Goal: Task Accomplishment & Management: Complete application form

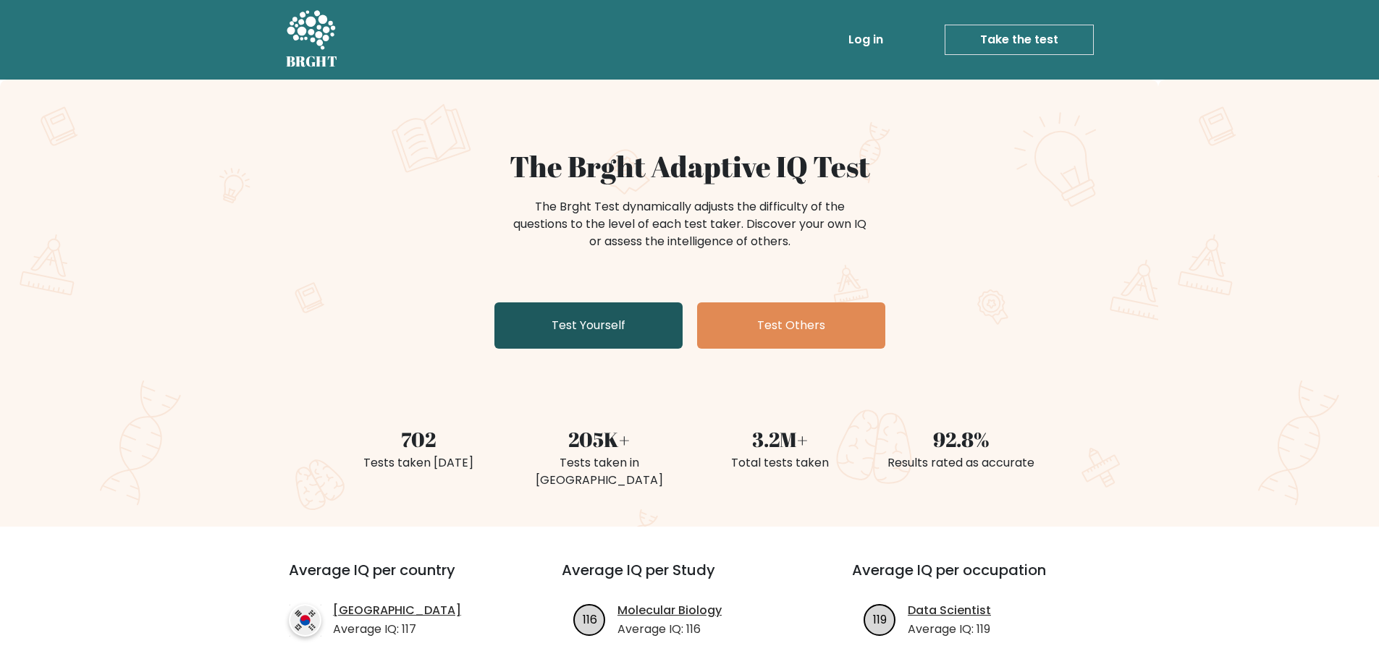
click at [617, 324] on link "Test Yourself" at bounding box center [588, 326] width 188 height 46
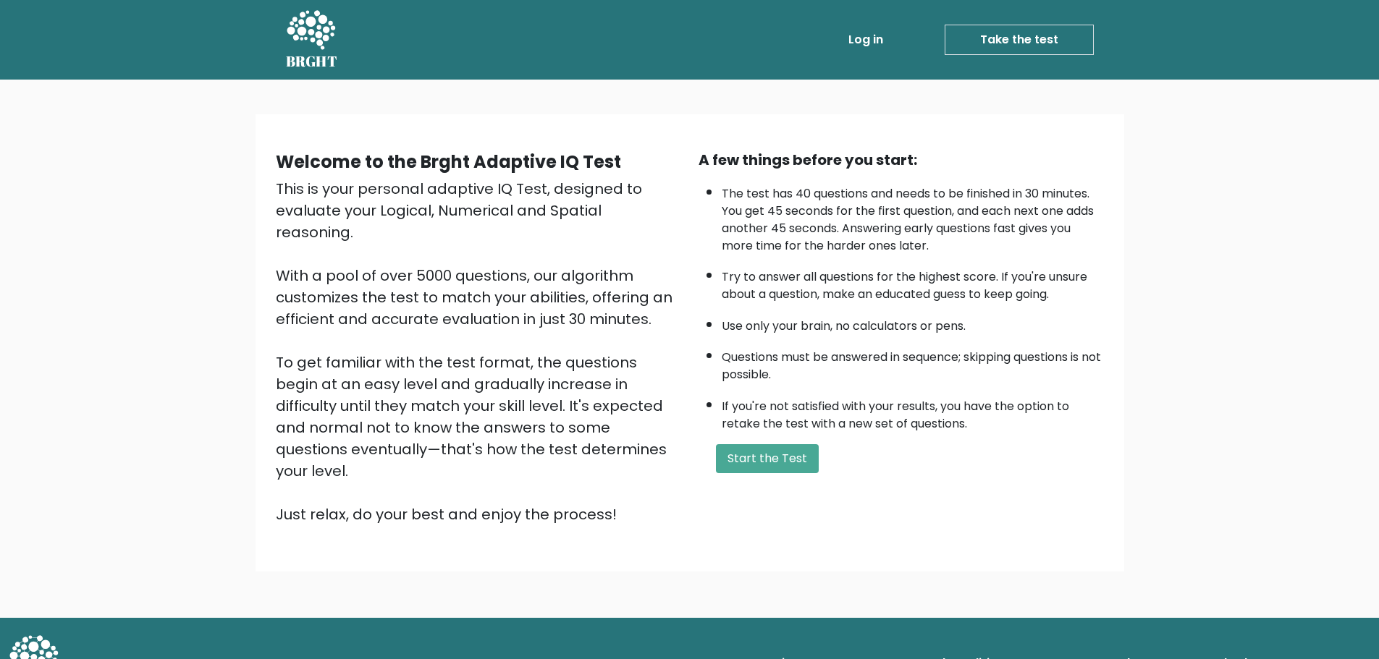
drag, startPoint x: 778, startPoint y: 457, endPoint x: 724, endPoint y: 433, distance: 59.6
click at [779, 457] on button "Start the Test" at bounding box center [767, 458] width 103 height 29
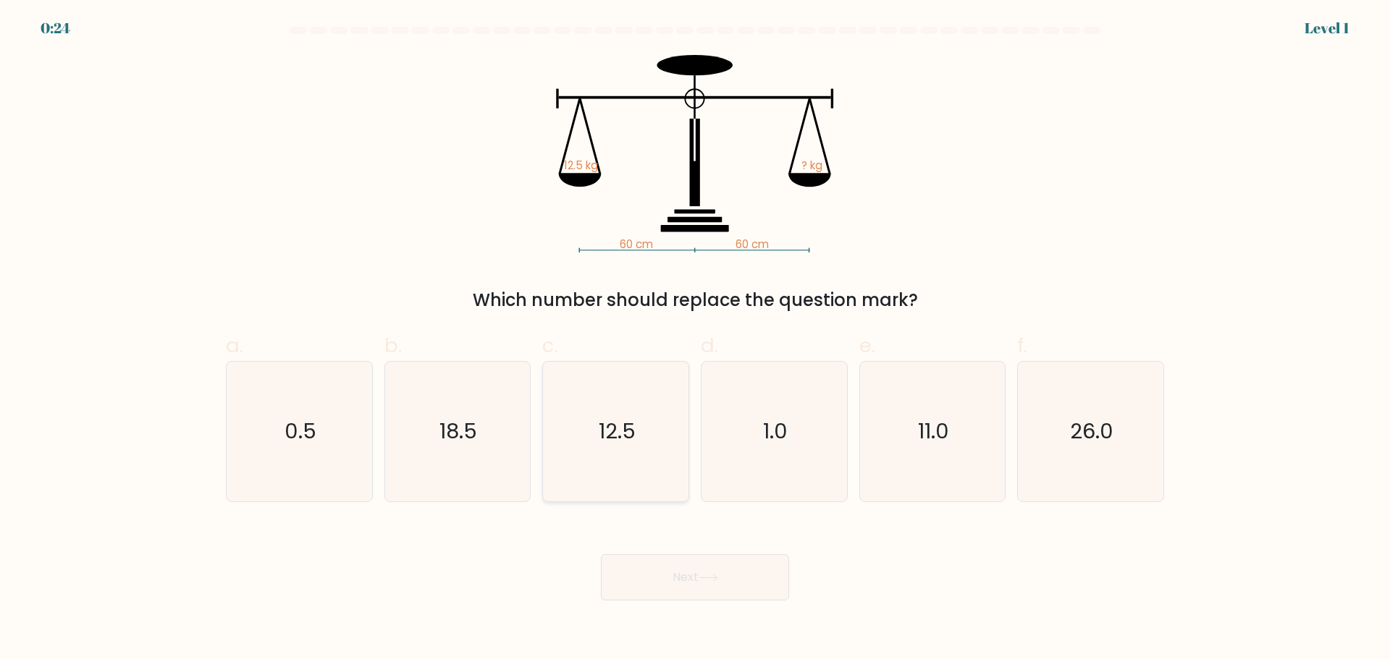
click at [628, 400] on icon "12.5" at bounding box center [616, 432] width 140 height 140
click at [695, 339] on input "c. 12.5" at bounding box center [695, 334] width 1 height 9
radio input "true"
drag, startPoint x: 711, startPoint y: 575, endPoint x: 706, endPoint y: 565, distance: 11.7
click at [711, 575] on icon at bounding box center [708, 578] width 20 height 8
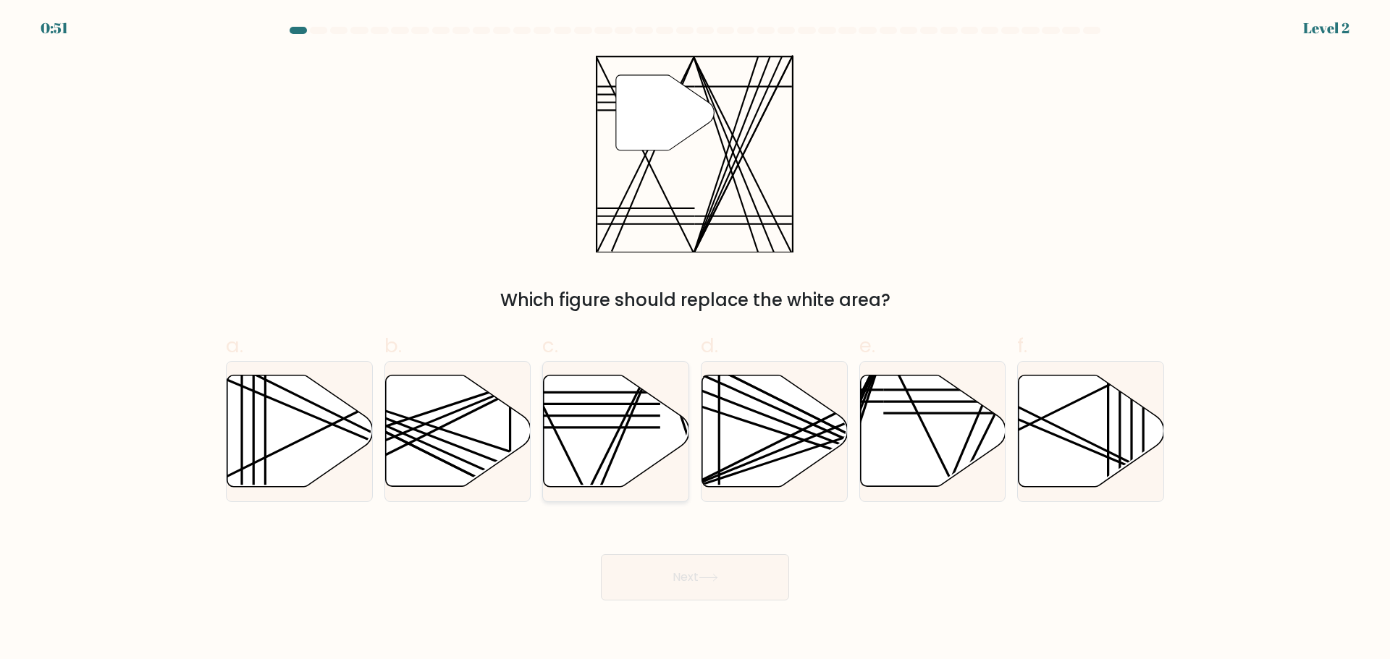
click at [644, 432] on icon at bounding box center [616, 430] width 145 height 111
click at [695, 339] on input "c." at bounding box center [695, 334] width 1 height 9
radio input "true"
click at [718, 563] on button "Next" at bounding box center [695, 577] width 188 height 46
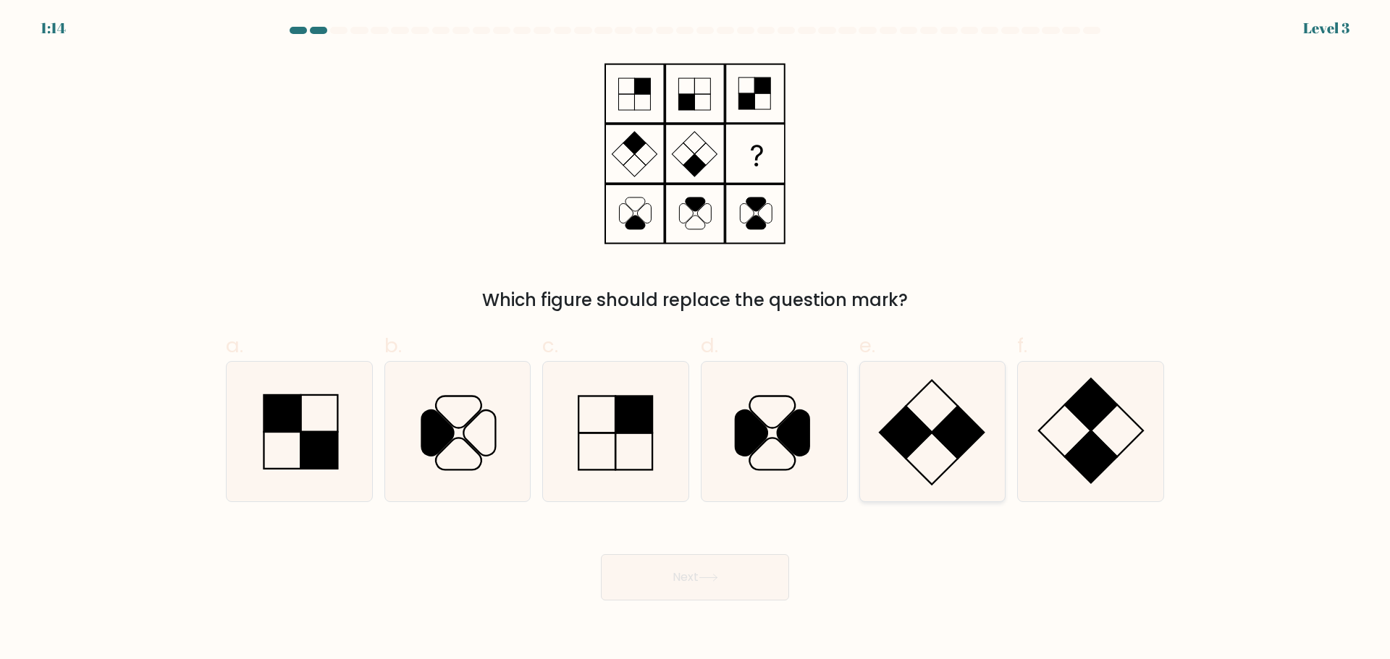
click at [931, 452] on icon at bounding box center [932, 432] width 140 height 140
click at [696, 339] on input "e." at bounding box center [695, 334] width 1 height 9
radio input "true"
click at [717, 584] on button "Next" at bounding box center [695, 577] width 188 height 46
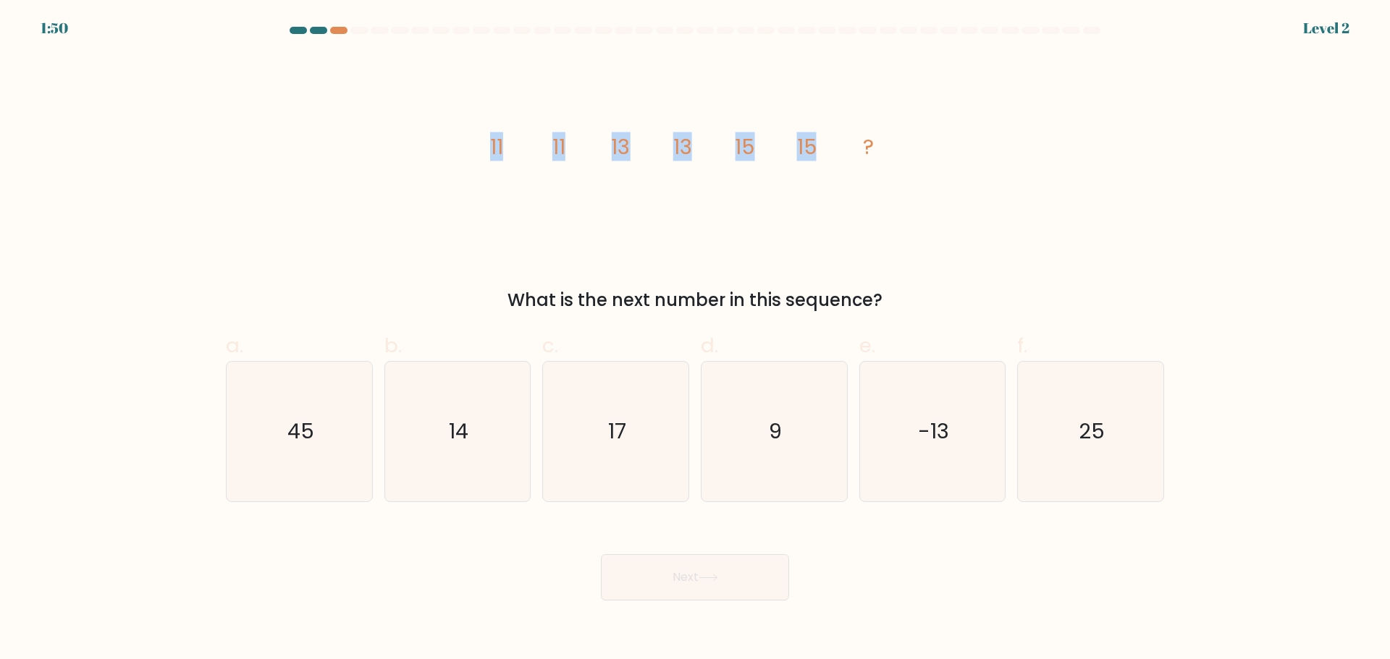
drag, startPoint x: 489, startPoint y: 147, endPoint x: 840, endPoint y: 145, distance: 351.0
click at [840, 145] on icon "image/svg+xml 11 11 13 13 15 15 ?" at bounding box center [695, 154] width 434 height 198
copy g "11 11 13 13 15 15"
drag, startPoint x: 607, startPoint y: 430, endPoint x: 613, endPoint y: 413, distance: 17.9
click at [608, 429] on icon "17" at bounding box center [616, 432] width 140 height 140
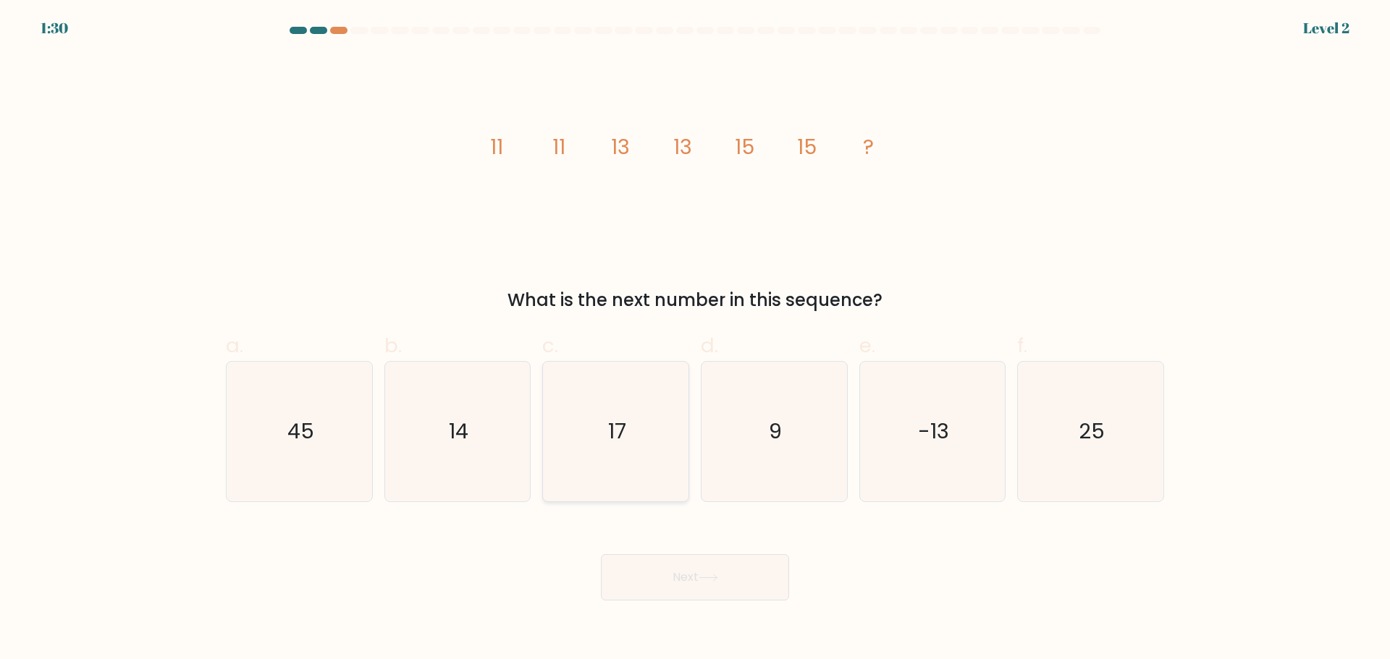
click at [695, 339] on input "c. 17" at bounding box center [695, 334] width 1 height 9
radio input "true"
click at [717, 577] on icon at bounding box center [708, 578] width 20 height 8
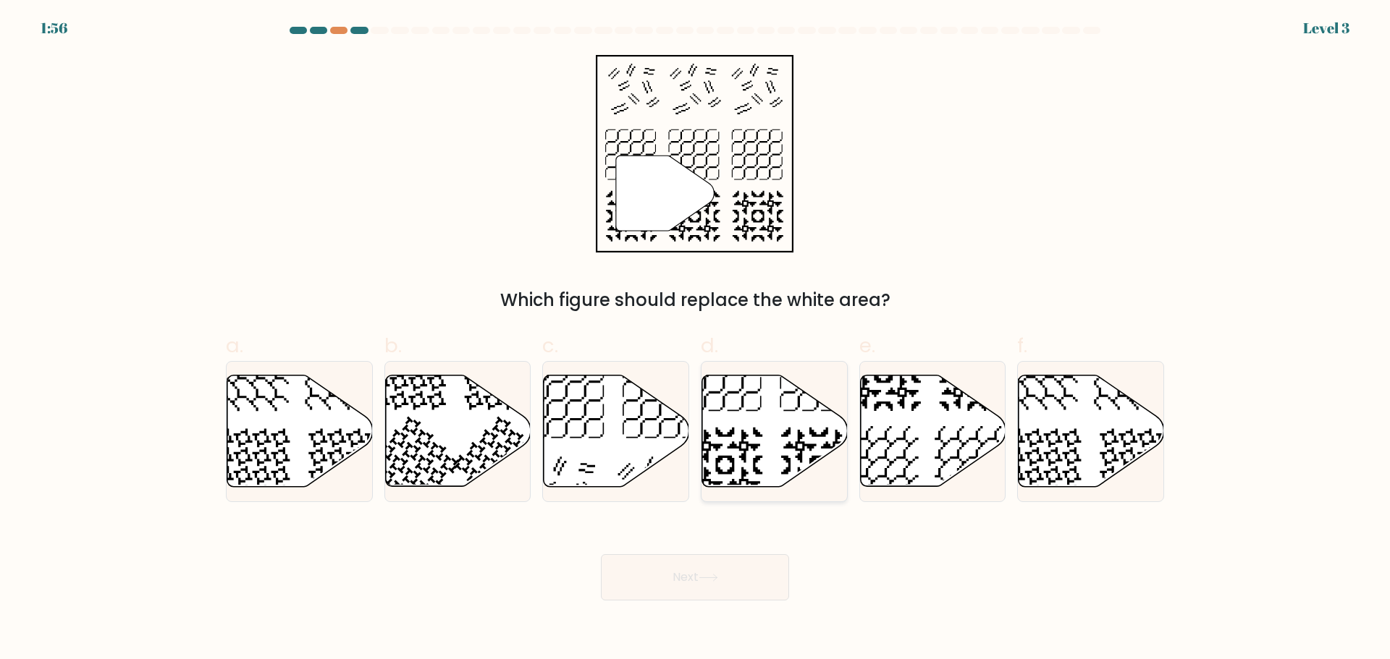
click at [776, 452] on icon at bounding box center [774, 430] width 145 height 111
click at [696, 339] on input "d." at bounding box center [695, 334] width 1 height 9
radio input "true"
click at [732, 569] on button "Next" at bounding box center [695, 577] width 188 height 46
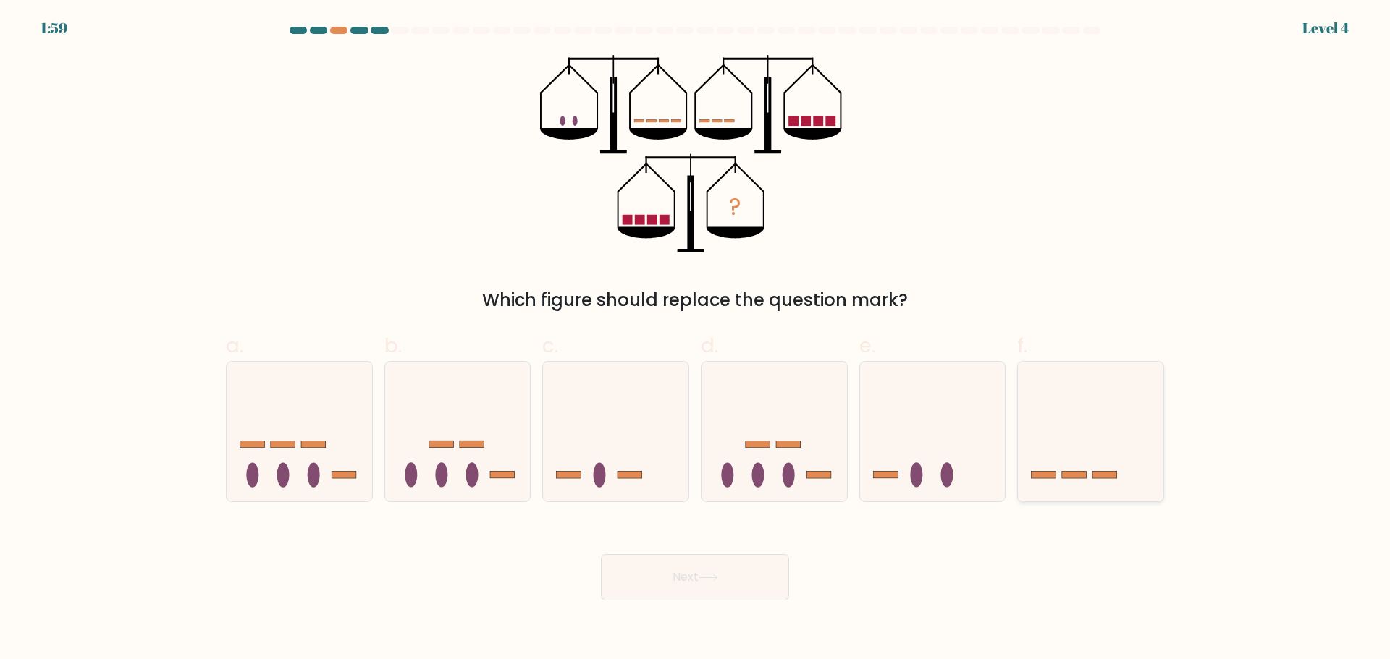
click at [1115, 491] on icon at bounding box center [1090, 431] width 145 height 120
click at [696, 339] on input "f." at bounding box center [695, 334] width 1 height 9
radio input "true"
click at [750, 587] on button "Next" at bounding box center [695, 577] width 188 height 46
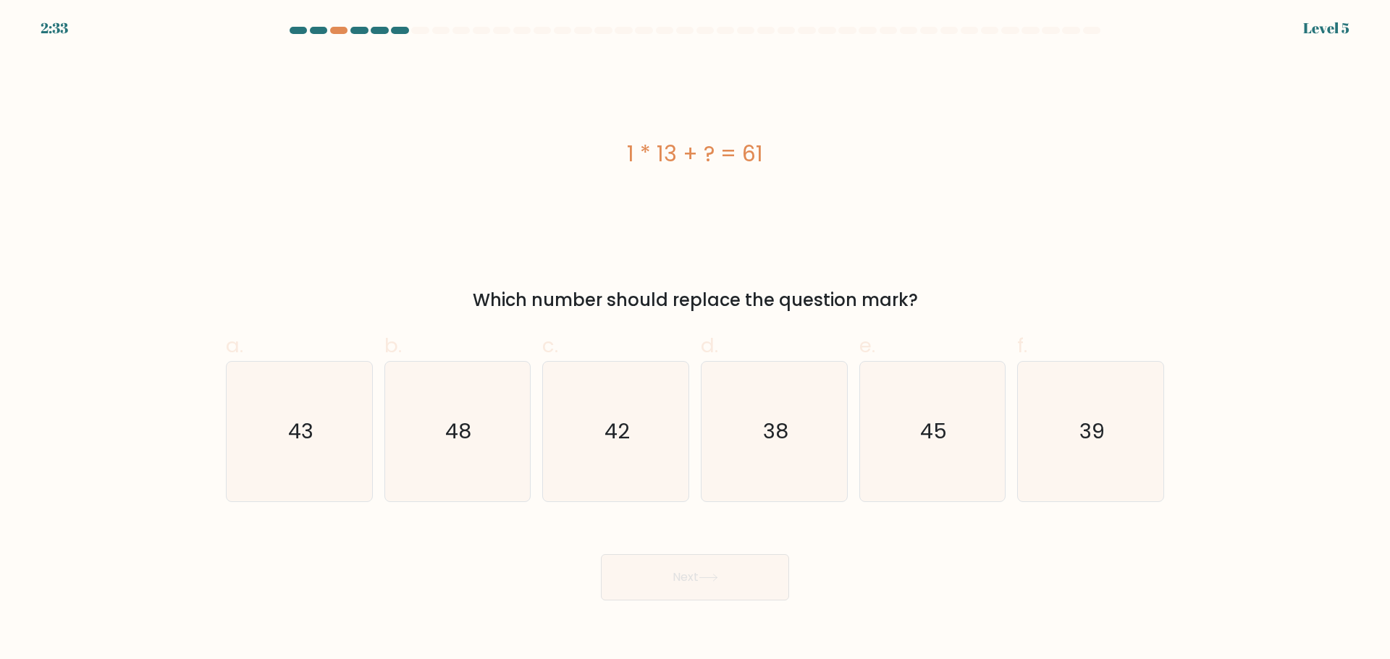
drag, startPoint x: 767, startPoint y: 151, endPoint x: 628, endPoint y: 143, distance: 139.1
click at [628, 143] on div "1 * 13 + ? = 61" at bounding box center [695, 154] width 938 height 33
copy div "1 * 13 + ? = 61"
click at [436, 446] on icon "48" at bounding box center [457, 432] width 140 height 140
click at [695, 339] on input "b. 48" at bounding box center [695, 334] width 1 height 9
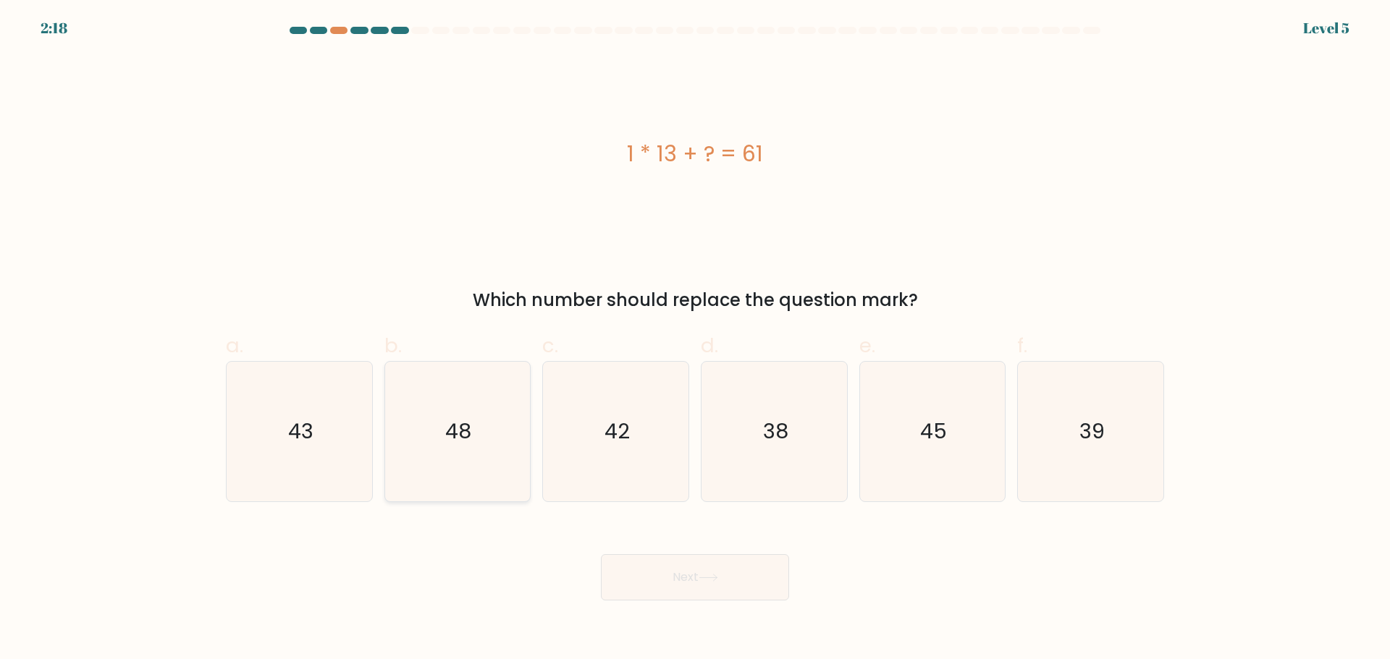
radio input "true"
click at [701, 587] on button "Next" at bounding box center [695, 577] width 188 height 46
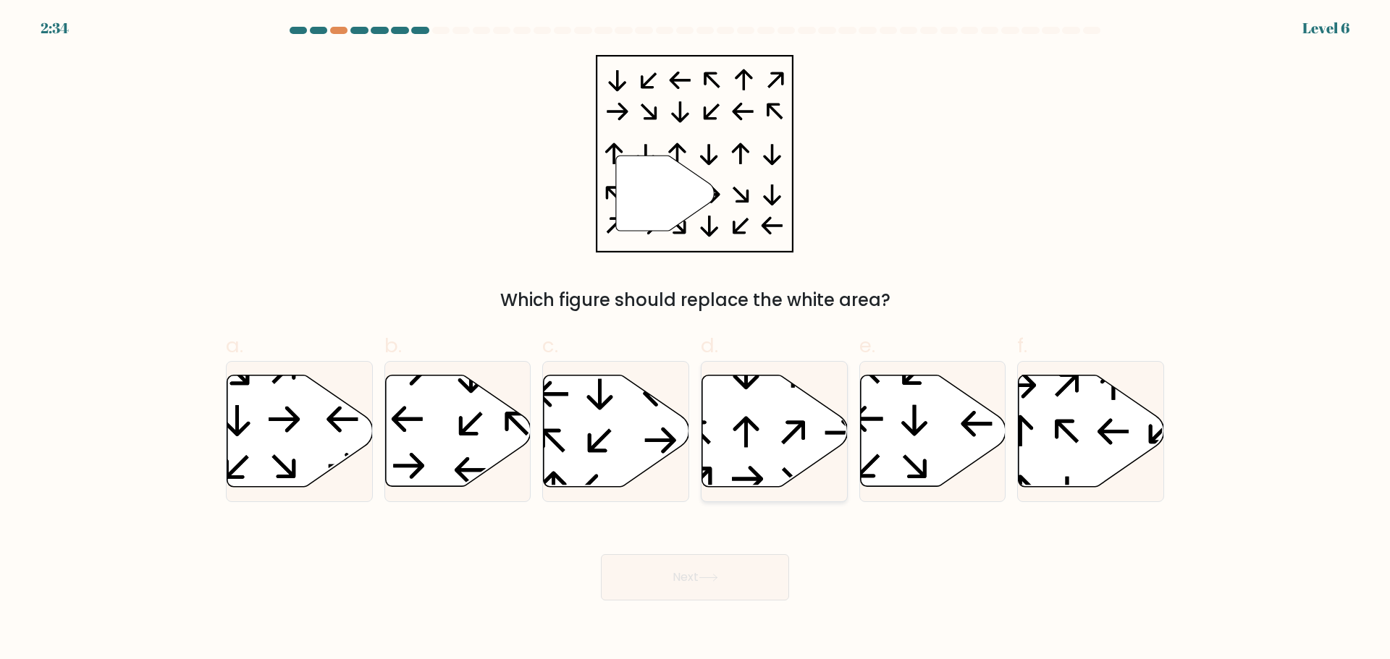
click at [778, 431] on icon at bounding box center [774, 430] width 145 height 111
click at [696, 339] on input "d." at bounding box center [695, 334] width 1 height 9
radio input "true"
click at [734, 577] on button "Next" at bounding box center [695, 577] width 188 height 46
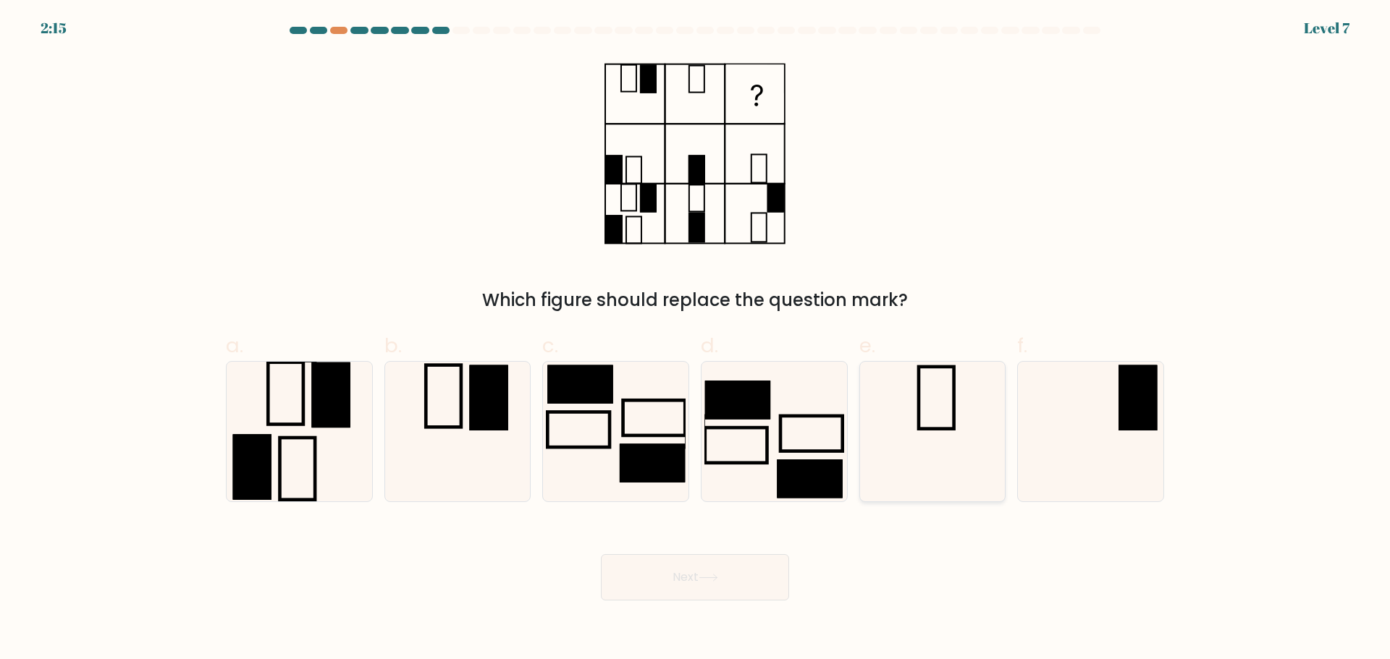
click at [929, 400] on icon at bounding box center [932, 432] width 140 height 140
click at [696, 339] on input "e." at bounding box center [695, 334] width 1 height 9
radio input "true"
click at [718, 574] on icon at bounding box center [708, 578] width 20 height 8
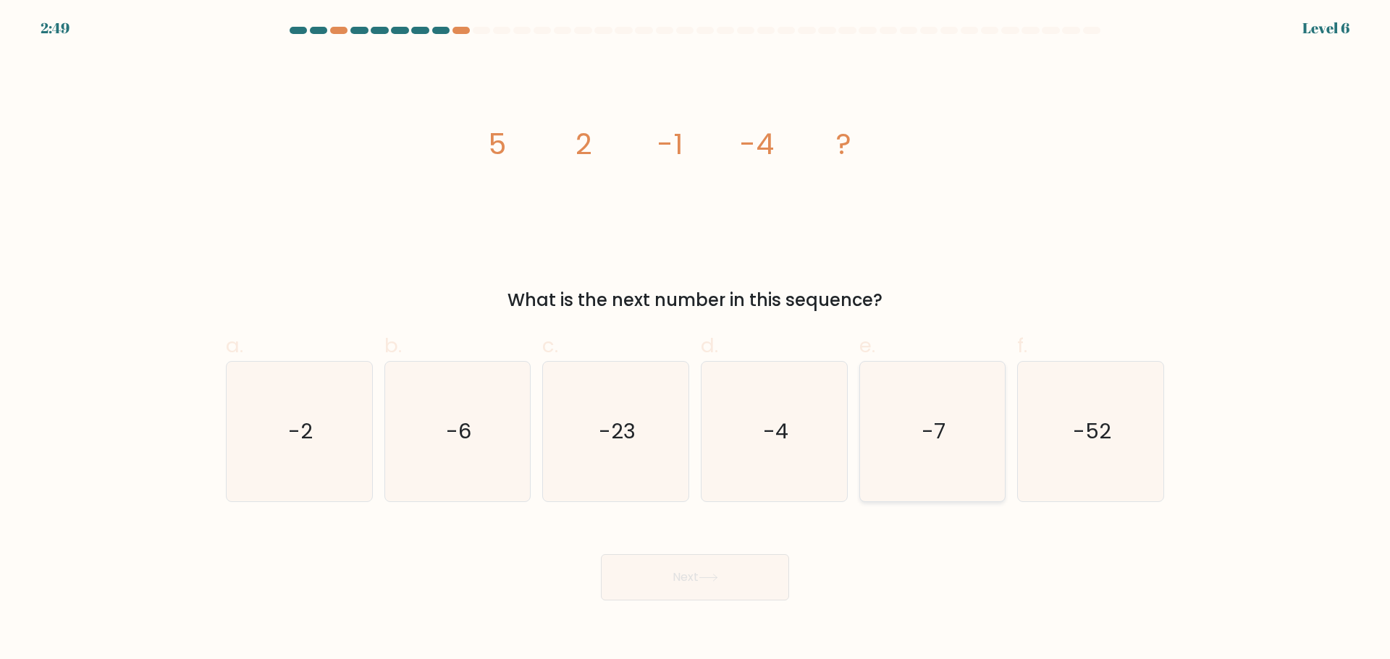
click at [929, 431] on text "-7" at bounding box center [933, 431] width 24 height 29
click at [696, 339] on input "e. -7" at bounding box center [695, 334] width 1 height 9
radio input "true"
click at [744, 574] on button "Next" at bounding box center [695, 577] width 188 height 46
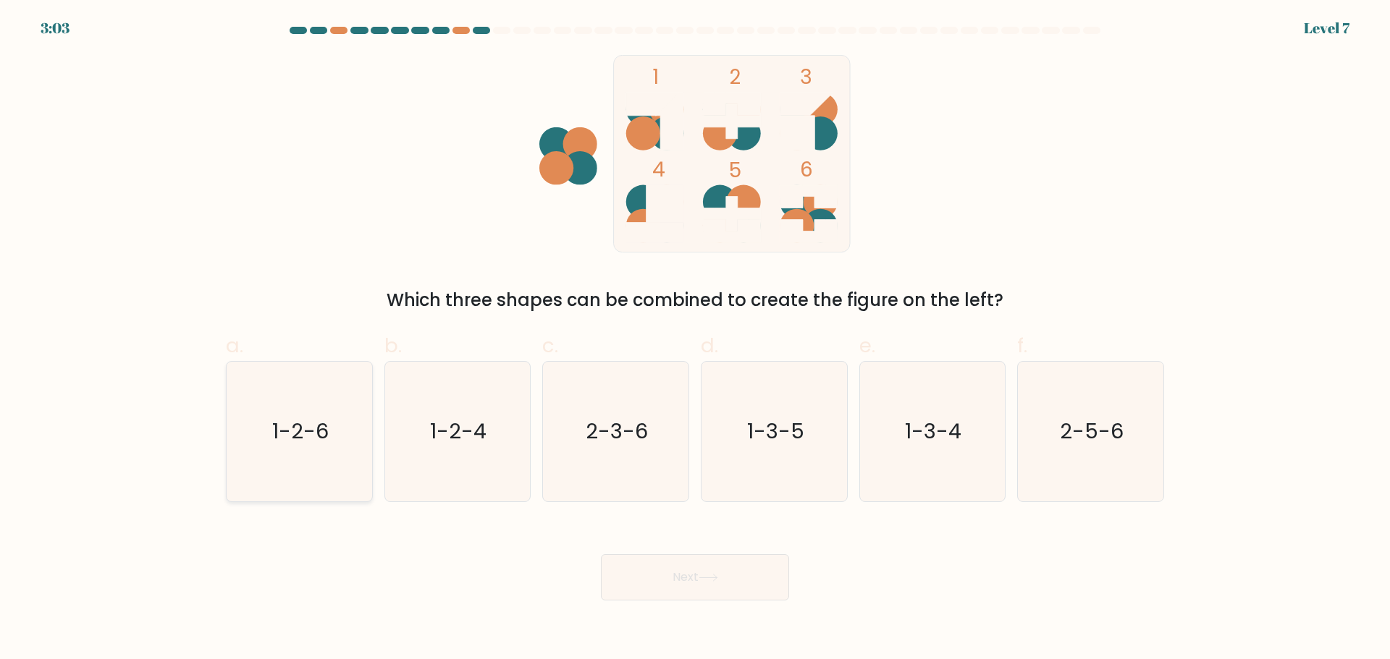
click at [323, 415] on icon "1-2-6" at bounding box center [299, 432] width 140 height 140
click at [695, 339] on input "a. 1-2-6" at bounding box center [695, 334] width 1 height 9
radio input "true"
click at [688, 569] on button "Next" at bounding box center [695, 577] width 188 height 46
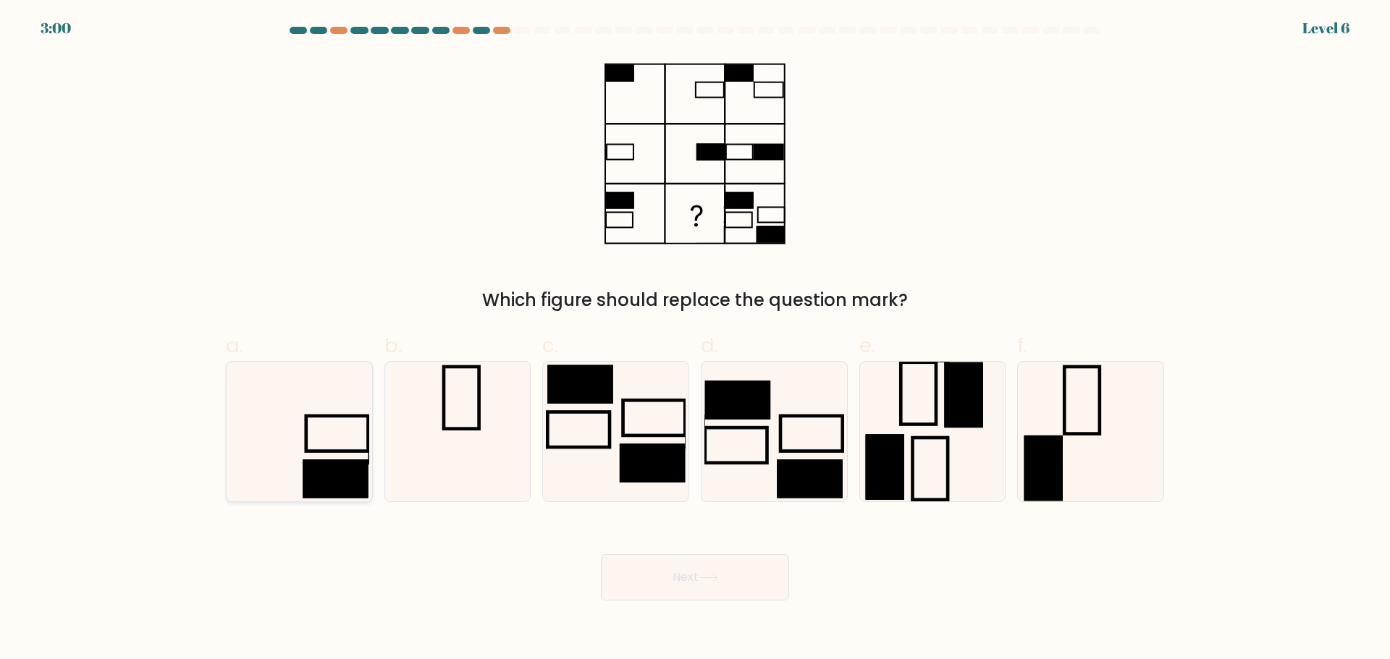
click at [324, 455] on icon at bounding box center [299, 432] width 140 height 140
click at [695, 339] on input "a." at bounding box center [695, 334] width 1 height 9
radio input "true"
drag, startPoint x: 696, startPoint y: 578, endPoint x: 686, endPoint y: 535, distance: 43.7
click at [696, 578] on button "Next" at bounding box center [695, 577] width 188 height 46
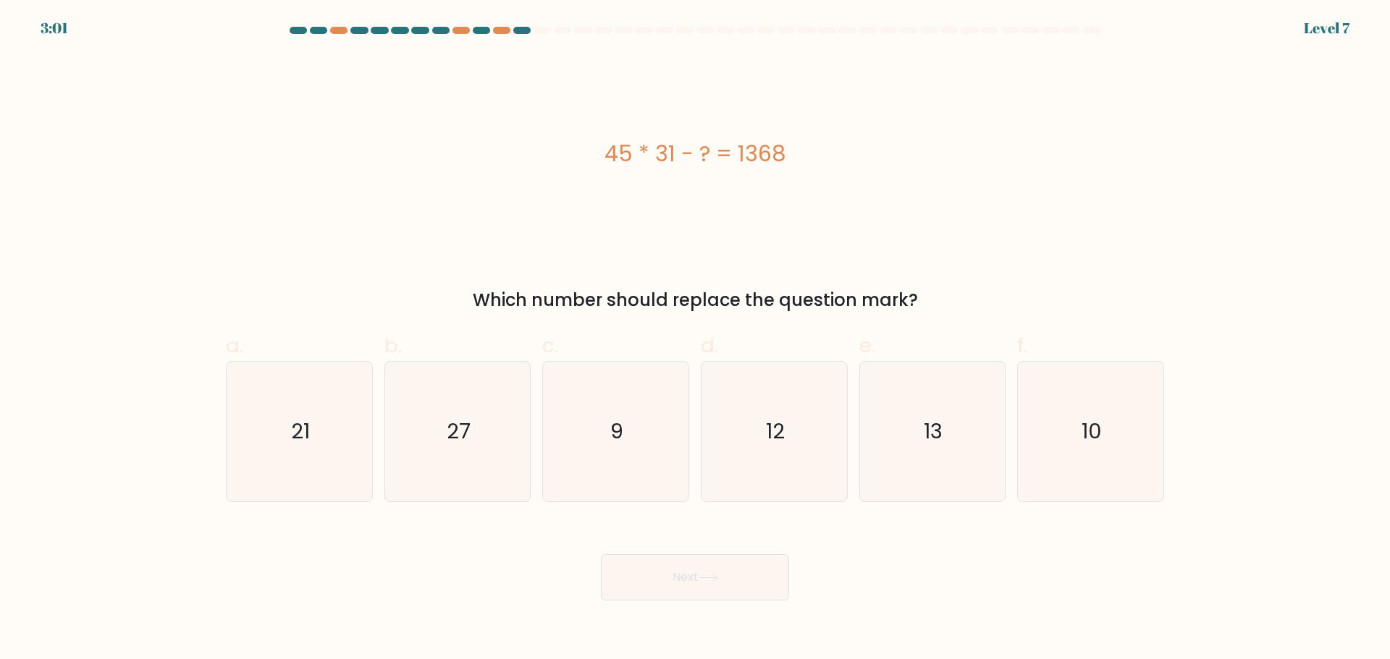
drag, startPoint x: 656, startPoint y: 156, endPoint x: 787, endPoint y: 155, distance: 131.0
click at [787, 155] on div "45 * 31 - ? = 1368" at bounding box center [695, 154] width 938 height 33
copy div "45 * 31 - ? = 1368"
drag, startPoint x: 443, startPoint y: 449, endPoint x: 510, endPoint y: 493, distance: 80.5
click at [445, 451] on icon "27" at bounding box center [457, 432] width 140 height 140
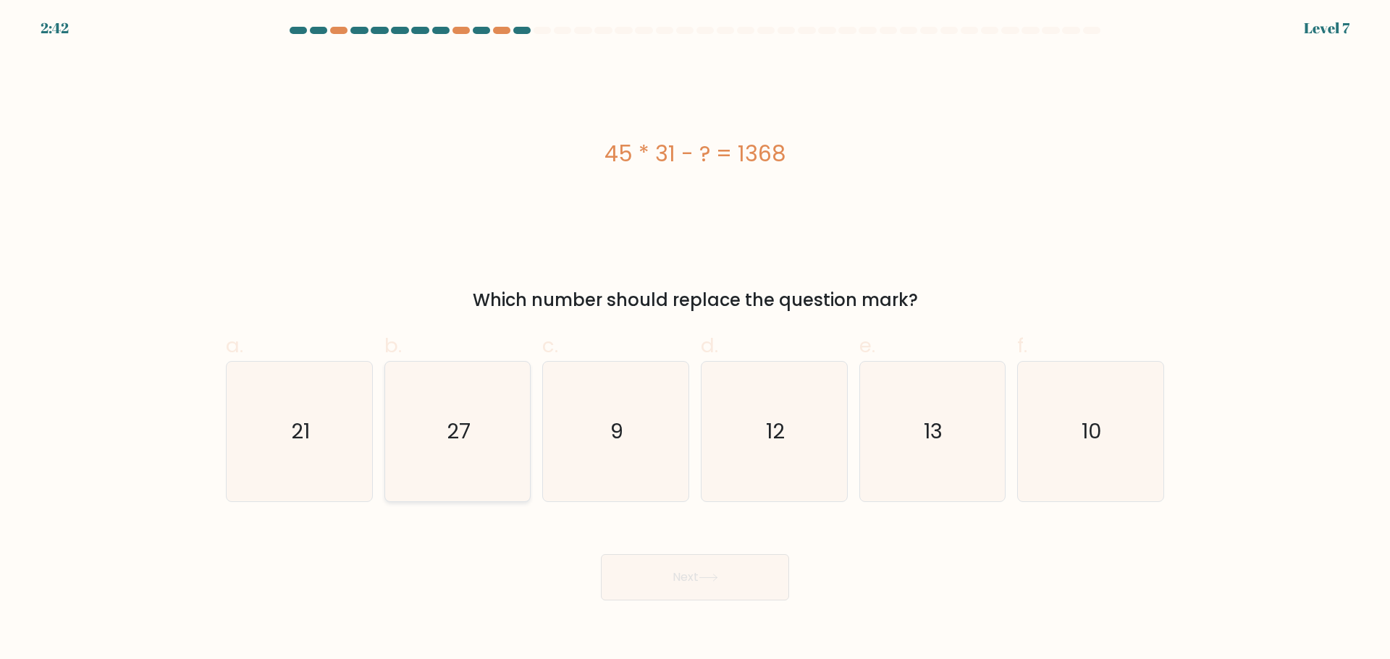
click at [695, 339] on input "b. 27" at bounding box center [695, 334] width 1 height 9
radio input "true"
click at [702, 565] on button "Next" at bounding box center [695, 577] width 188 height 46
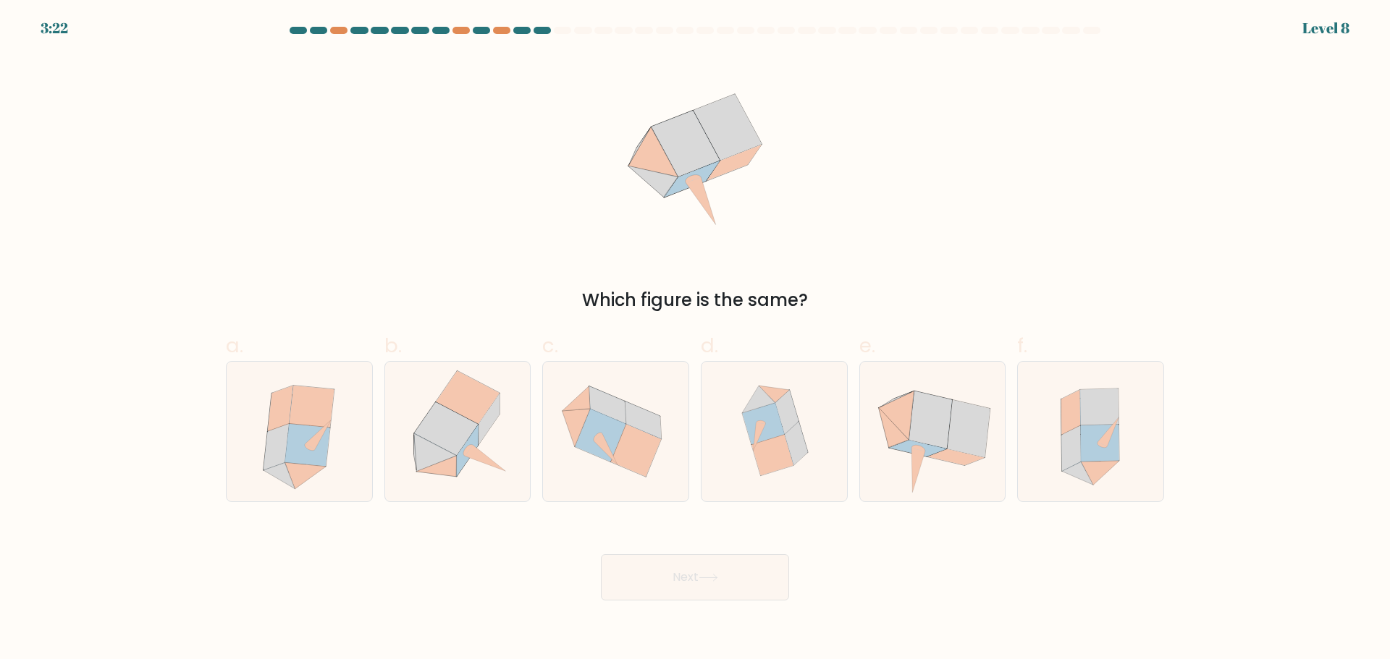
click at [999, 599] on div "Next" at bounding box center [694, 560] width 955 height 81
drag, startPoint x: 929, startPoint y: 418, endPoint x: 918, endPoint y: 427, distance: 13.3
click at [928, 418] on icon at bounding box center [930, 419] width 43 height 57
click at [696, 339] on input "e." at bounding box center [695, 334] width 1 height 9
radio input "true"
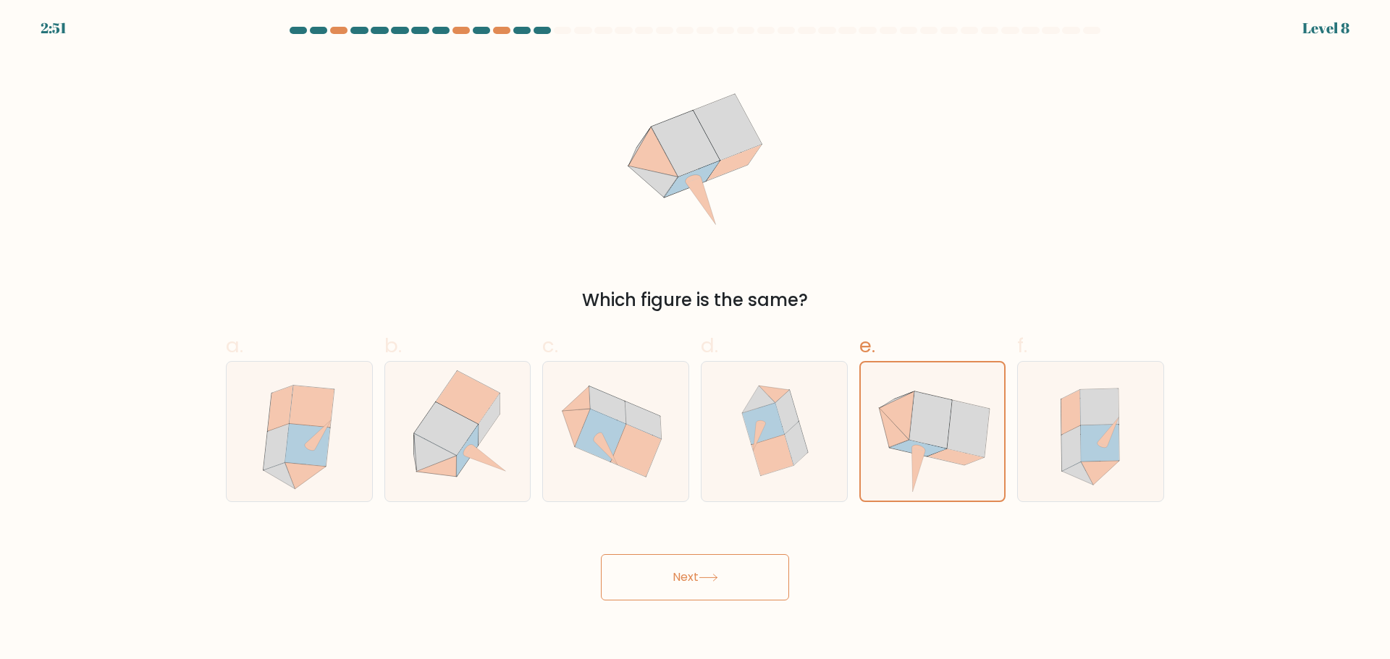
drag, startPoint x: 731, startPoint y: 578, endPoint x: 777, endPoint y: 561, distance: 49.5
click at [732, 578] on button "Next" at bounding box center [695, 577] width 188 height 46
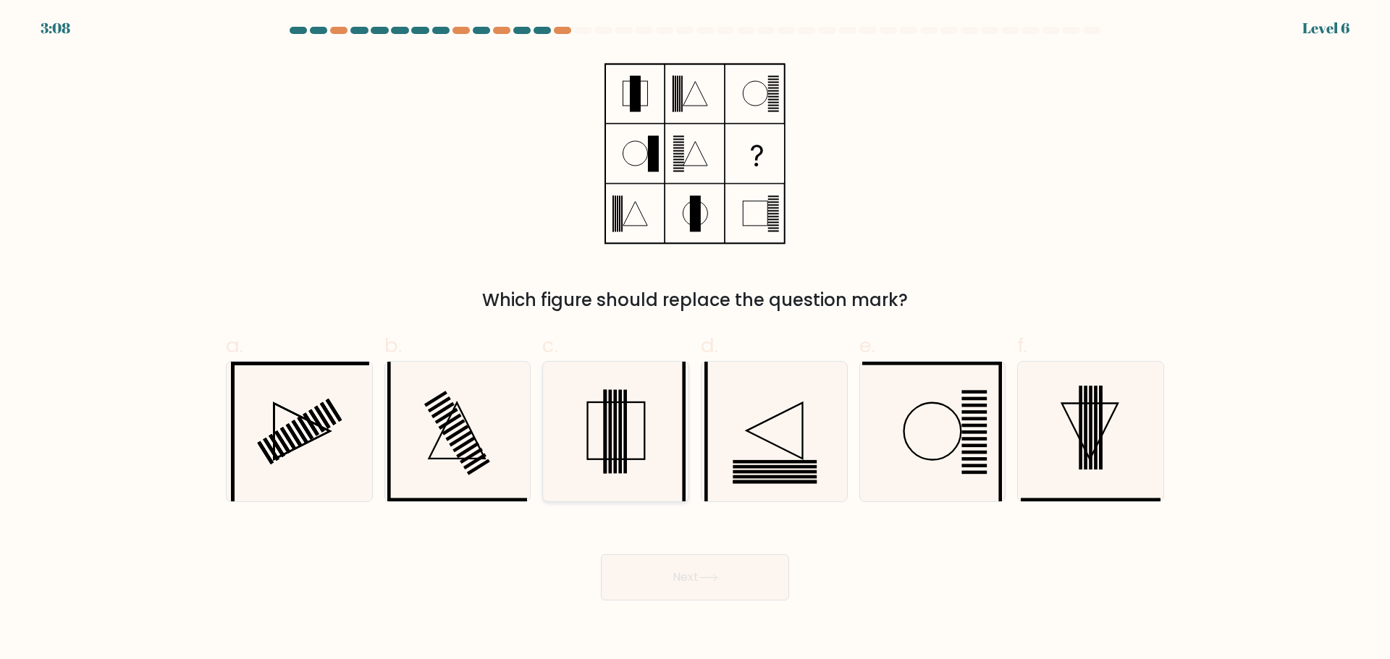
click at [665, 446] on icon at bounding box center [616, 432] width 140 height 140
click at [695, 339] on input "c." at bounding box center [695, 334] width 1 height 9
radio input "true"
click at [735, 584] on button "Next" at bounding box center [695, 577] width 188 height 46
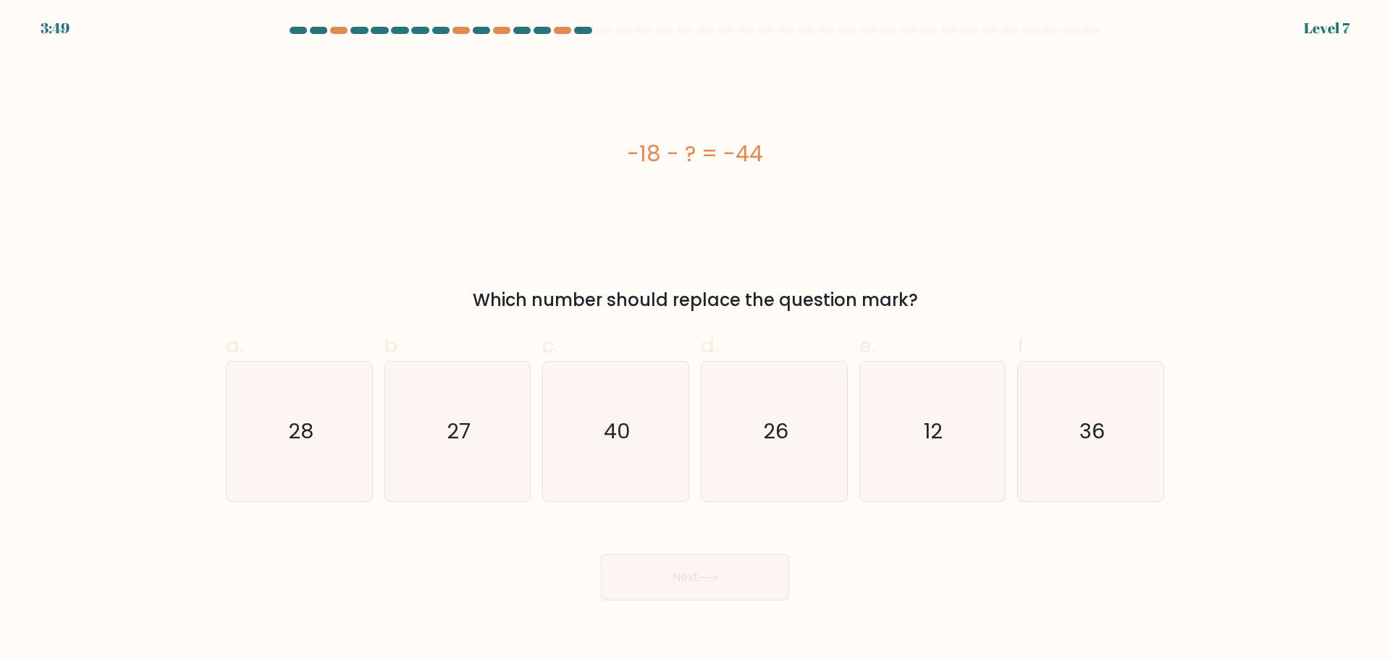
drag, startPoint x: 623, startPoint y: 153, endPoint x: 777, endPoint y: 159, distance: 154.3
click at [777, 159] on div "-18 - ? = -44" at bounding box center [695, 154] width 938 height 33
copy div "-18 - ? = -44"
click at [795, 432] on icon "26" at bounding box center [774, 432] width 140 height 140
click at [696, 339] on input "d. 26" at bounding box center [695, 334] width 1 height 9
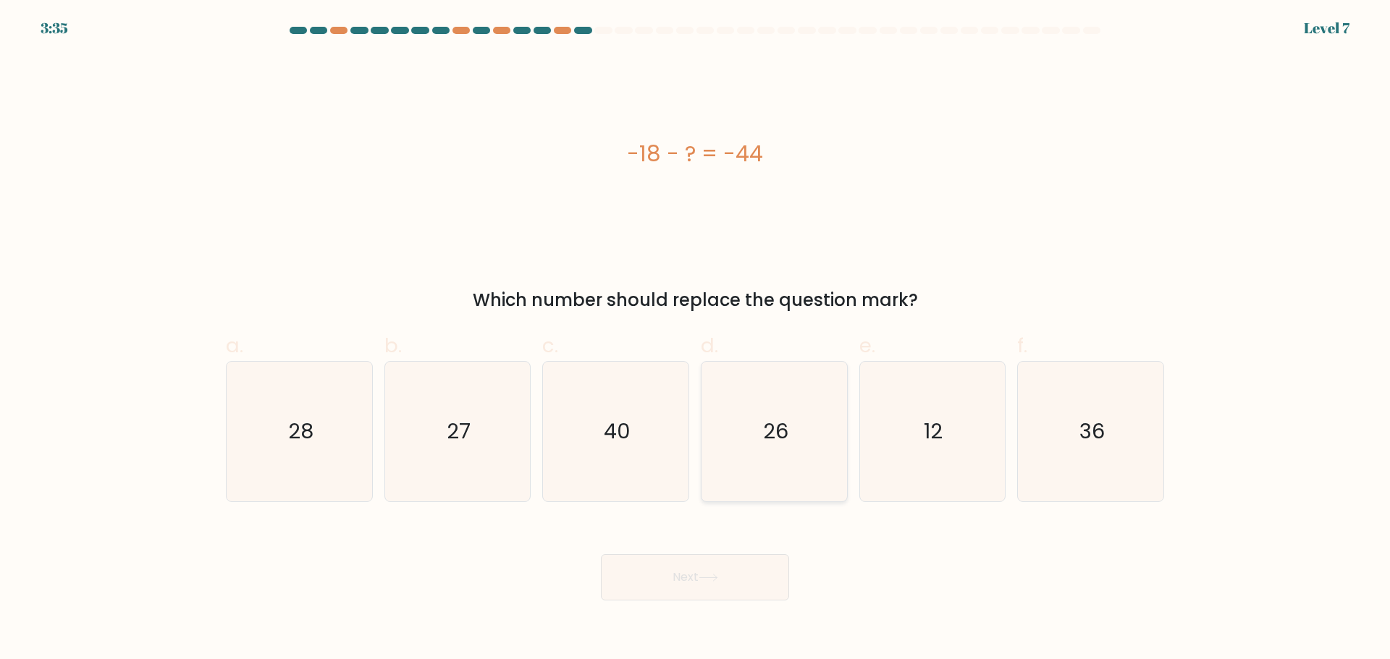
radio input "true"
click at [686, 580] on button "Next" at bounding box center [695, 577] width 188 height 46
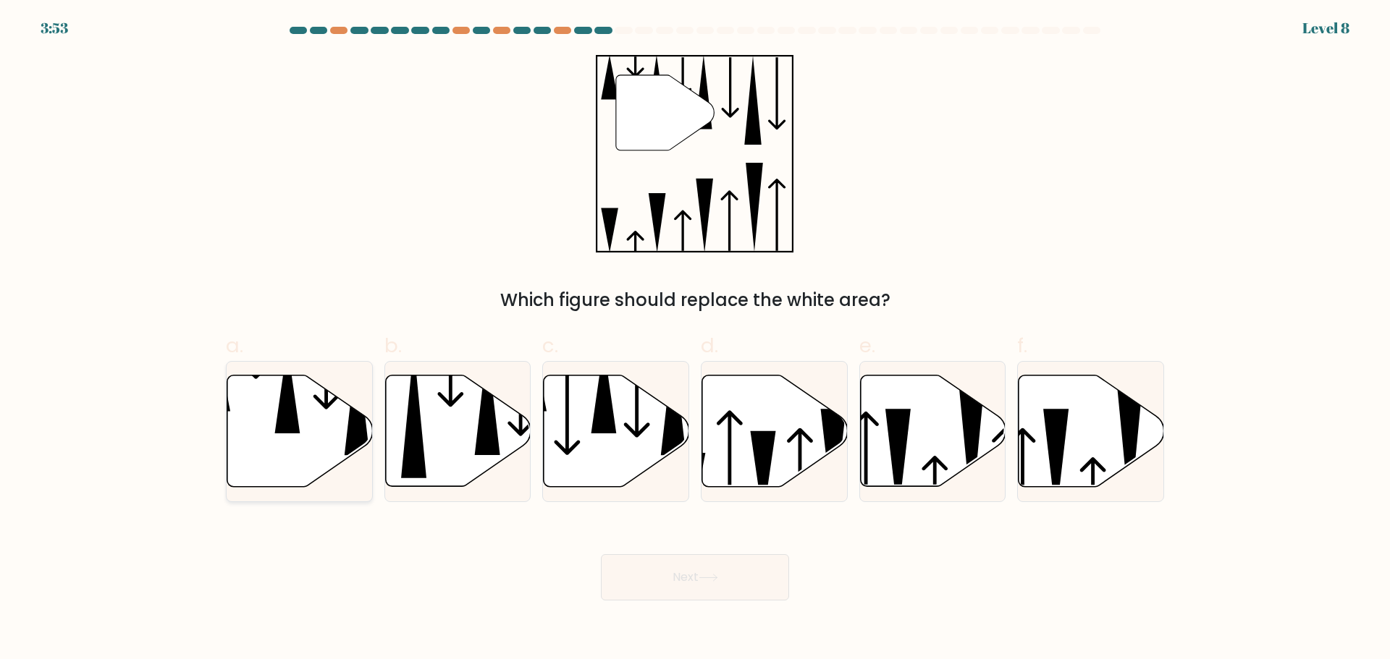
click at [312, 433] on icon at bounding box center [299, 430] width 145 height 111
click at [695, 339] on input "a." at bounding box center [695, 334] width 1 height 9
radio input "true"
click at [719, 571] on button "Next" at bounding box center [695, 577] width 188 height 46
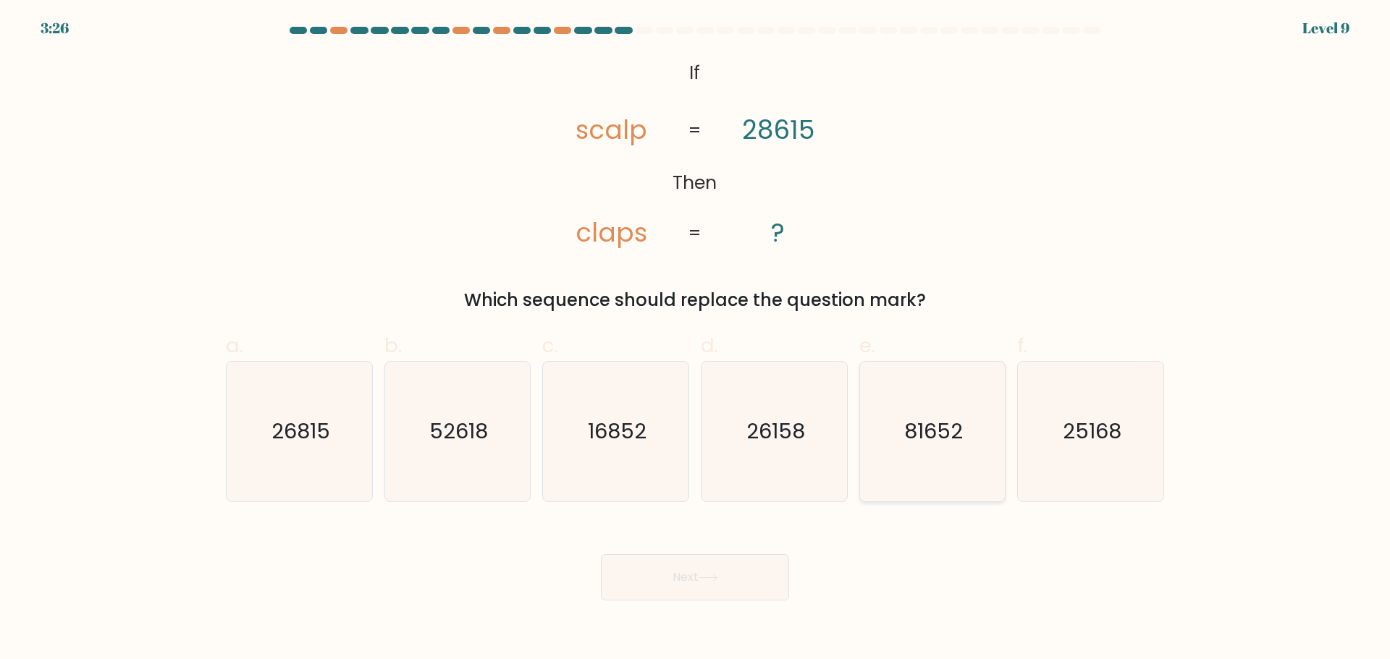
click at [935, 446] on icon "81652" at bounding box center [932, 432] width 140 height 140
click at [696, 339] on input "e. 81652" at bounding box center [695, 334] width 1 height 9
radio input "true"
click at [699, 584] on button "Next" at bounding box center [695, 577] width 188 height 46
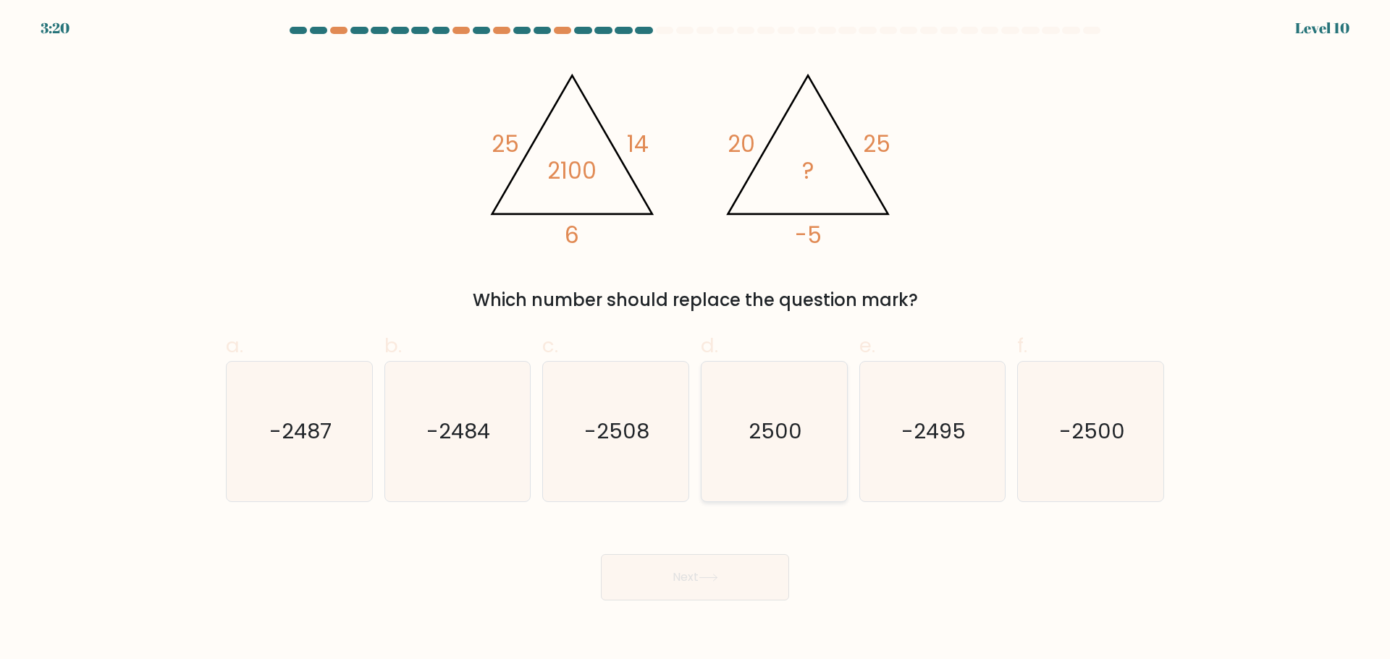
click at [788, 447] on icon "2500" at bounding box center [774, 432] width 140 height 140
click at [696, 339] on input "d. 2500" at bounding box center [695, 334] width 1 height 9
radio input "true"
click at [1086, 440] on text "-2500" at bounding box center [1092, 431] width 66 height 29
click at [696, 339] on input "f. -2500" at bounding box center [695, 334] width 1 height 9
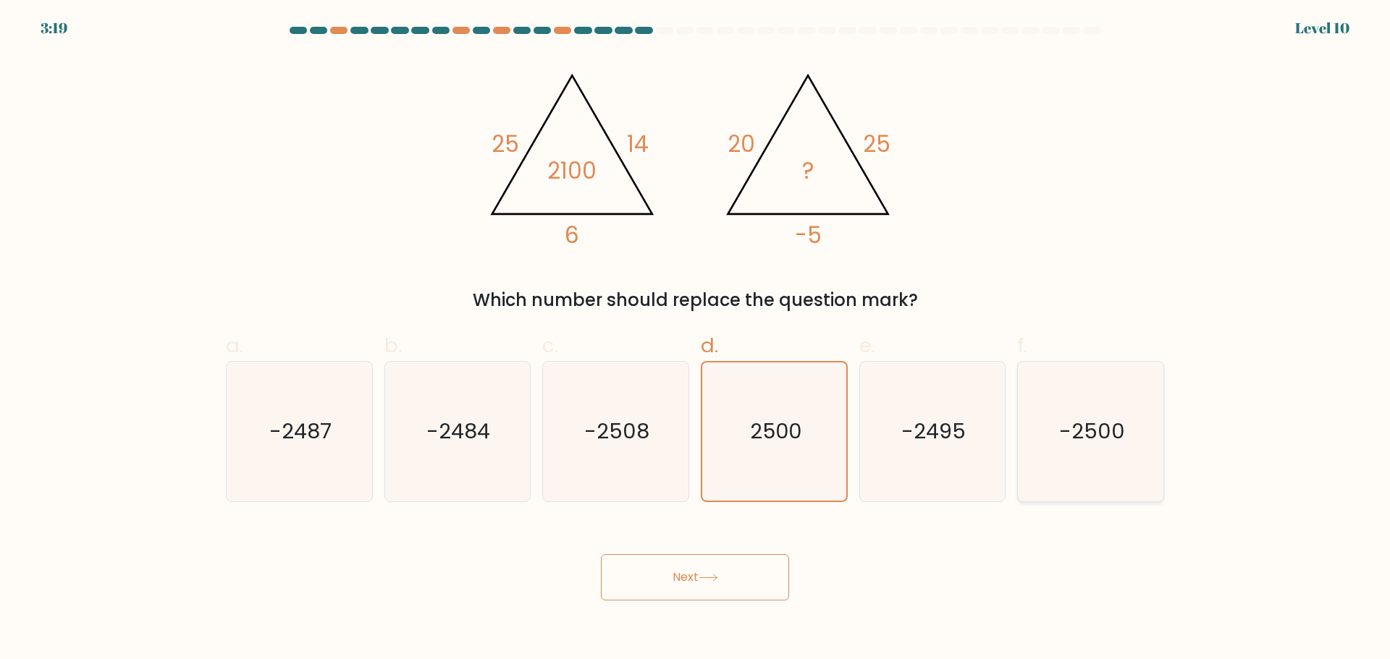
radio input "true"
click at [680, 579] on button "Next" at bounding box center [695, 577] width 188 height 46
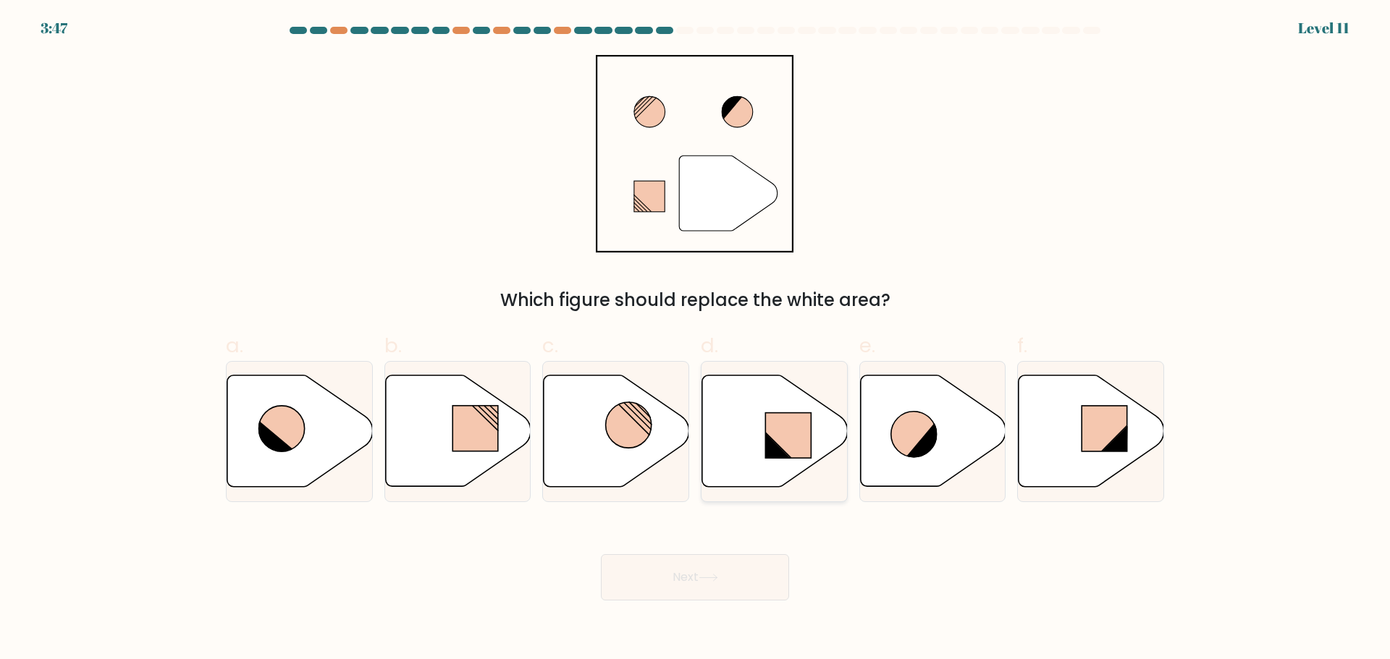
click at [752, 466] on icon at bounding box center [774, 430] width 145 height 111
click at [696, 339] on input "d." at bounding box center [695, 334] width 1 height 9
radio input "true"
click at [743, 579] on button "Next" at bounding box center [695, 577] width 188 height 46
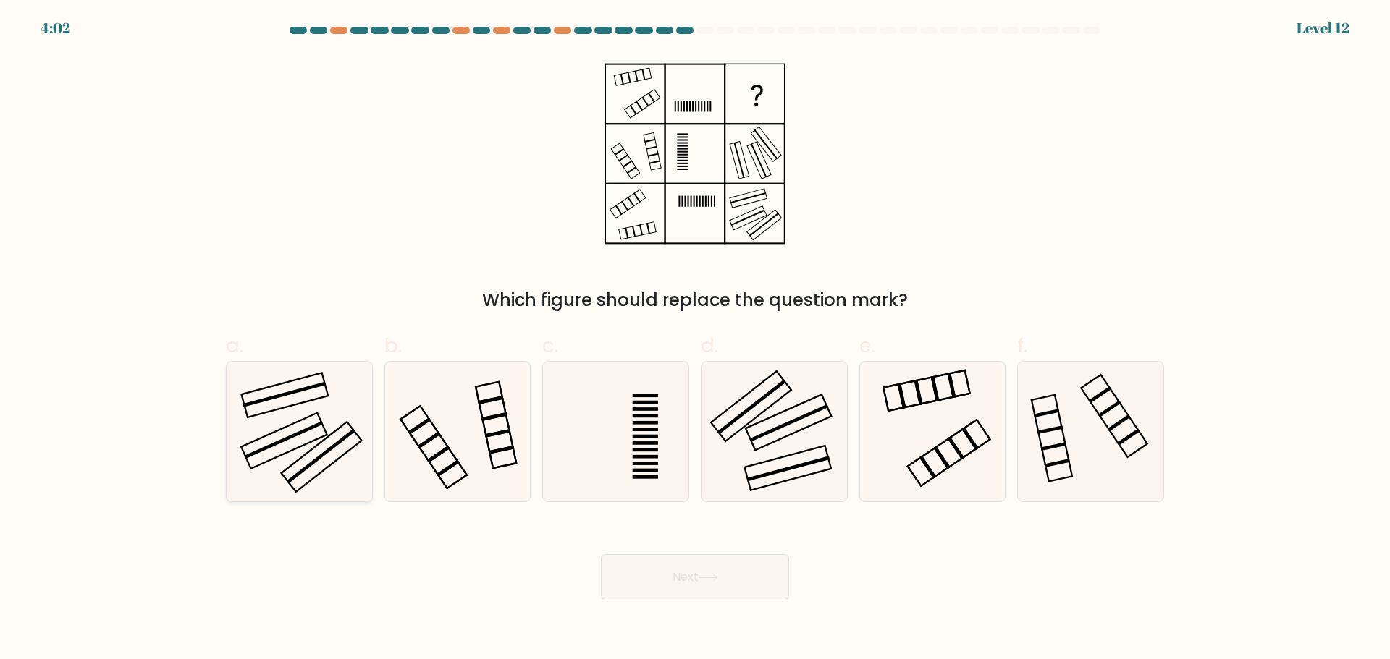
click at [305, 455] on rect at bounding box center [321, 457] width 80 height 70
click at [695, 339] on input "a." at bounding box center [695, 334] width 1 height 9
radio input "true"
click at [721, 587] on button "Next" at bounding box center [695, 577] width 188 height 46
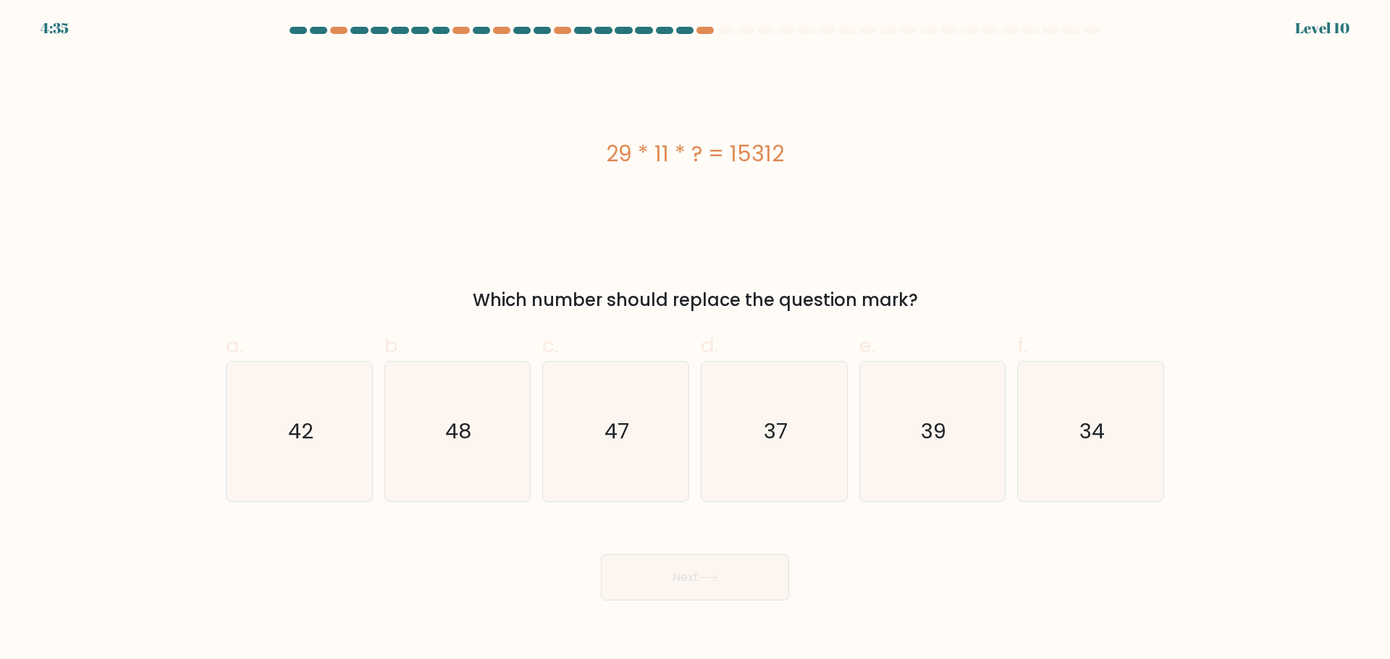
drag, startPoint x: 790, startPoint y: 150, endPoint x: 604, endPoint y: 148, distance: 185.3
click at [604, 148] on div "29 * 11 * ? = 15312" at bounding box center [695, 154] width 938 height 33
copy div "29 * 11 * ? = 15312"
drag, startPoint x: 466, startPoint y: 435, endPoint x: 627, endPoint y: 548, distance: 196.4
click at [467, 437] on text "48" at bounding box center [459, 431] width 26 height 29
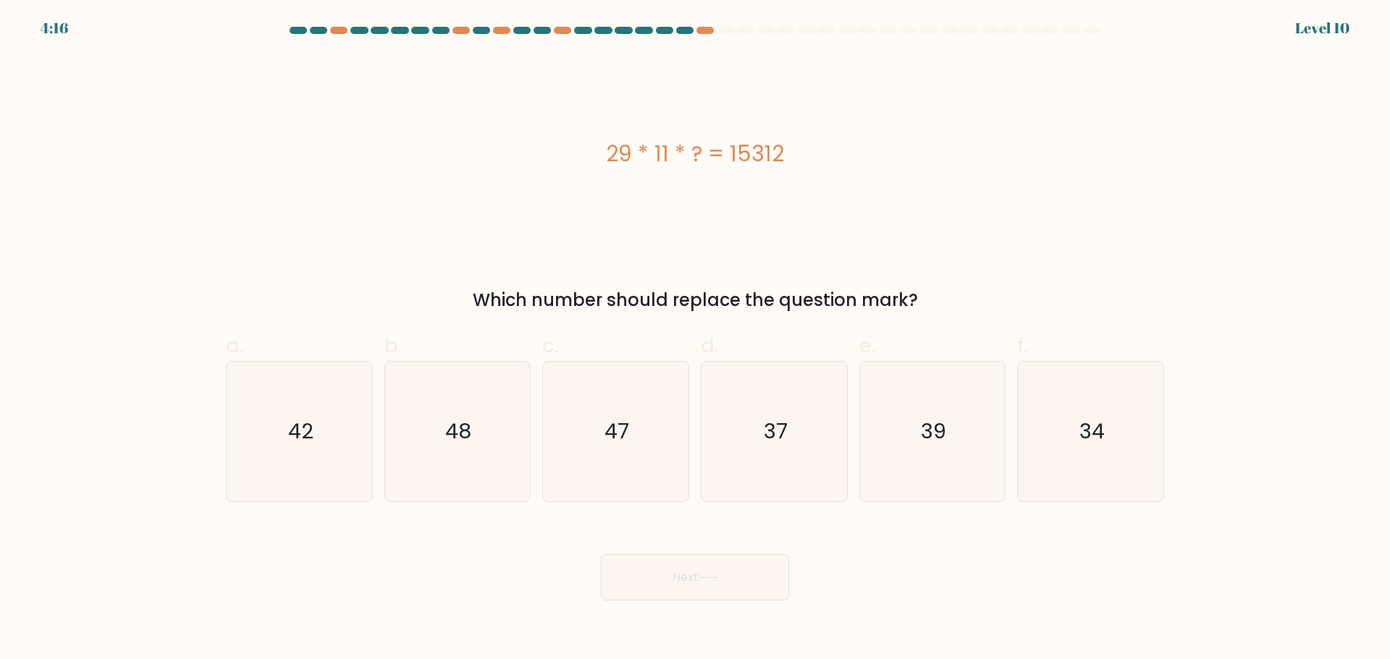
click at [695, 339] on input "b. 48" at bounding box center [695, 334] width 1 height 9
radio input "true"
click at [709, 574] on icon at bounding box center [708, 578] width 20 height 8
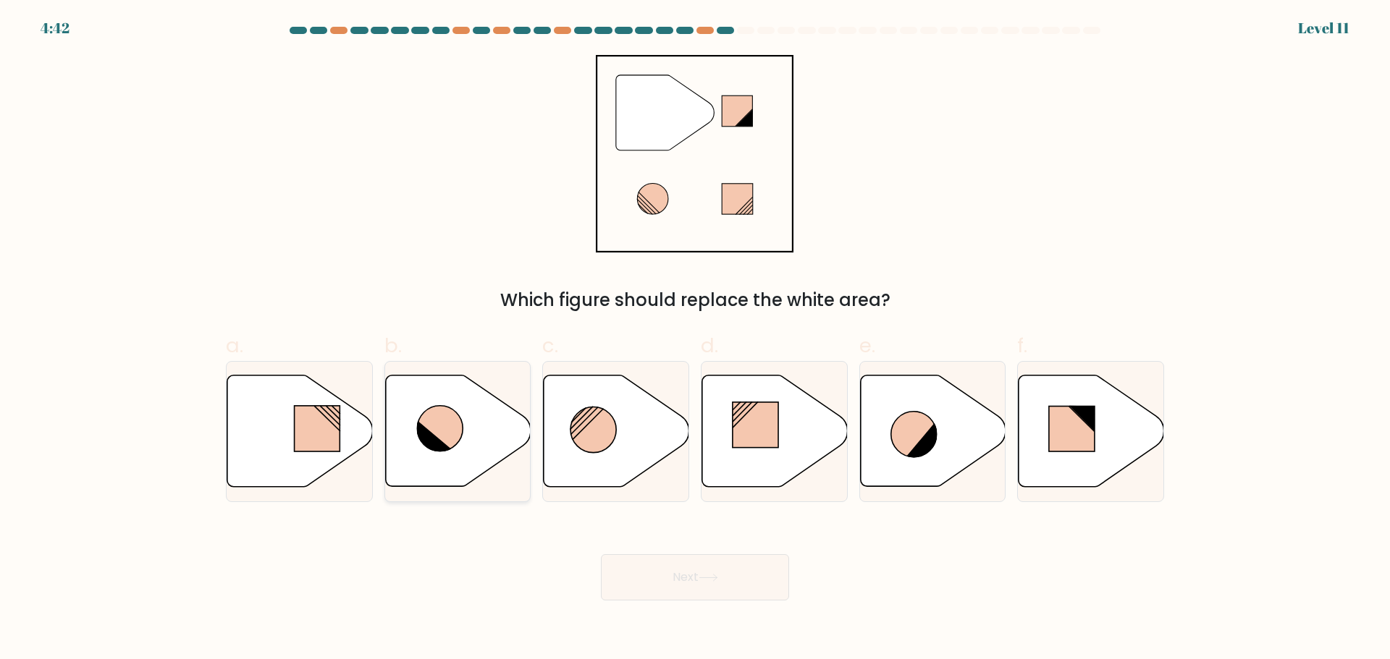
click at [463, 444] on icon at bounding box center [457, 430] width 145 height 111
click at [695, 339] on input "b." at bounding box center [695, 334] width 1 height 9
radio input "true"
click at [717, 582] on button "Next" at bounding box center [695, 577] width 188 height 46
click at [703, 581] on icon at bounding box center [708, 578] width 20 height 8
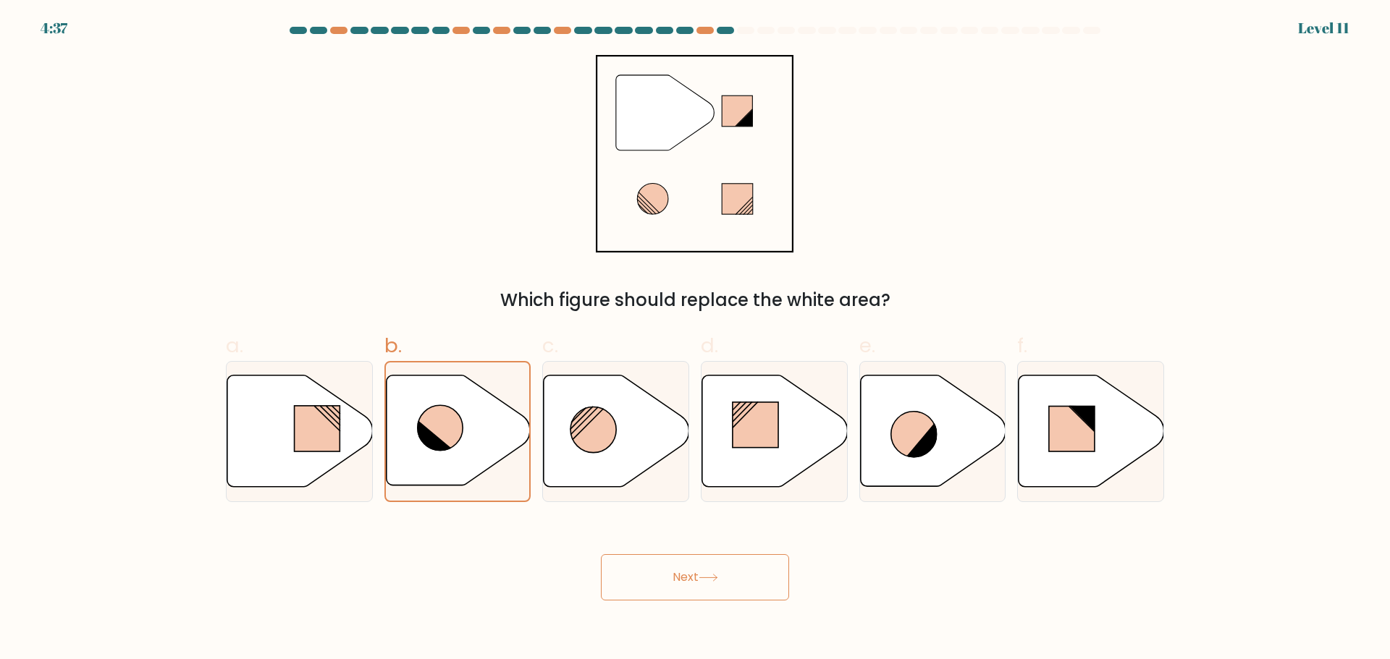
click at [673, 575] on button "Next" at bounding box center [695, 577] width 188 height 46
click at [449, 433] on icon at bounding box center [440, 428] width 45 height 45
click at [695, 339] on input "b." at bounding box center [695, 334] width 1 height 9
click at [601, 430] on circle at bounding box center [593, 430] width 46 height 46
click at [695, 339] on input "c." at bounding box center [695, 334] width 1 height 9
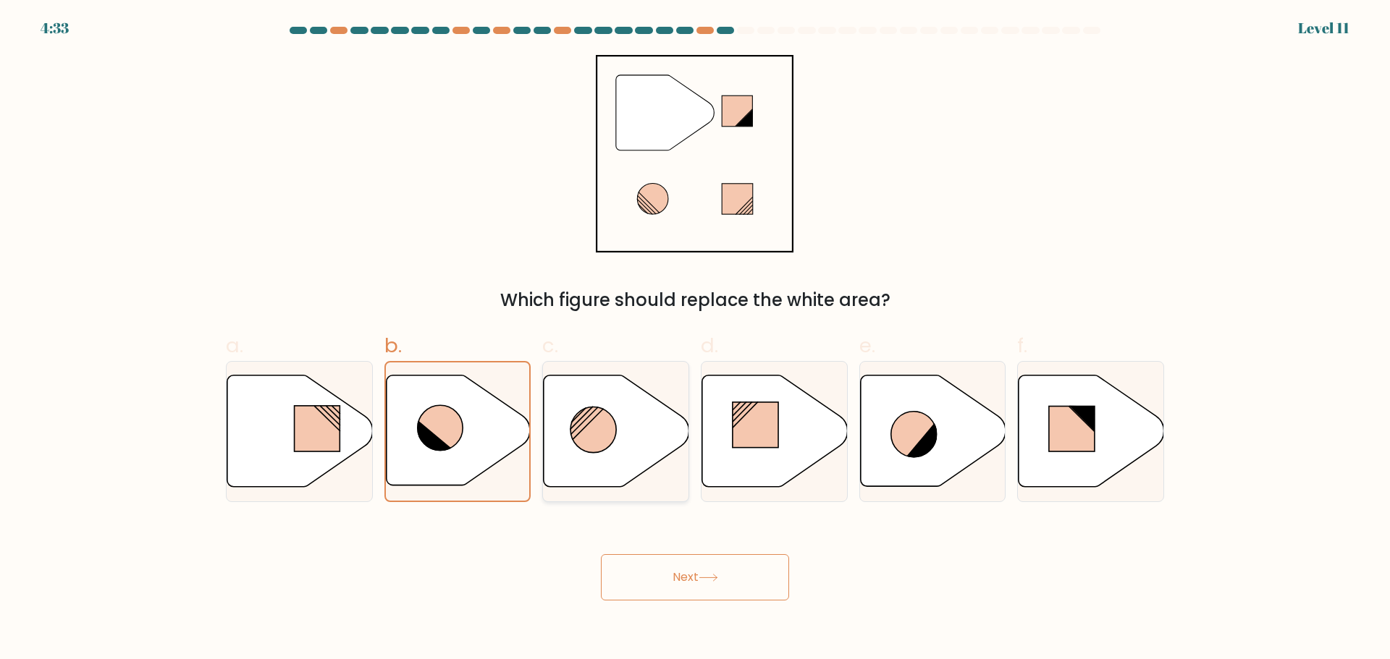
radio input "true"
click at [469, 433] on icon at bounding box center [457, 430] width 145 height 111
click at [695, 339] on input "b." at bounding box center [695, 334] width 1 height 9
radio input "true"
click at [683, 579] on button "Next" at bounding box center [695, 577] width 188 height 46
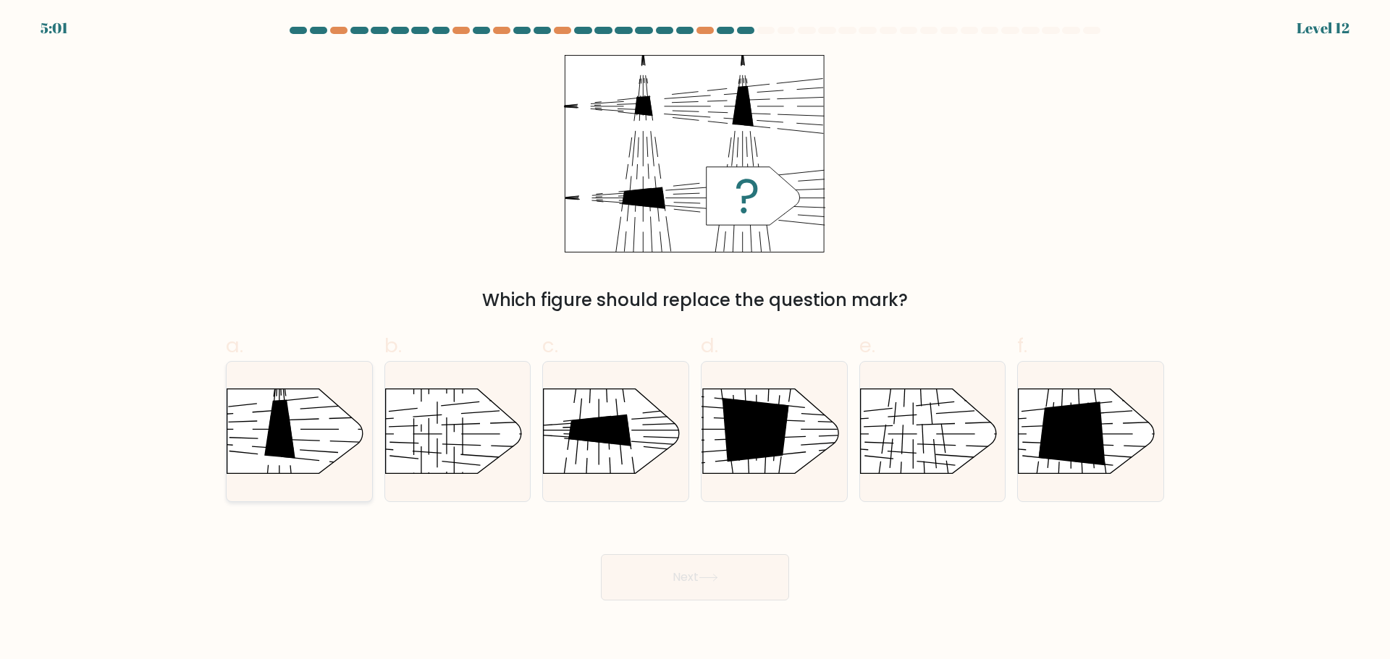
click at [282, 457] on icon at bounding box center [279, 429] width 31 height 59
click at [695, 339] on input "a." at bounding box center [695, 334] width 1 height 9
radio input "true"
click at [1076, 434] on icon at bounding box center [1072, 434] width 67 height 64
click at [696, 339] on input "f." at bounding box center [695, 334] width 1 height 9
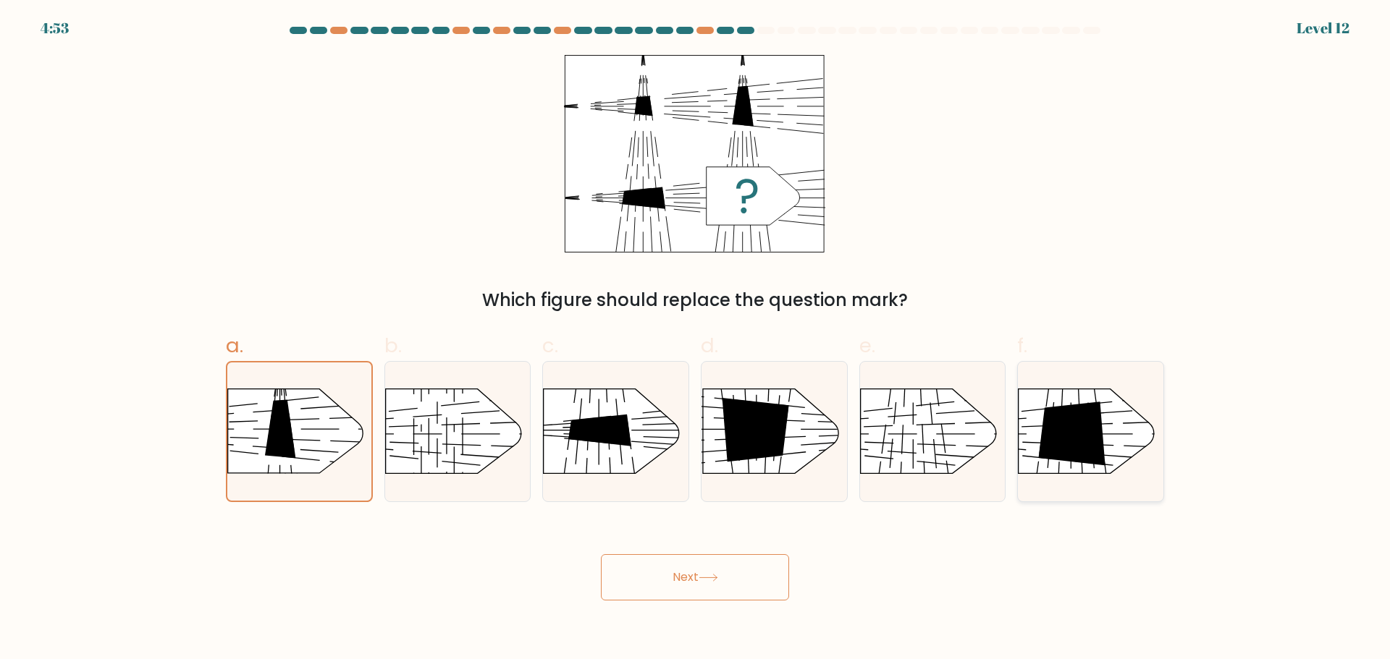
radio input "true"
click at [714, 581] on icon at bounding box center [708, 578] width 20 height 8
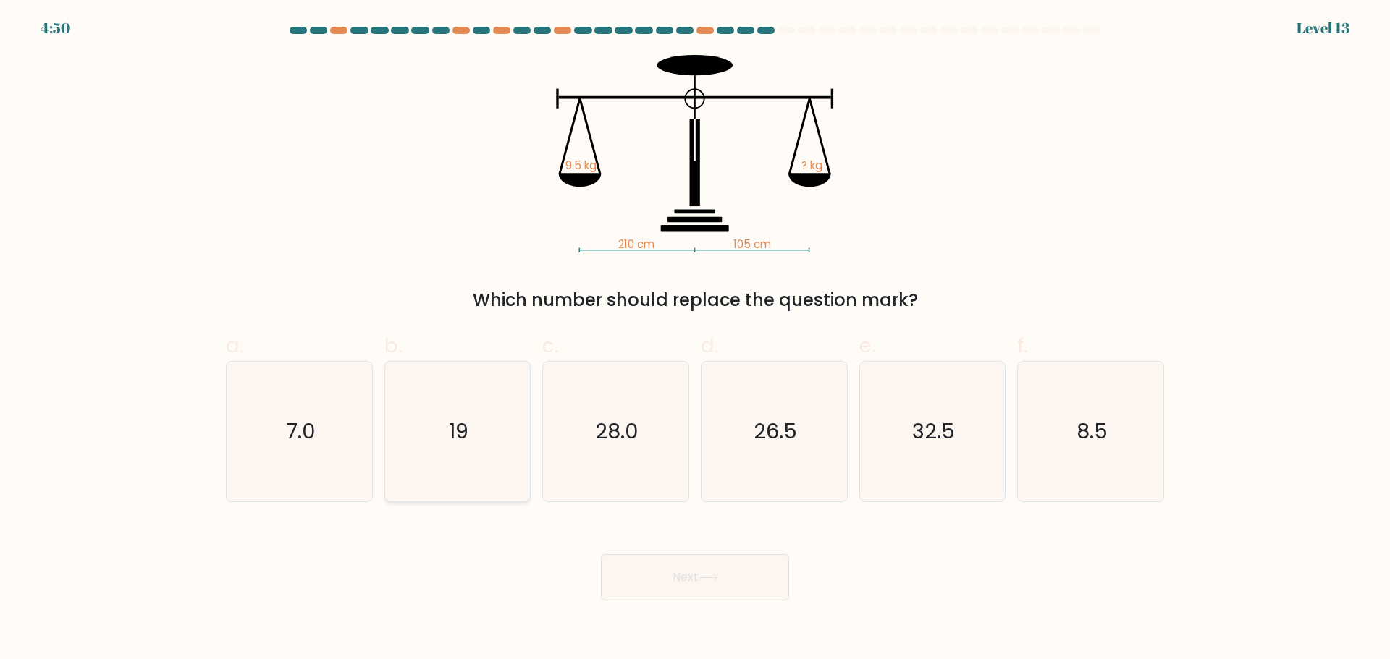
click at [460, 443] on text "19" at bounding box center [459, 431] width 20 height 29
click at [695, 339] on input "b. 19" at bounding box center [695, 334] width 1 height 9
radio input "true"
click at [688, 597] on button "Next" at bounding box center [695, 577] width 188 height 46
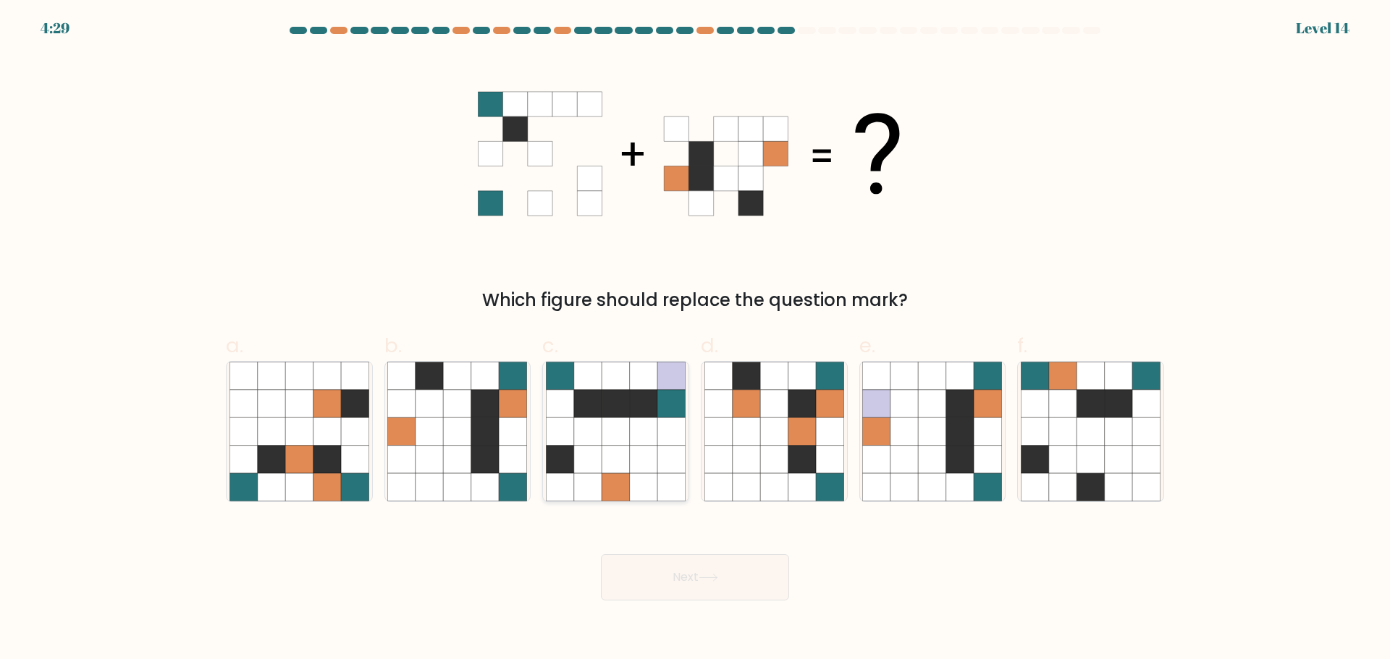
click at [542, 455] on div at bounding box center [615, 431] width 147 height 141
click at [695, 339] on input "c." at bounding box center [695, 334] width 1 height 9
radio input "true"
drag, startPoint x: 608, startPoint y: 454, endPoint x: 672, endPoint y: 492, distance: 75.0
click at [609, 455] on icon at bounding box center [616, 459] width 28 height 28
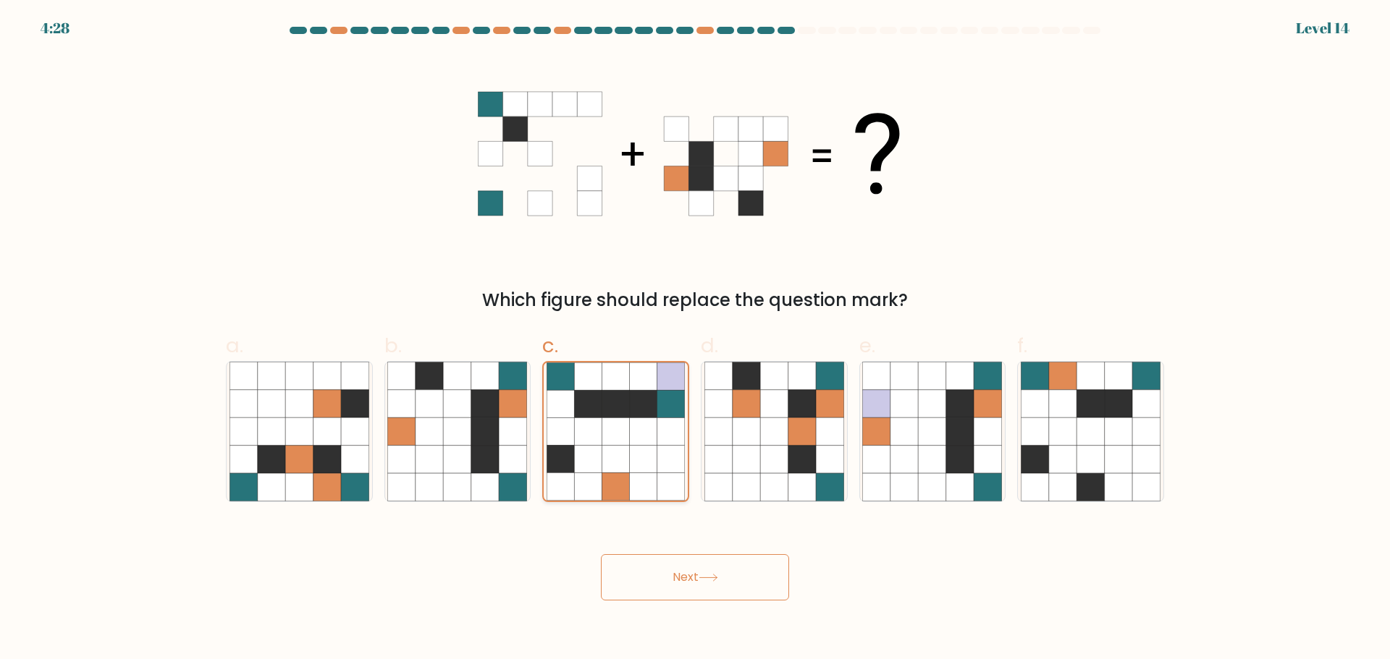
click at [695, 339] on input "c." at bounding box center [695, 334] width 1 height 9
click at [727, 580] on button "Next" at bounding box center [695, 577] width 188 height 46
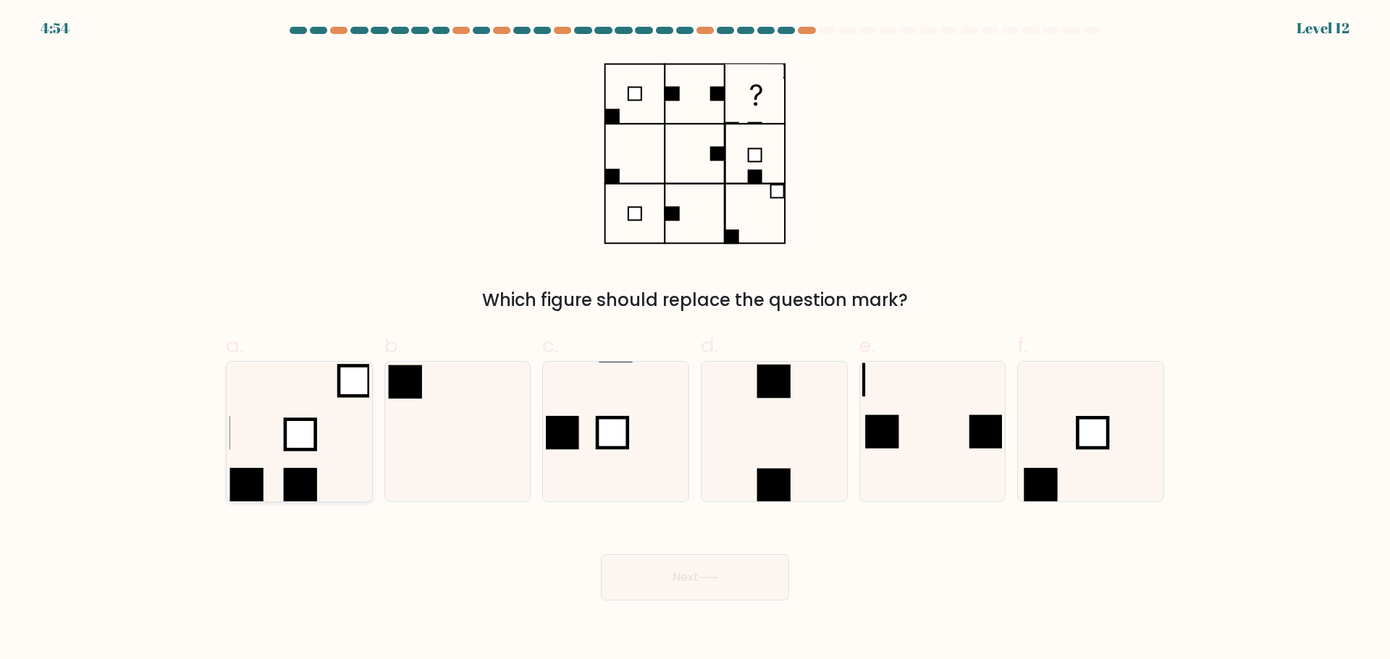
click at [308, 447] on rect at bounding box center [300, 434] width 30 height 30
click at [695, 339] on input "a." at bounding box center [695, 334] width 1 height 9
radio input "true"
click at [745, 594] on button "Next" at bounding box center [695, 577] width 188 height 46
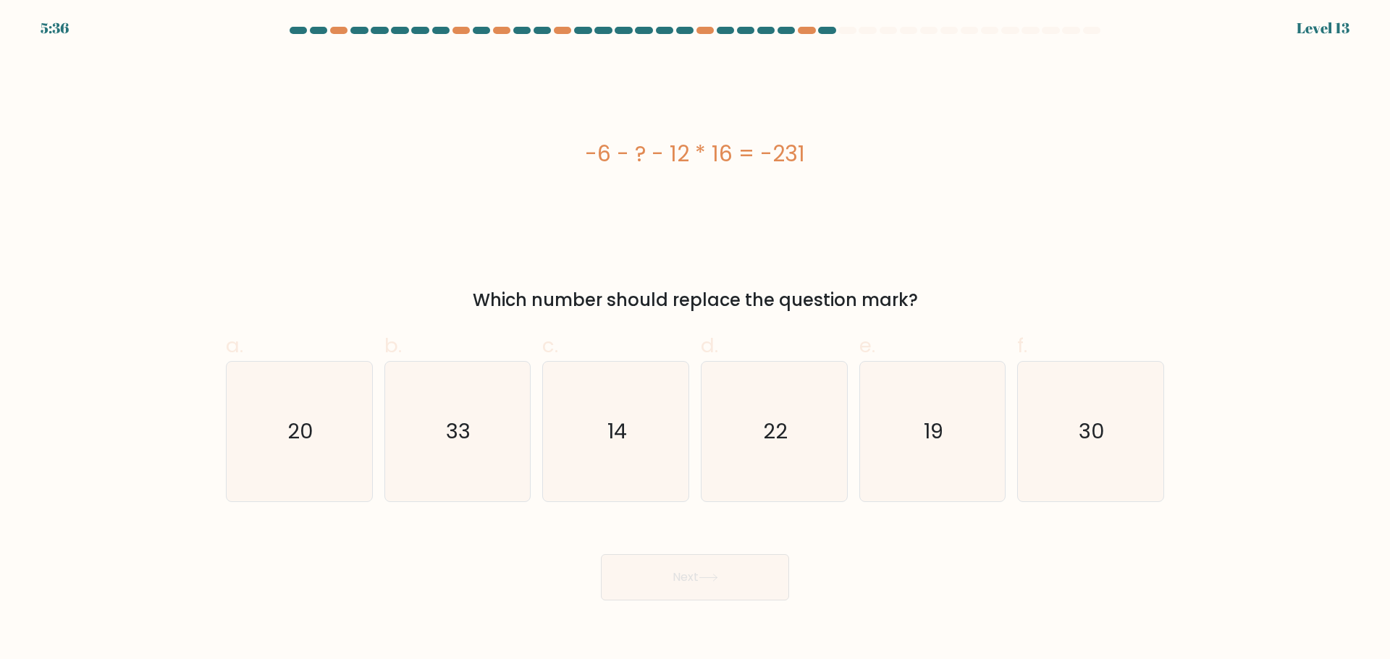
drag, startPoint x: 808, startPoint y: 152, endPoint x: 584, endPoint y: 166, distance: 224.8
click at [584, 166] on div "-6 - ? - 12 * 16 = -231" at bounding box center [695, 154] width 938 height 33
copy div "-6 - ? - 12 * 16 = -231"
click at [492, 404] on icon "33" at bounding box center [457, 432] width 140 height 140
click at [695, 339] on input "b. 33" at bounding box center [695, 334] width 1 height 9
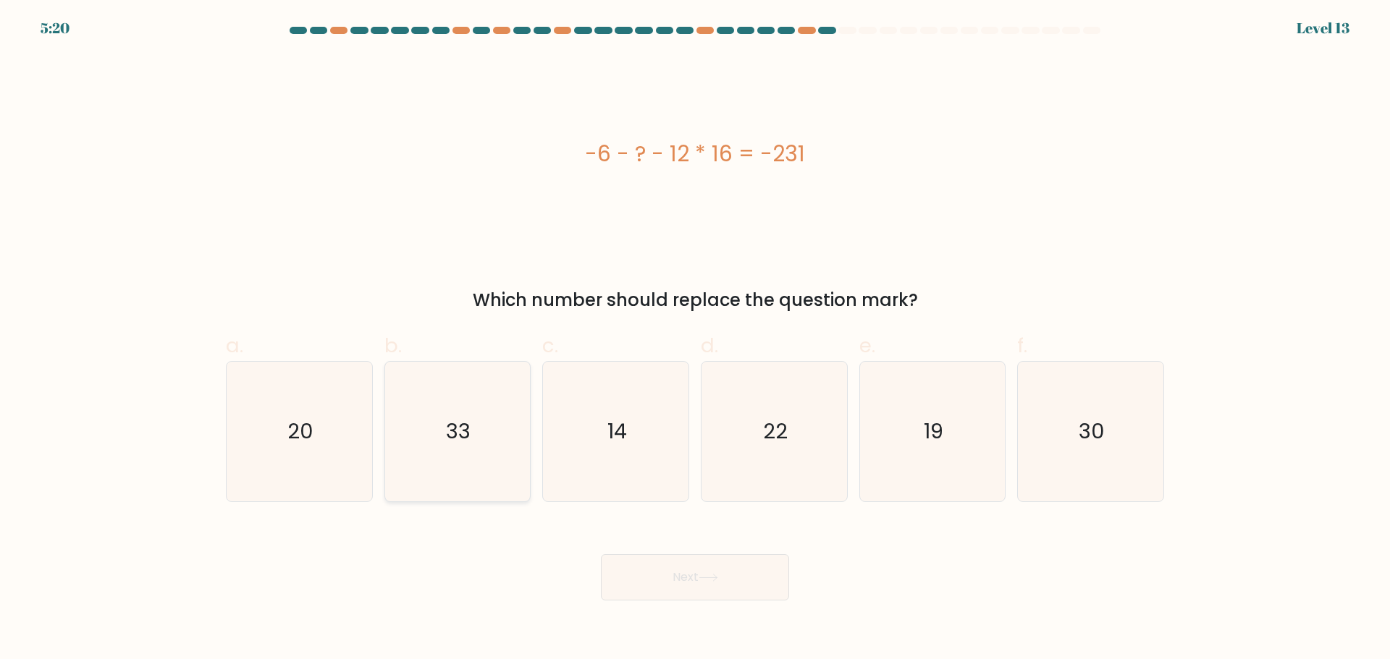
radio input "true"
drag, startPoint x: 738, startPoint y: 585, endPoint x: 748, endPoint y: 557, distance: 29.3
click at [737, 584] on button "Next" at bounding box center [695, 577] width 188 height 46
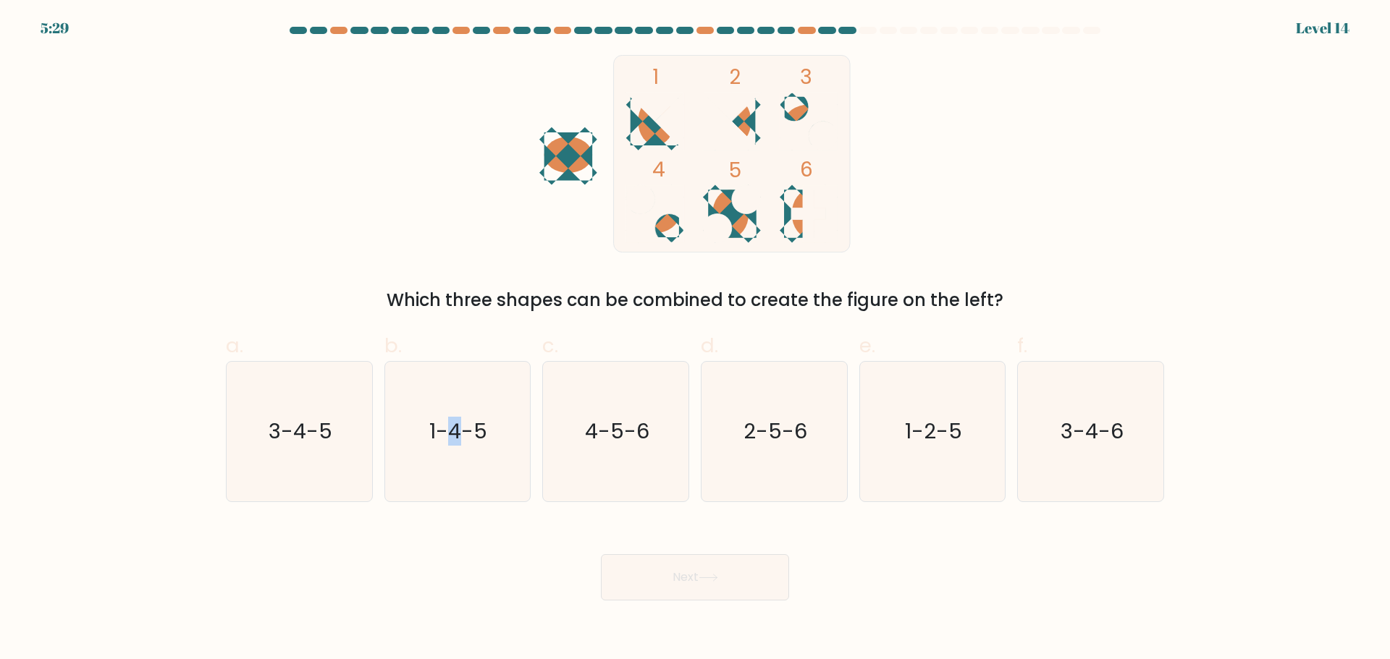
drag, startPoint x: 456, startPoint y: 430, endPoint x: 638, endPoint y: 529, distance: 207.0
click at [457, 430] on text "1-4-5" at bounding box center [459, 431] width 58 height 29
click at [695, 339] on input "b. 1-4-5" at bounding box center [695, 334] width 1 height 9
radio input "true"
click at [718, 575] on icon at bounding box center [708, 578] width 20 height 8
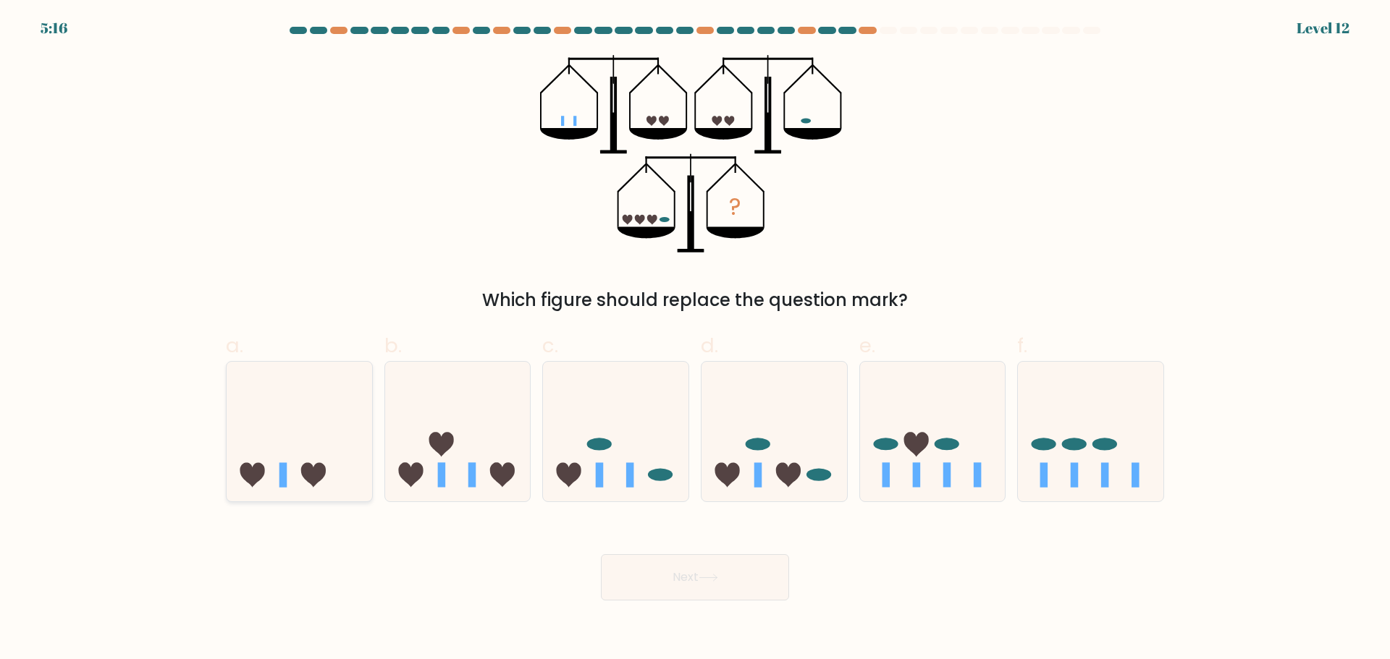
drag, startPoint x: 318, startPoint y: 452, endPoint x: 366, endPoint y: 484, distance: 57.8
click at [318, 452] on icon at bounding box center [299, 431] width 145 height 120
click at [695, 339] on input "a." at bounding box center [695, 334] width 1 height 9
radio input "true"
click at [703, 562] on button "Next" at bounding box center [695, 577] width 188 height 46
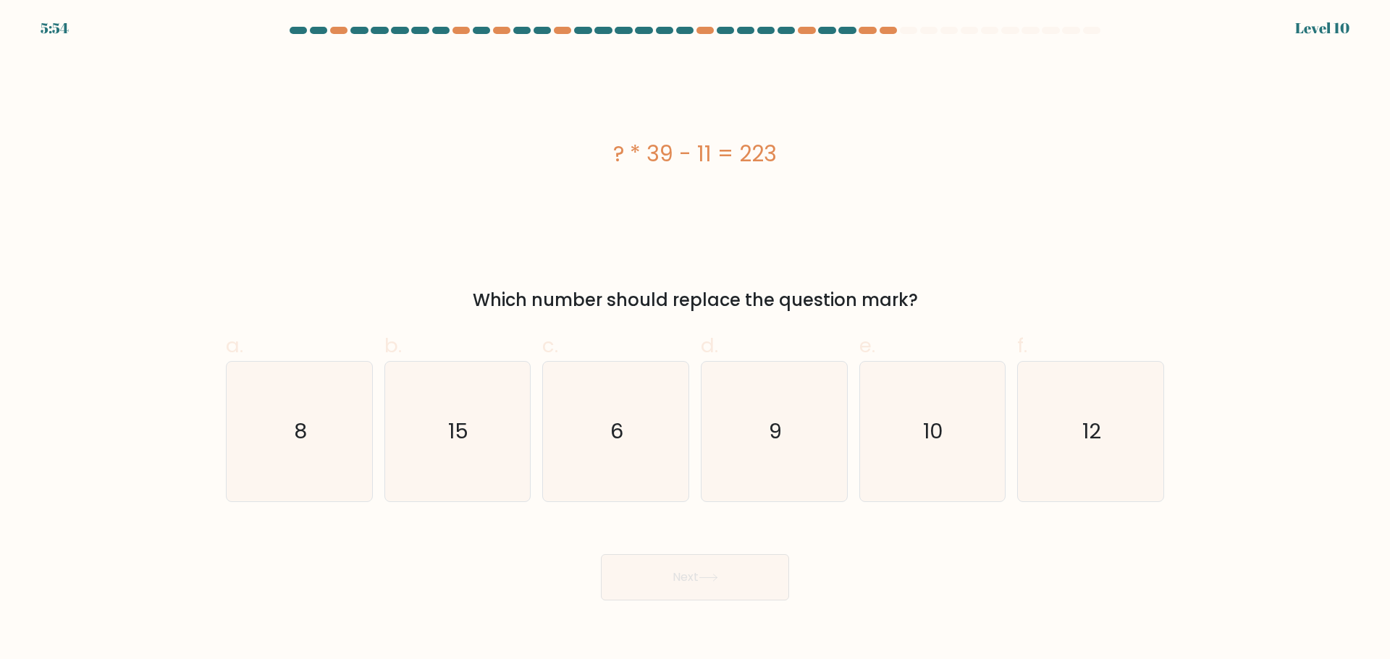
drag, startPoint x: 793, startPoint y: 153, endPoint x: 614, endPoint y: 155, distance: 178.8
click at [614, 155] on div "? * 39 - 11 = 223" at bounding box center [695, 154] width 938 height 33
copy div "? * 39 - 11 = 223"
drag, startPoint x: 632, startPoint y: 439, endPoint x: 641, endPoint y: 433, distance: 11.0
click at [633, 439] on icon "6" at bounding box center [616, 432] width 140 height 140
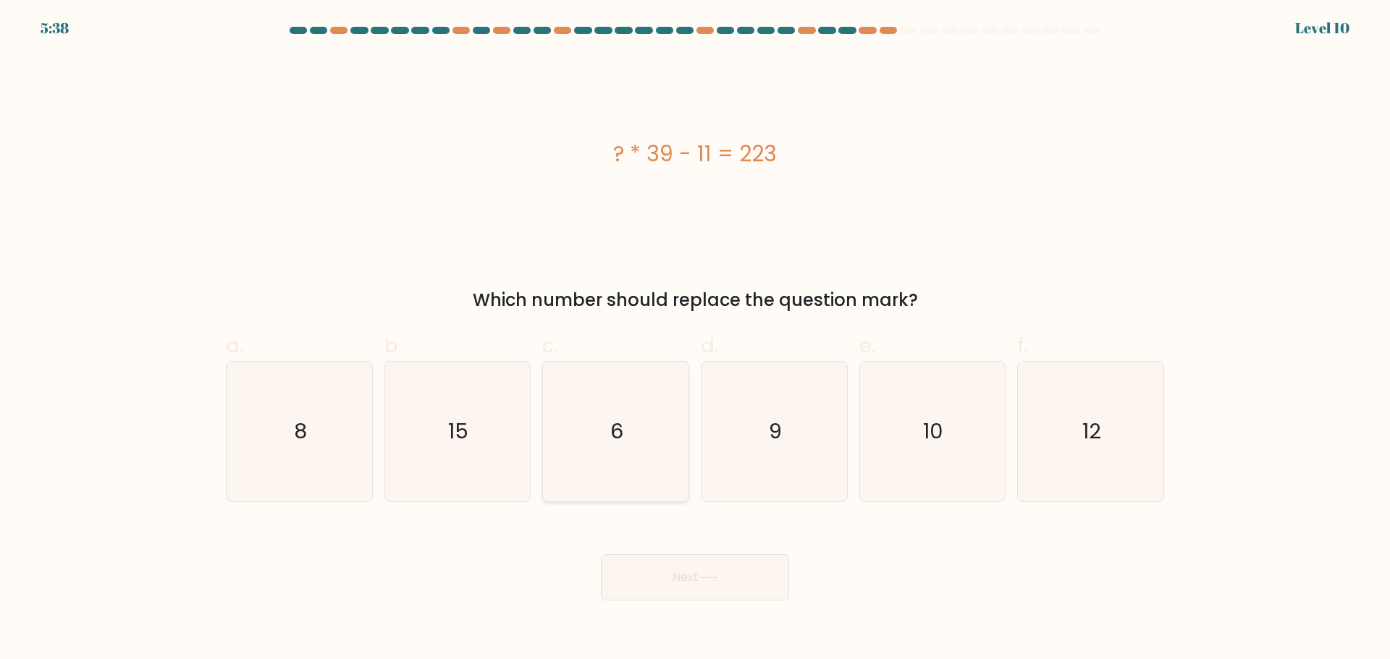
click at [695, 339] on input "c. 6" at bounding box center [695, 334] width 1 height 9
radio input "true"
click at [711, 582] on button "Next" at bounding box center [695, 577] width 188 height 46
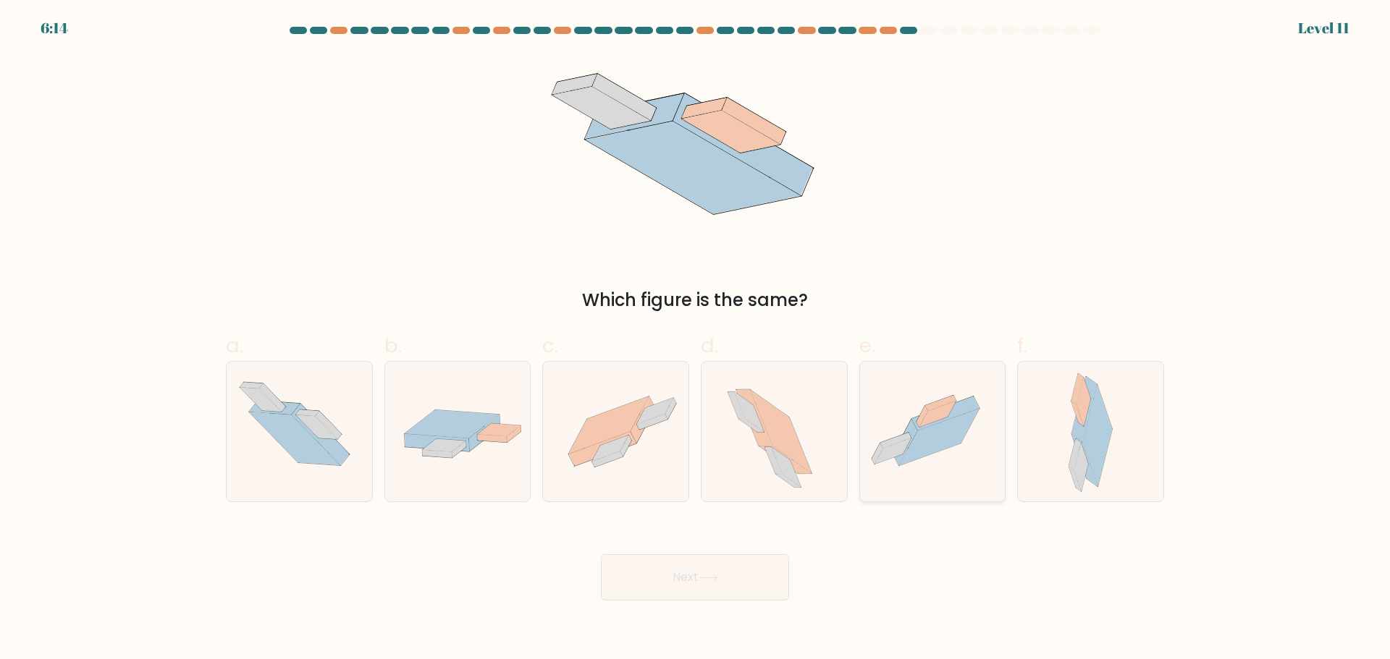
click at [931, 454] on icon at bounding box center [939, 437] width 80 height 57
click at [696, 339] on input "e." at bounding box center [695, 334] width 1 height 9
radio input "true"
click at [698, 575] on button "Next" at bounding box center [695, 577] width 188 height 46
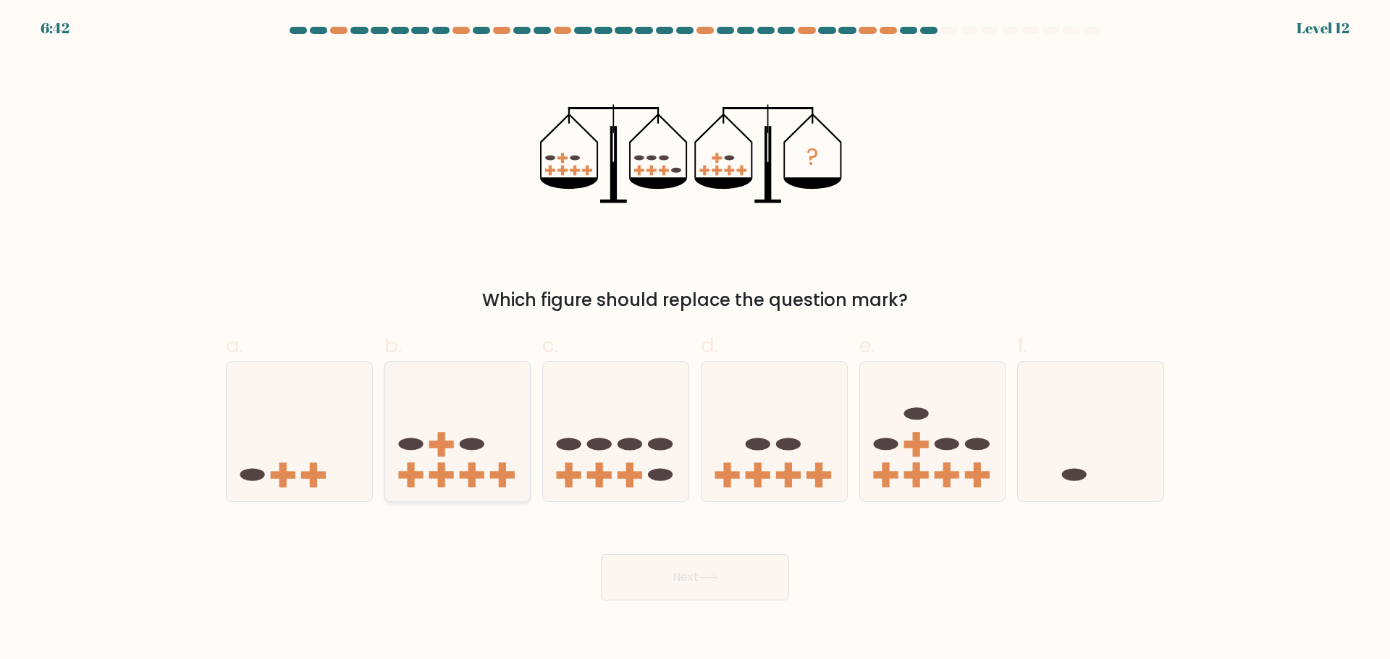
drag, startPoint x: 444, startPoint y: 463, endPoint x: 456, endPoint y: 476, distance: 17.4
click at [444, 463] on rect at bounding box center [440, 475] width 7 height 25
click at [695, 339] on input "b." at bounding box center [695, 334] width 1 height 9
radio input "true"
click at [730, 576] on button "Next" at bounding box center [695, 577] width 188 height 46
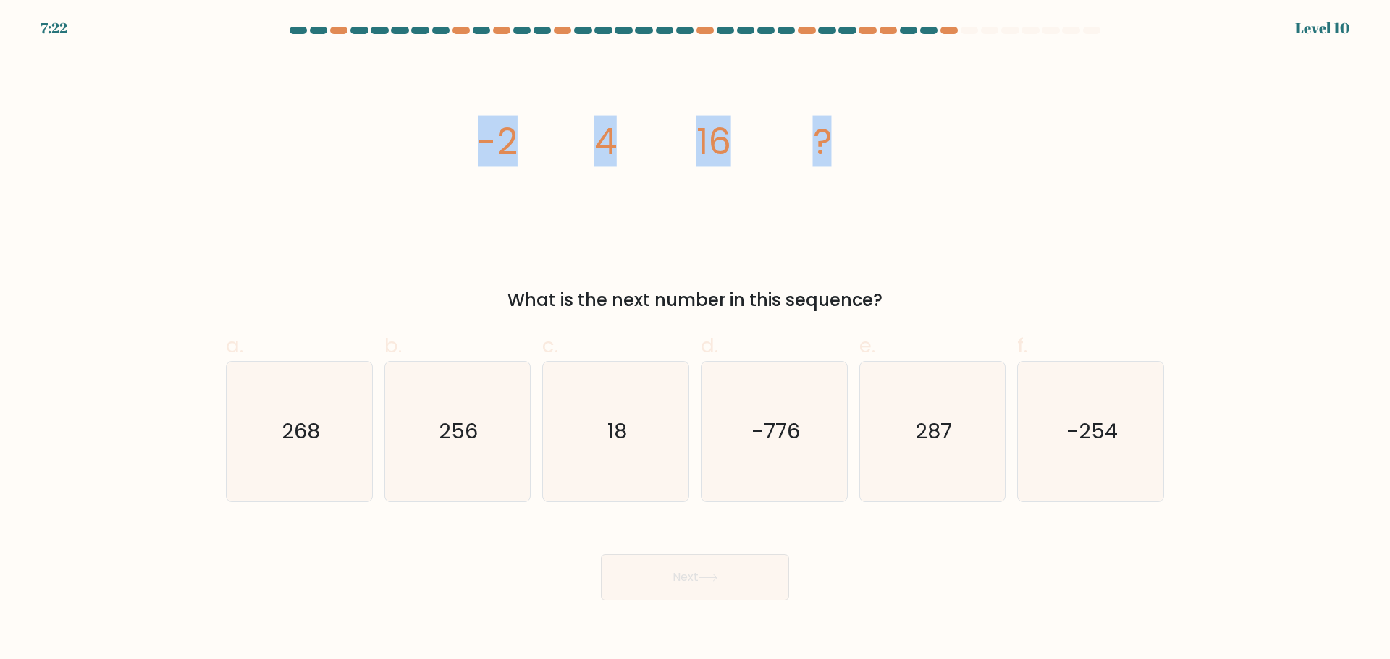
drag, startPoint x: 574, startPoint y: 151, endPoint x: 841, endPoint y: 143, distance: 267.2
click at [841, 143] on div "image/svg+xml -2 4 16 ? What is the next number in this sequence?" at bounding box center [694, 184] width 955 height 258
copy g "-2 4 16 ?"
click at [686, 216] on icon "image/svg+xml -2 4 16 ?" at bounding box center [695, 154] width 434 height 198
drag, startPoint x: 472, startPoint y: 138, endPoint x: 881, endPoint y: 294, distance: 437.8
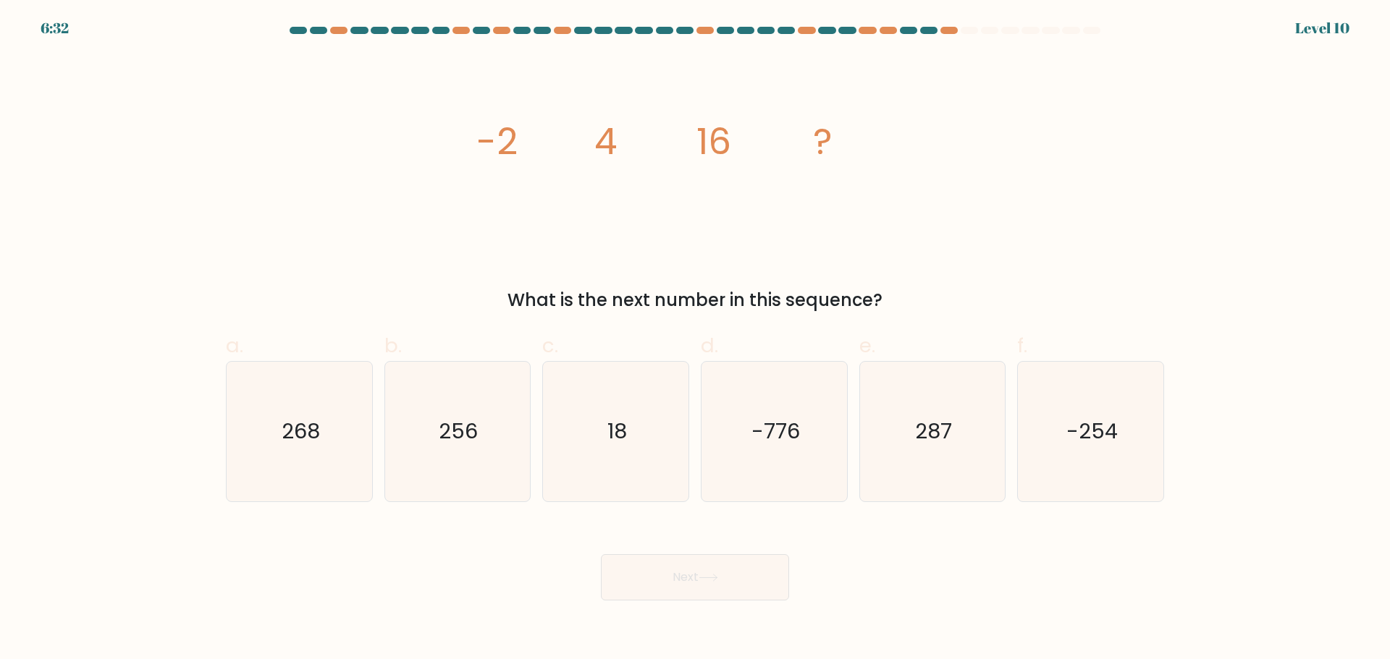
click at [881, 294] on div "image/svg+xml -2 4 16 ? What is the next number in this sequence?" at bounding box center [694, 184] width 955 height 258
copy div "-2 4 16 ? What is the next number in this sequence?"
click at [1098, 429] on text "-254" at bounding box center [1091, 431] width 51 height 29
click at [696, 339] on input "f. -254" at bounding box center [695, 334] width 1 height 9
radio input "true"
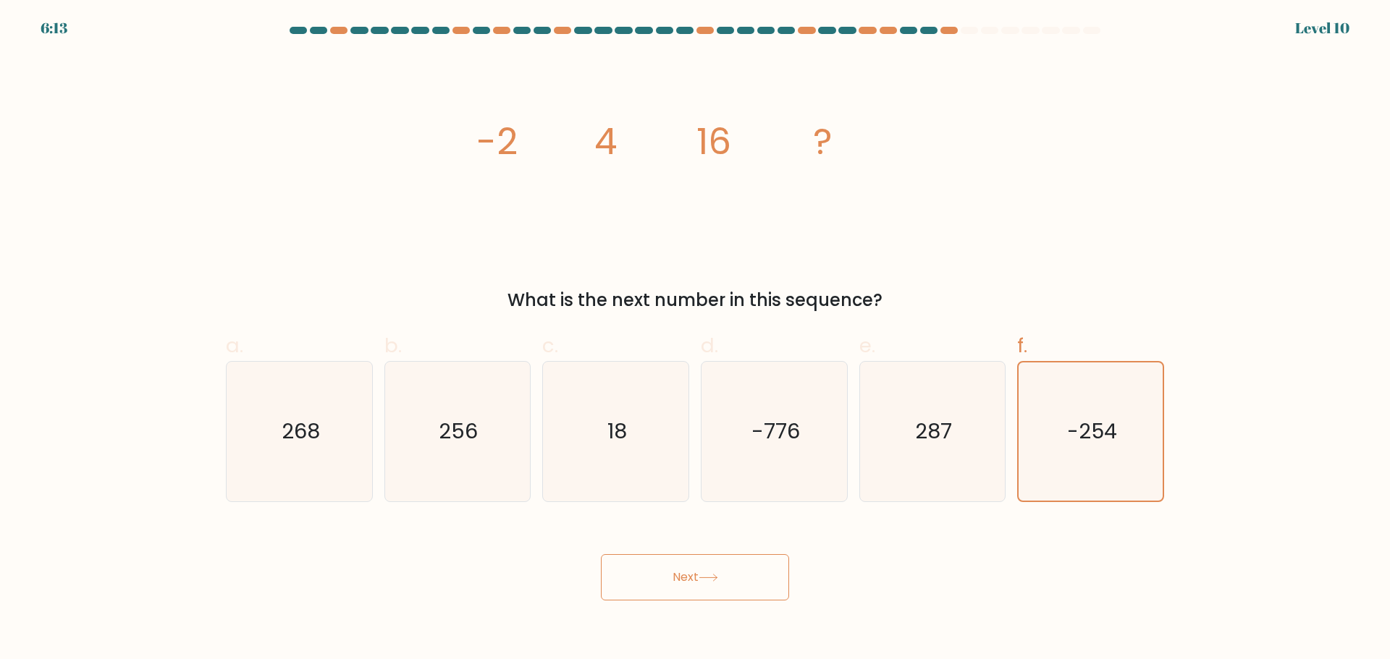
click at [721, 575] on button "Next" at bounding box center [695, 577] width 188 height 46
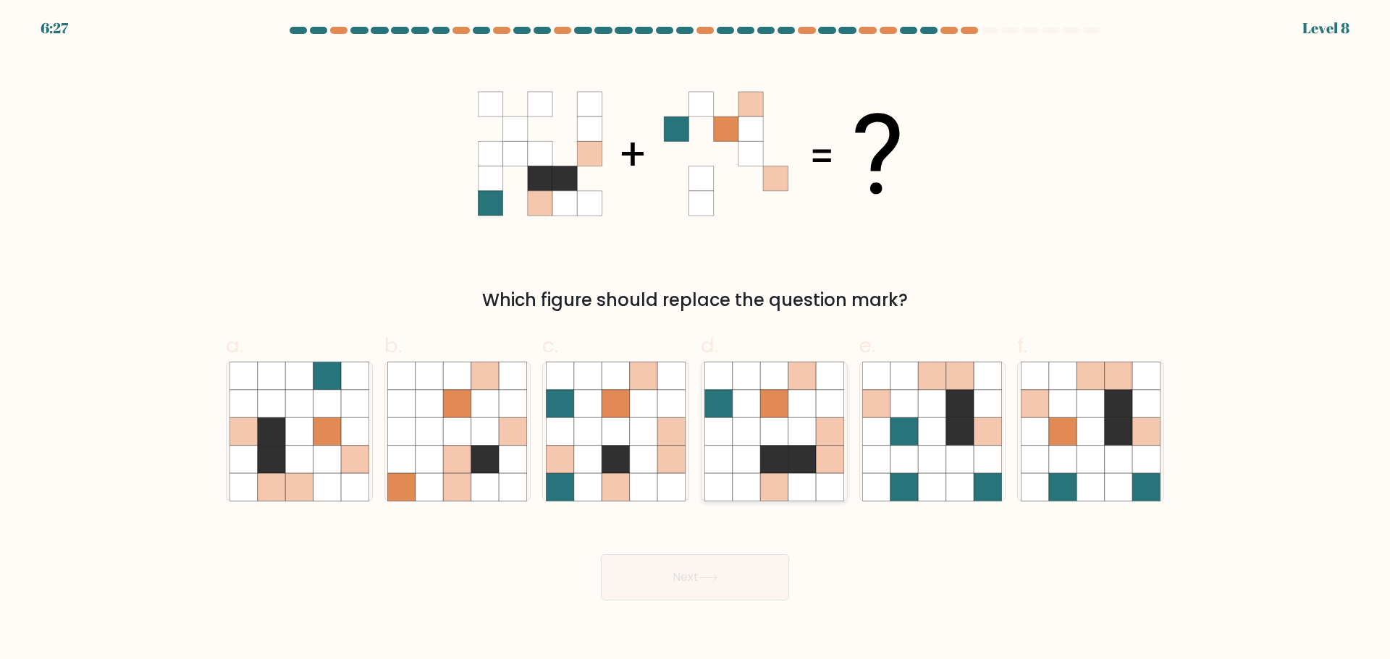
click at [787, 410] on icon at bounding box center [774, 403] width 28 height 28
click at [696, 339] on input "d." at bounding box center [695, 334] width 1 height 9
radio input "true"
click at [621, 454] on icon at bounding box center [615, 459] width 28 height 28
click at [695, 339] on input "c." at bounding box center [695, 334] width 1 height 9
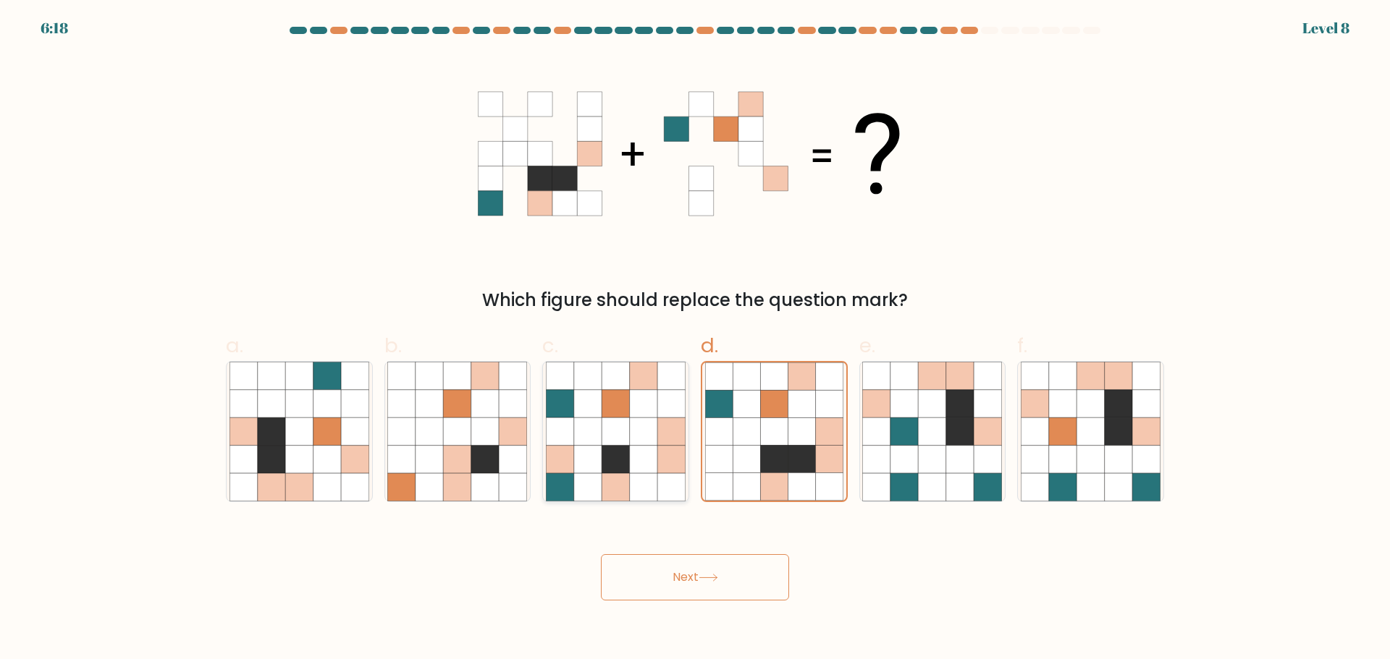
radio input "true"
click at [725, 591] on button "Next" at bounding box center [695, 577] width 188 height 46
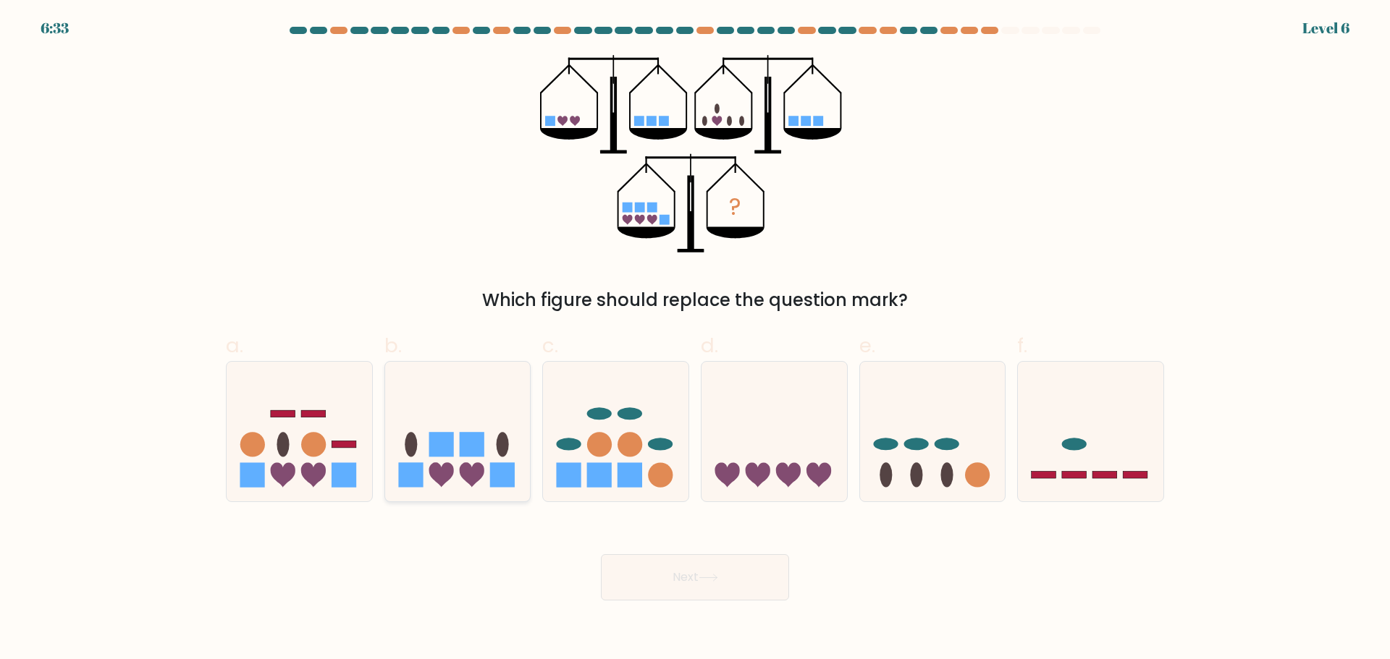
drag, startPoint x: 430, startPoint y: 452, endPoint x: 656, endPoint y: 580, distance: 260.2
click at [432, 452] on rect at bounding box center [440, 444] width 25 height 25
click at [695, 339] on input "b." at bounding box center [695, 334] width 1 height 9
radio input "true"
drag, startPoint x: 727, startPoint y: 586, endPoint x: 590, endPoint y: 538, distance: 145.8
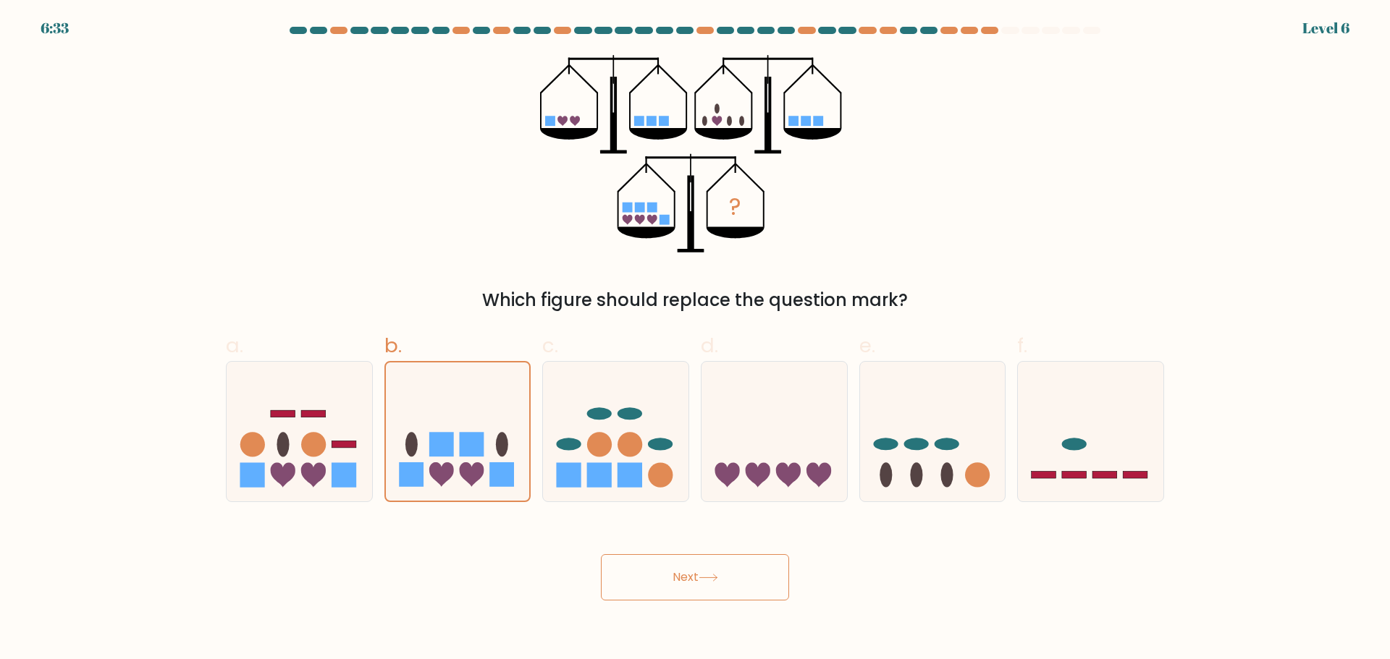
click at [721, 577] on button "Next" at bounding box center [695, 577] width 188 height 46
click at [705, 578] on icon at bounding box center [708, 578] width 20 height 8
drag, startPoint x: 763, startPoint y: 421, endPoint x: 753, endPoint y: 431, distance: 14.3
click at [759, 417] on icon at bounding box center [773, 431] width 145 height 120
click at [696, 339] on input "d." at bounding box center [695, 334] width 1 height 9
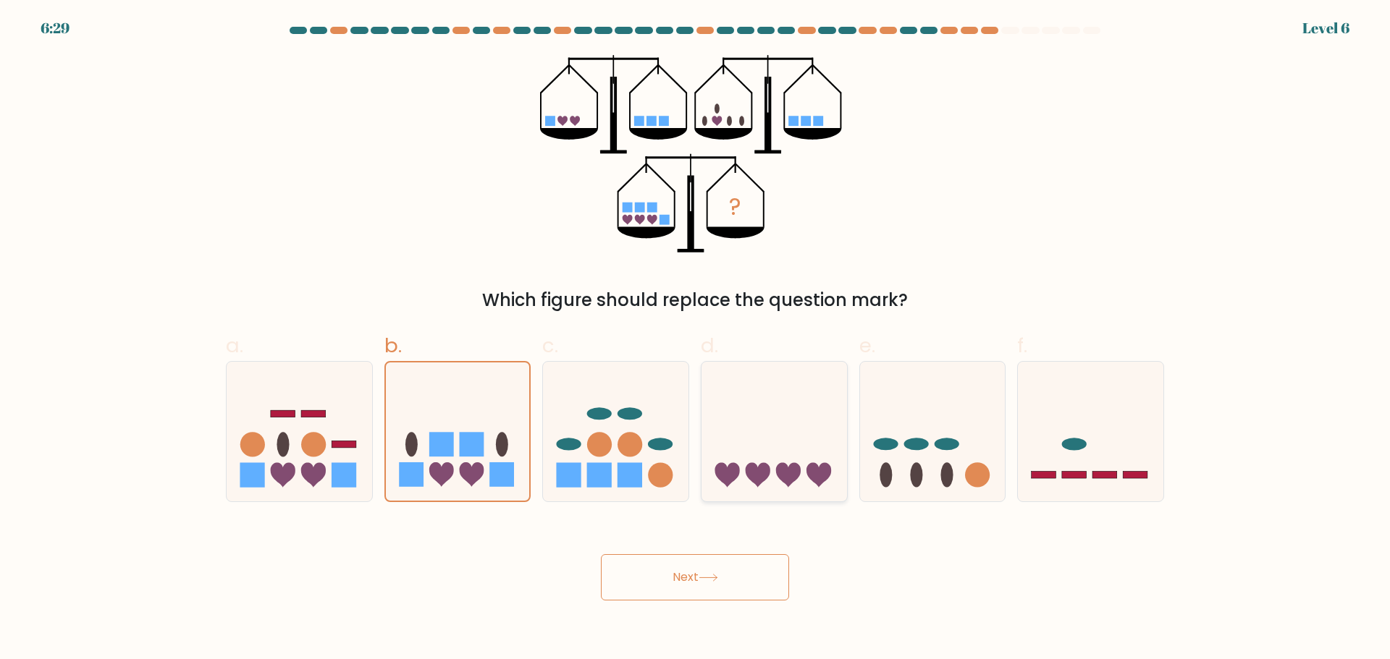
radio input "true"
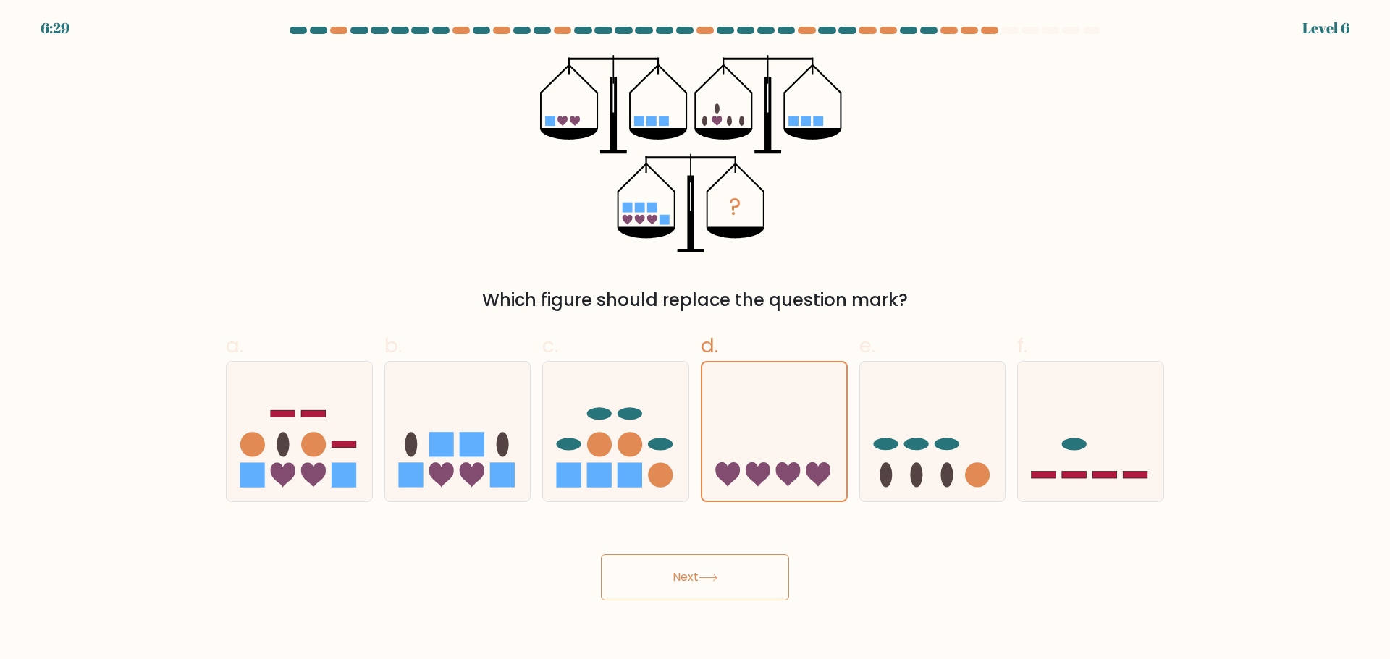
drag, startPoint x: 714, startPoint y: 575, endPoint x: 722, endPoint y: 585, distance: 12.8
click at [717, 557] on button "Next" at bounding box center [695, 577] width 188 height 46
click at [730, 570] on button "Next" at bounding box center [695, 577] width 188 height 46
click at [726, 591] on button "Next" at bounding box center [695, 577] width 188 height 46
click at [718, 570] on button "Next" at bounding box center [695, 577] width 188 height 46
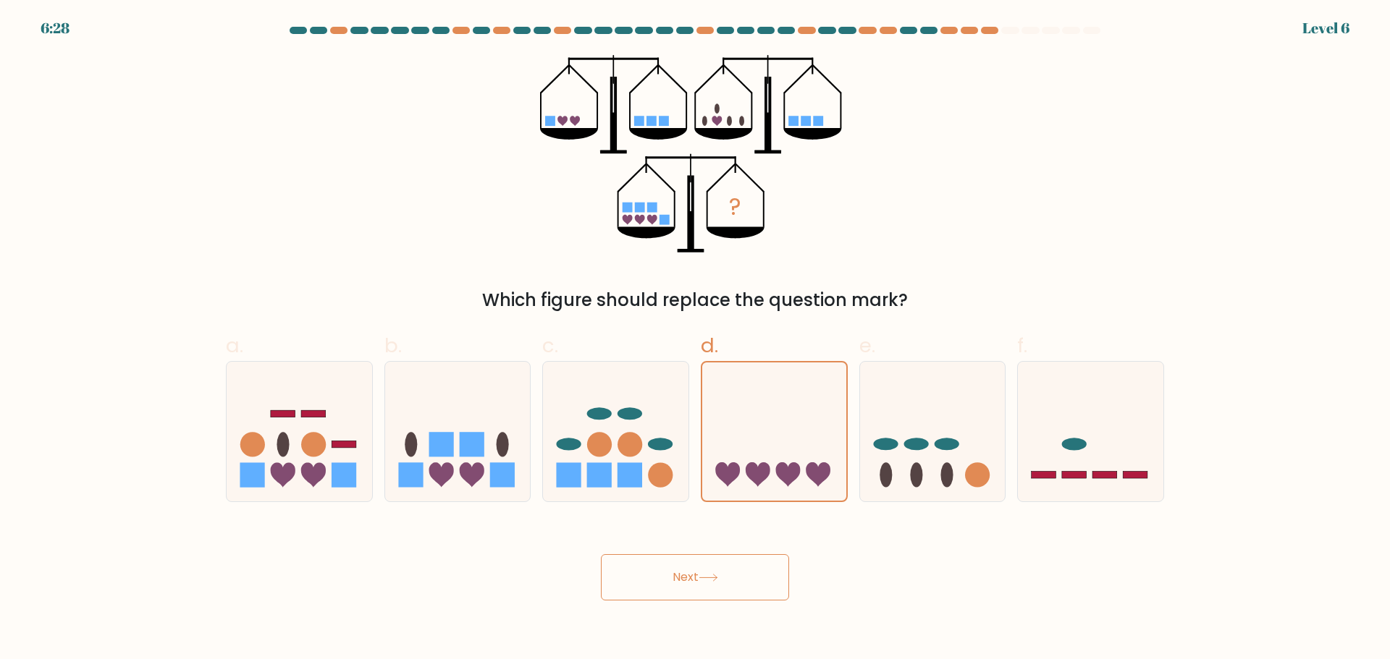
click at [719, 568] on button "Next" at bounding box center [695, 577] width 188 height 46
click at [705, 566] on button "Next" at bounding box center [695, 577] width 188 height 46
click at [700, 586] on button "Next" at bounding box center [695, 577] width 188 height 46
drag, startPoint x: 700, startPoint y: 588, endPoint x: 711, endPoint y: 584, distance: 12.4
click at [707, 589] on button "Next" at bounding box center [695, 577] width 188 height 46
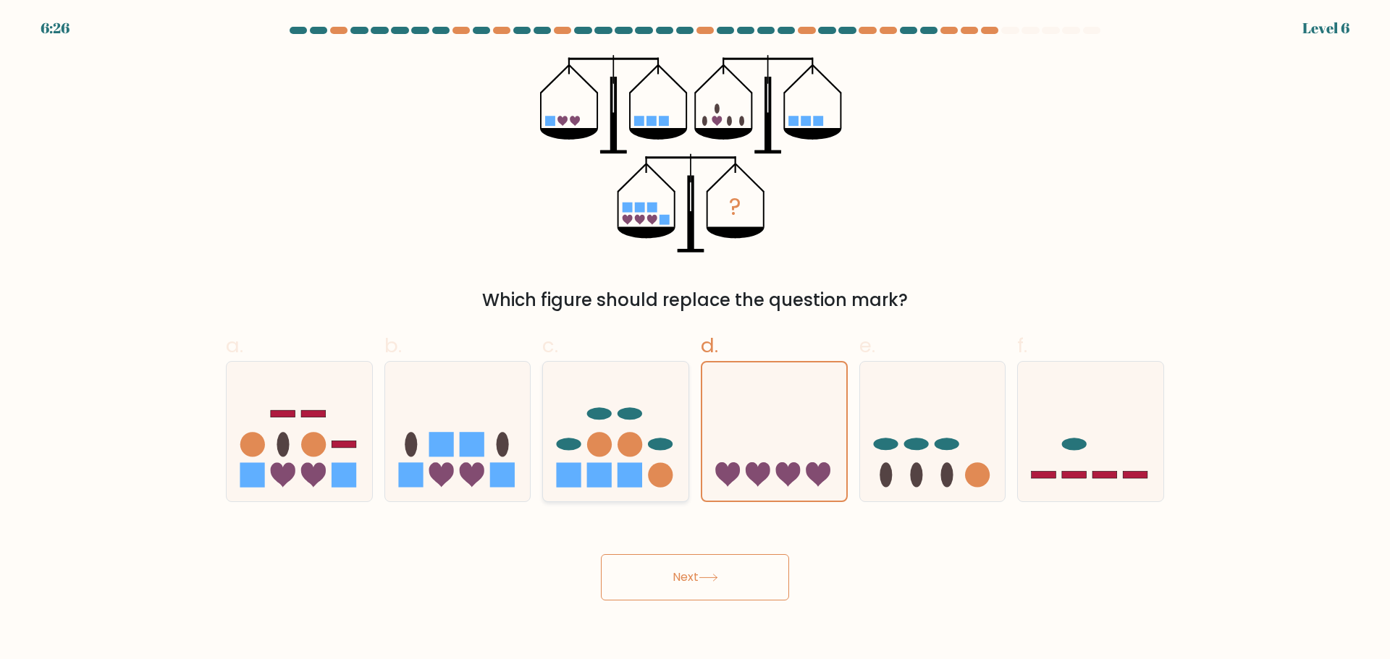
drag, startPoint x: 630, startPoint y: 443, endPoint x: 642, endPoint y: 494, distance: 52.1
click at [626, 449] on circle at bounding box center [630, 444] width 25 height 25
click at [695, 339] on input "c." at bounding box center [695, 334] width 1 height 9
radio input "true"
click at [717, 580] on button "Next" at bounding box center [695, 577] width 188 height 46
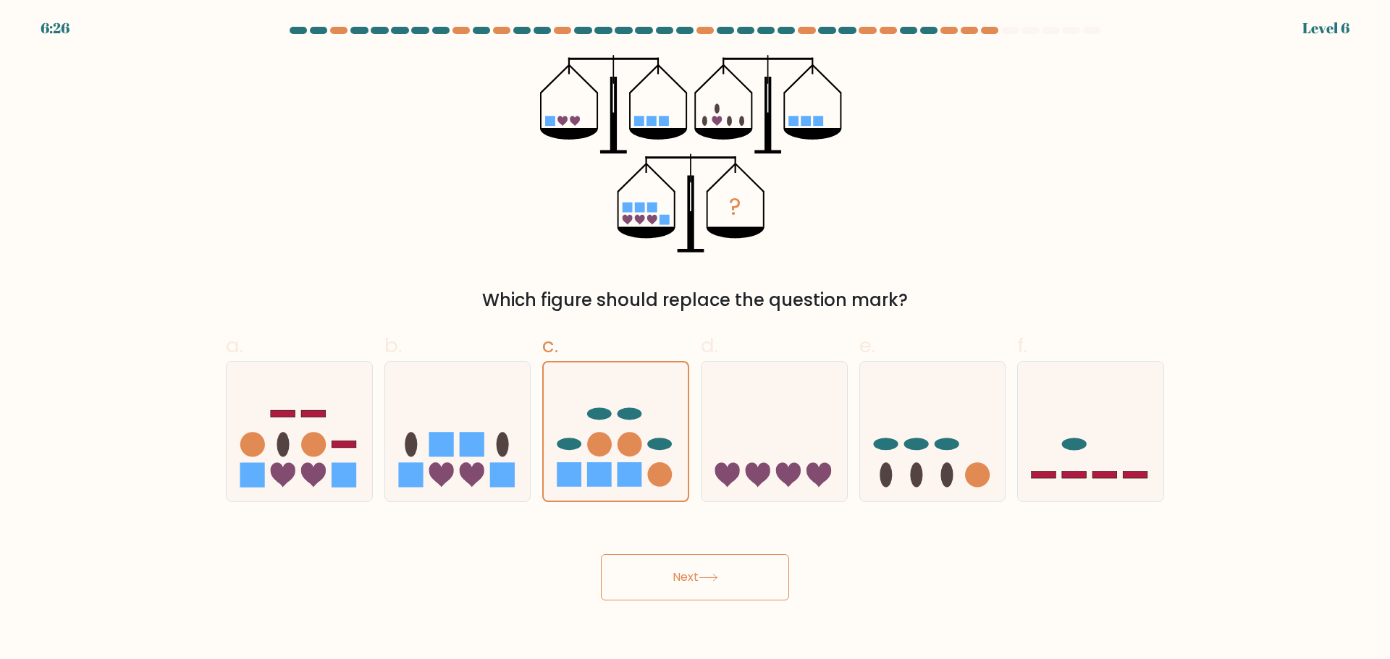
click at [718, 584] on button "Next" at bounding box center [695, 577] width 188 height 46
drag, startPoint x: 711, startPoint y: 583, endPoint x: 719, endPoint y: 578, distance: 8.8
click at [719, 578] on button "Next" at bounding box center [695, 577] width 188 height 46
drag, startPoint x: 716, startPoint y: 582, endPoint x: 722, endPoint y: 575, distance: 9.7
click at [726, 580] on button "Next" at bounding box center [695, 577] width 188 height 46
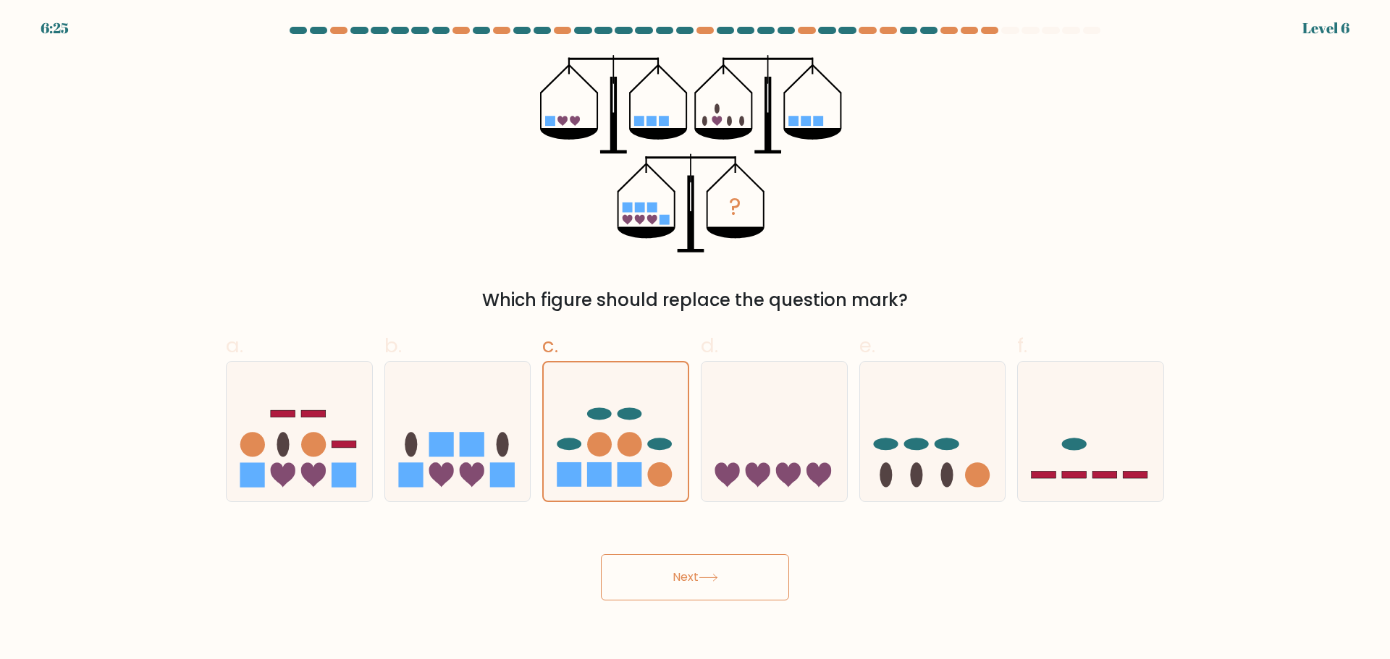
click at [722, 575] on button "Next" at bounding box center [695, 577] width 188 height 46
drag, startPoint x: 916, startPoint y: 409, endPoint x: 928, endPoint y: 427, distance: 21.9
click at [917, 410] on icon at bounding box center [932, 431] width 145 height 120
click at [696, 339] on input "e." at bounding box center [695, 334] width 1 height 9
radio input "true"
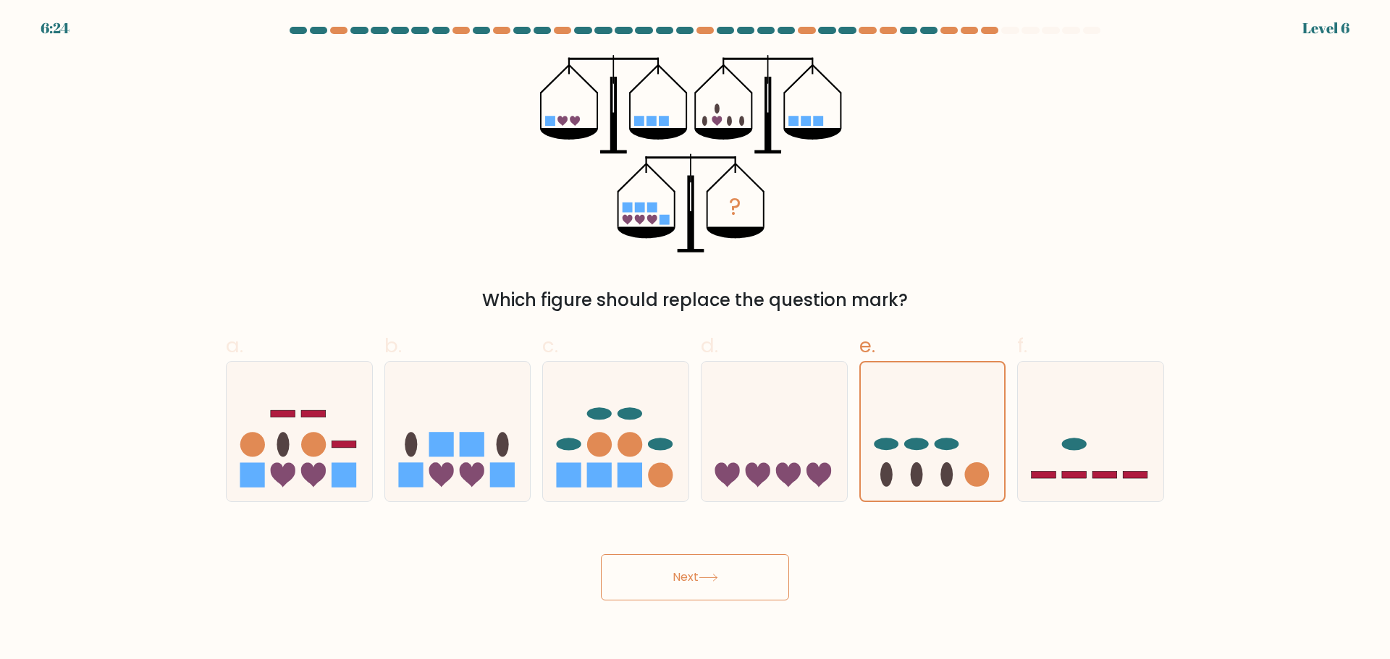
drag, startPoint x: 683, startPoint y: 644, endPoint x: 675, endPoint y: 601, distance: 44.1
click at [688, 635] on body "6:24 Level 6" at bounding box center [695, 329] width 1390 height 659
drag, startPoint x: 675, startPoint y: 601, endPoint x: 696, endPoint y: 571, distance: 36.3
click at [692, 586] on body "6:23 Level 6" at bounding box center [695, 329] width 1390 height 659
click at [696, 571] on button "Next" at bounding box center [695, 577] width 188 height 46
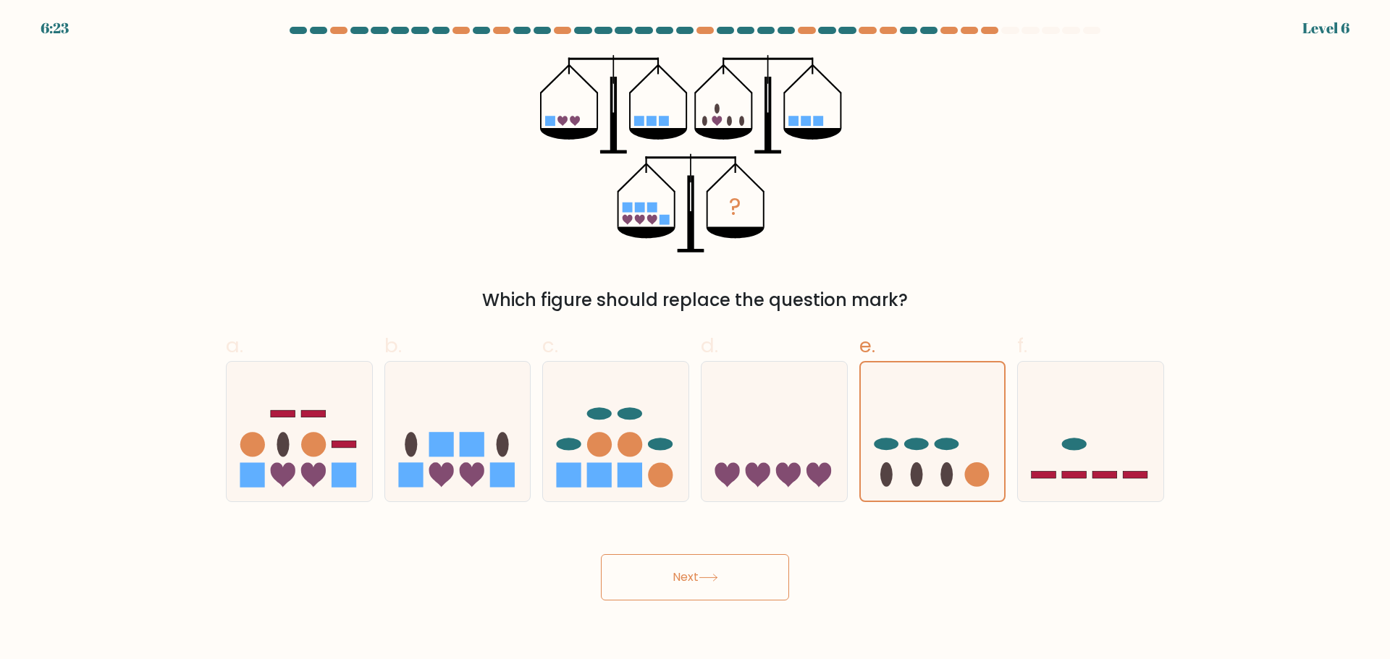
click at [695, 573] on button "Next" at bounding box center [695, 577] width 188 height 46
click at [697, 573] on button "Next" at bounding box center [695, 577] width 188 height 46
click at [698, 573] on button "Next" at bounding box center [695, 577] width 188 height 46
click at [703, 572] on button "Next" at bounding box center [695, 577] width 188 height 46
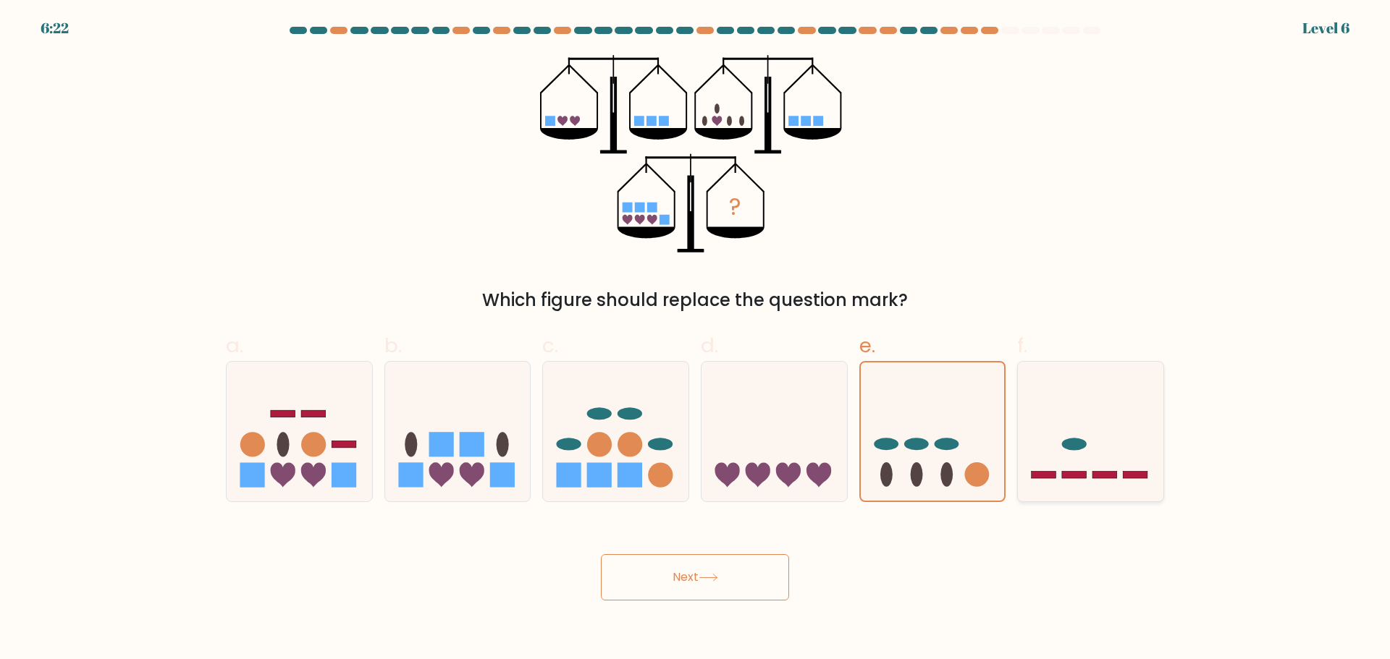
drag, startPoint x: 704, startPoint y: 572, endPoint x: 1087, endPoint y: 450, distance: 401.7
click at [706, 571] on button "Next" at bounding box center [695, 577] width 188 height 46
click at [1107, 422] on icon at bounding box center [1090, 431] width 145 height 120
click at [696, 339] on input "f." at bounding box center [695, 334] width 1 height 9
radio input "true"
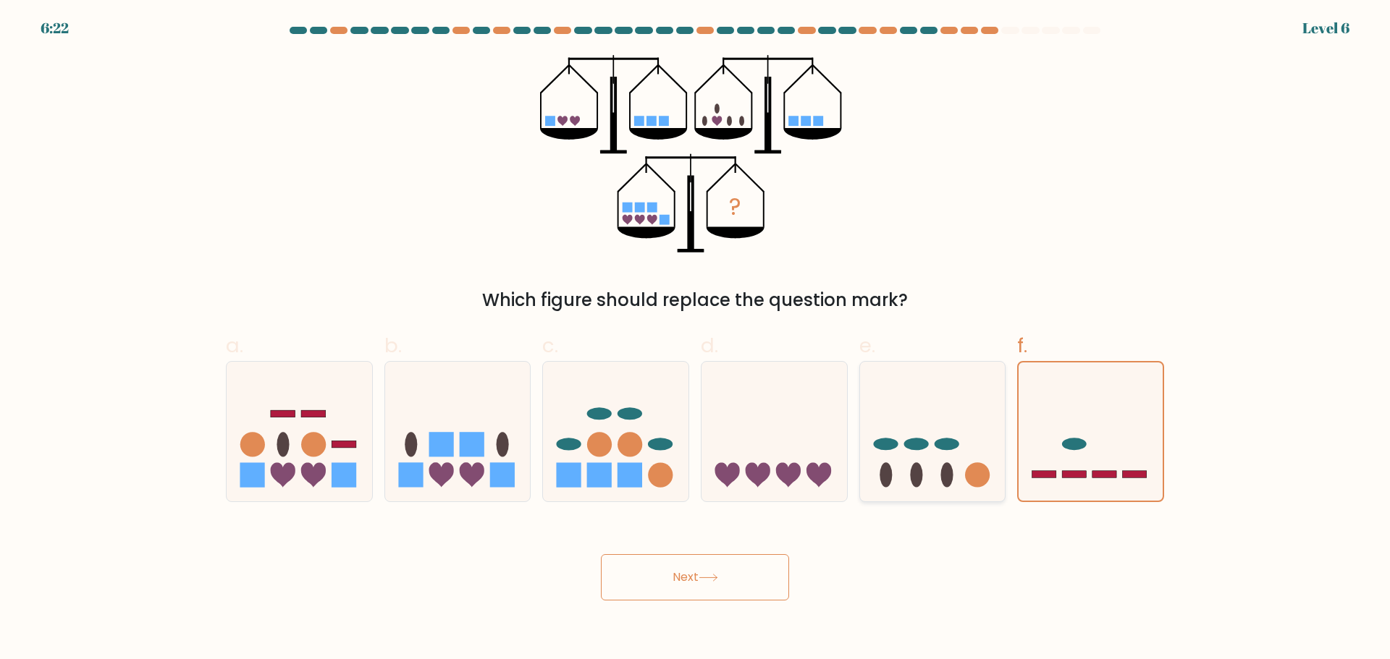
click at [1002, 434] on icon at bounding box center [932, 431] width 145 height 120
click at [696, 339] on input "e." at bounding box center [695, 334] width 1 height 9
radio input "true"
click at [1053, 434] on icon at bounding box center [1090, 431] width 145 height 120
click at [696, 339] on input "f." at bounding box center [695, 334] width 1 height 9
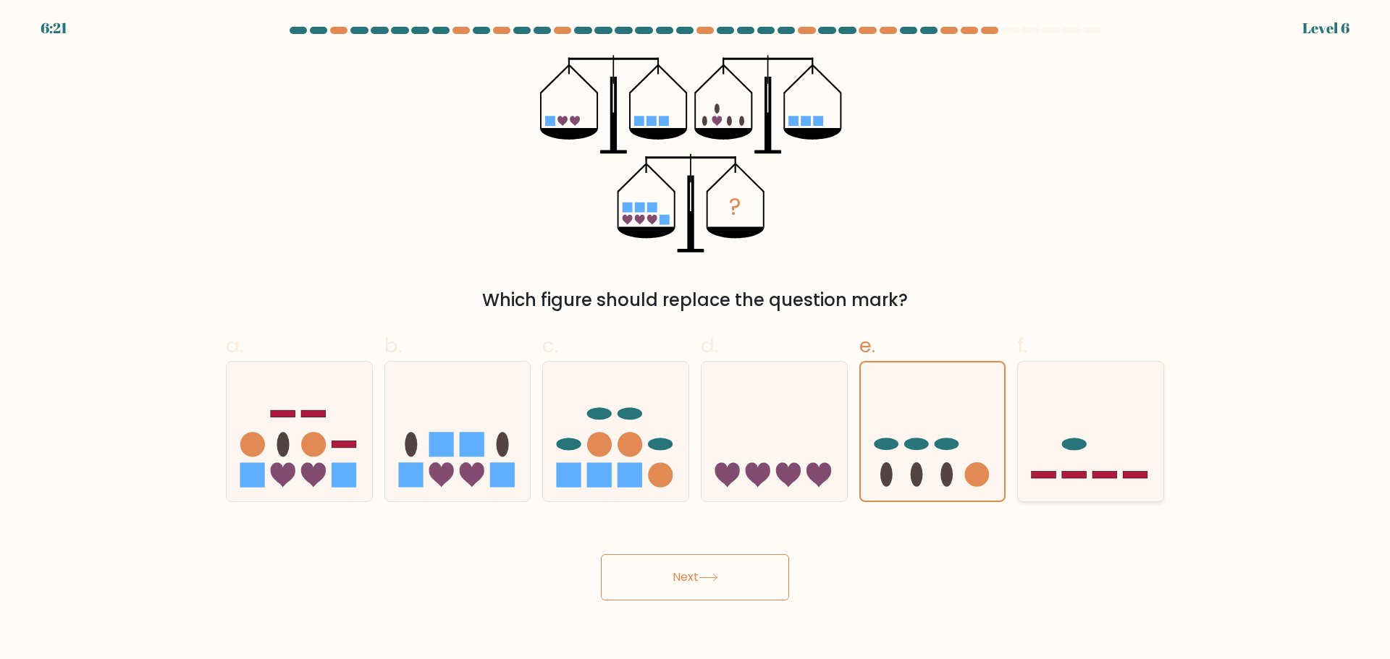
radio input "true"
click at [679, 591] on body "6:20 Level 6" at bounding box center [695, 329] width 1390 height 659
click at [691, 578] on button "Next" at bounding box center [695, 577] width 188 height 46
click at [693, 577] on button "Next" at bounding box center [695, 577] width 188 height 46
click at [695, 577] on button "Next" at bounding box center [695, 577] width 188 height 46
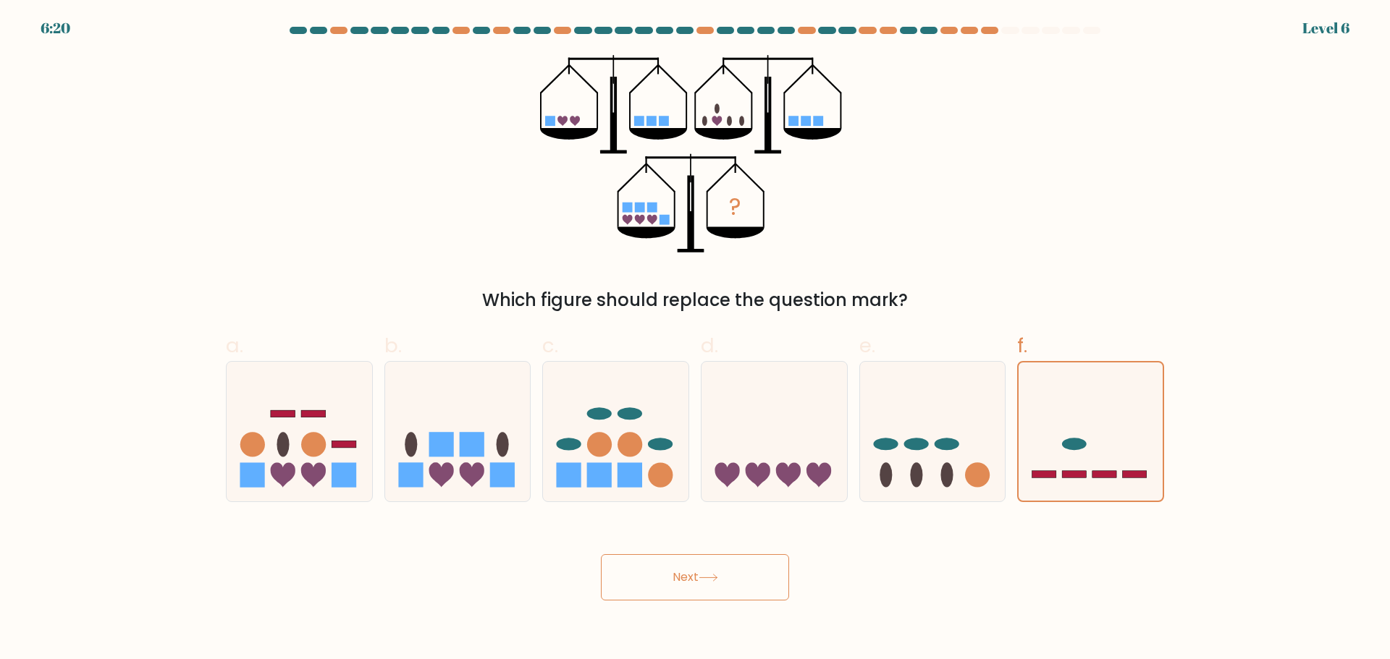
click at [697, 577] on button "Next" at bounding box center [695, 577] width 188 height 46
drag, startPoint x: 699, startPoint y: 575, endPoint x: 882, endPoint y: 483, distance: 204.9
click at [700, 574] on button "Next" at bounding box center [695, 577] width 188 height 46
click at [910, 412] on icon at bounding box center [932, 431] width 145 height 120
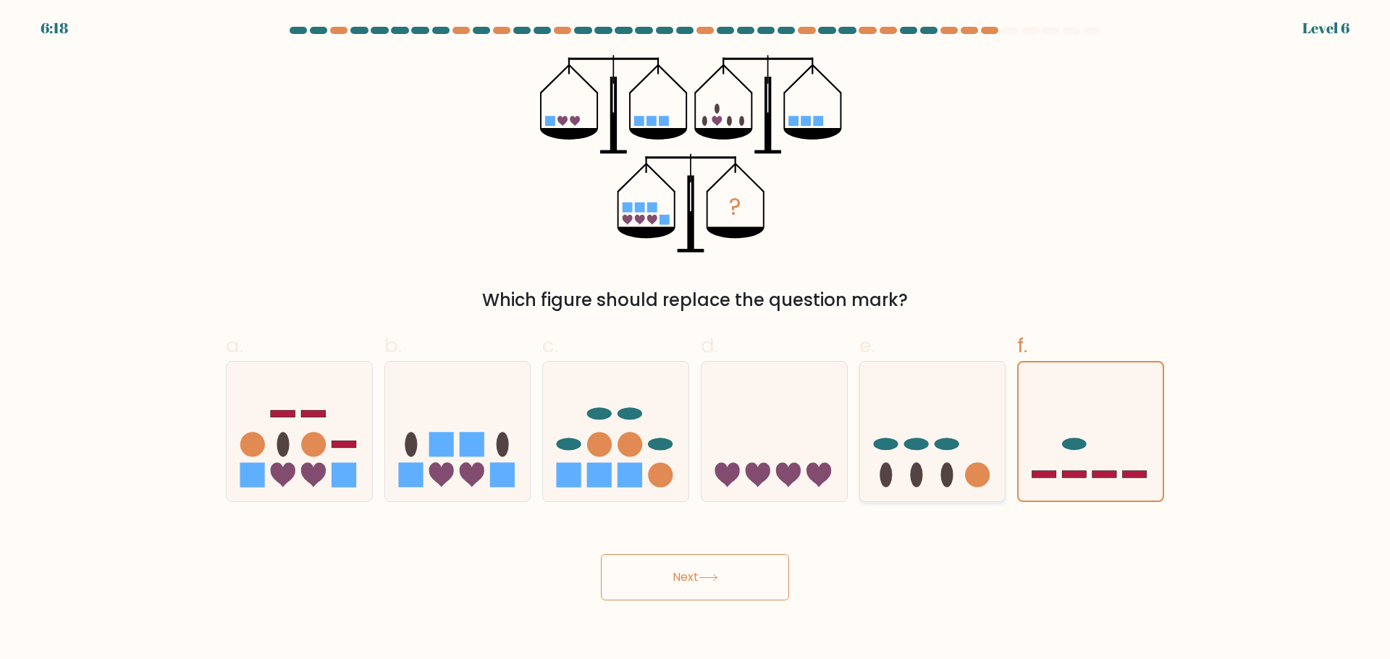
click at [696, 339] on input "e." at bounding box center [695, 334] width 1 height 9
radio input "true"
drag, startPoint x: 1108, startPoint y: 440, endPoint x: 952, endPoint y: 509, distance: 170.1
click at [1108, 440] on icon at bounding box center [1090, 431] width 145 height 120
click at [696, 339] on input "f." at bounding box center [695, 334] width 1 height 9
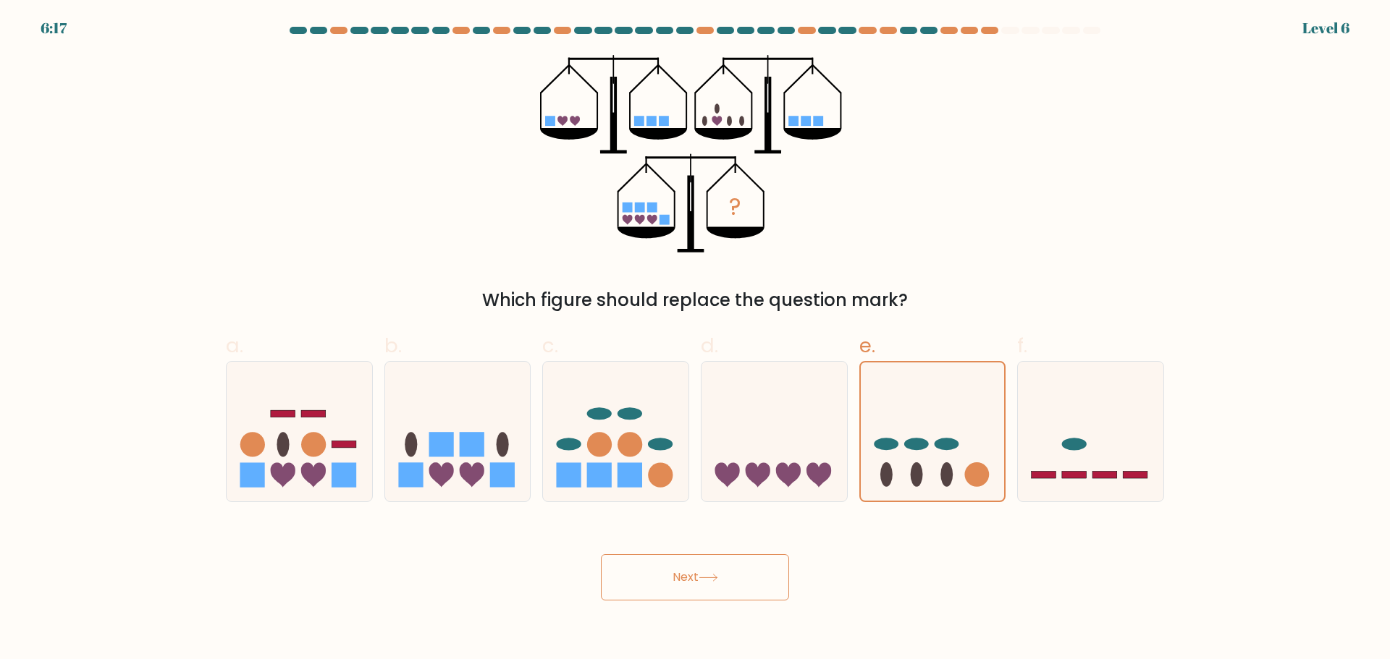
radio input "true"
drag, startPoint x: 627, startPoint y: 576, endPoint x: 638, endPoint y: 575, distance: 11.6
click at [633, 576] on button "Next" at bounding box center [695, 577] width 188 height 46
drag, startPoint x: 638, startPoint y: 575, endPoint x: 675, endPoint y: 580, distance: 37.3
click at [650, 578] on button "Next" at bounding box center [695, 577] width 188 height 46
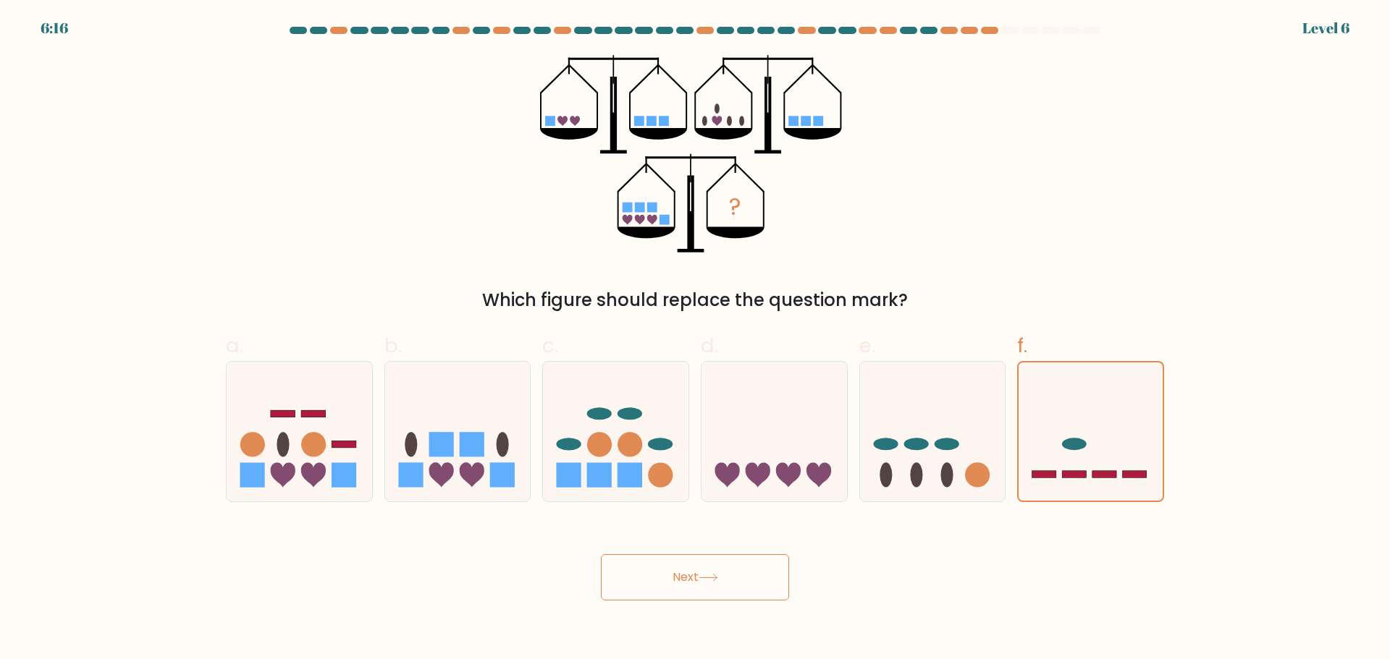
drag, startPoint x: 675, startPoint y: 580, endPoint x: 684, endPoint y: 580, distance: 8.7
click at [678, 580] on button "Next" at bounding box center [695, 577] width 188 height 46
click at [685, 580] on button "Next" at bounding box center [695, 577] width 188 height 46
drag, startPoint x: 687, startPoint y: 580, endPoint x: 524, endPoint y: 453, distance: 206.3
click at [683, 578] on button "Next" at bounding box center [695, 577] width 188 height 46
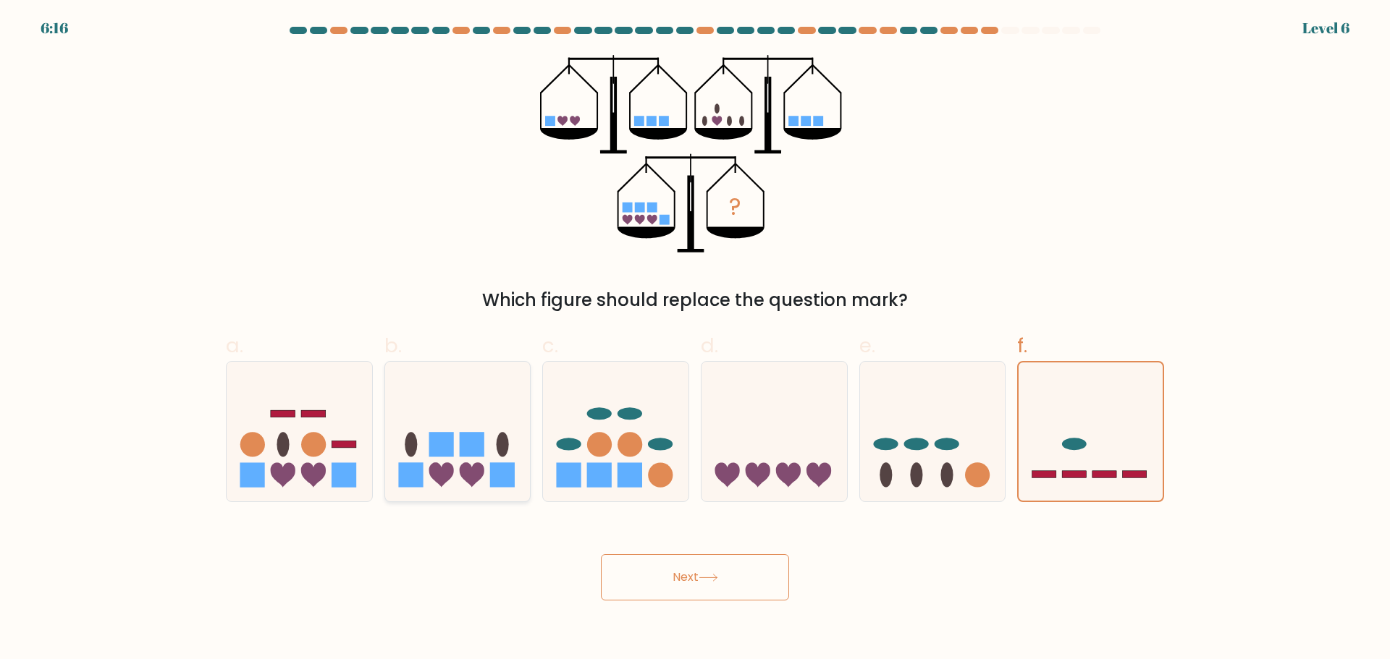
drag, startPoint x: 435, startPoint y: 424, endPoint x: 464, endPoint y: 461, distance: 46.9
click at [437, 428] on icon at bounding box center [457, 431] width 145 height 120
click at [695, 339] on input "b." at bounding box center [695, 334] width 1 height 9
radio input "true"
drag, startPoint x: 707, startPoint y: 558, endPoint x: 706, endPoint y: 578, distance: 20.3
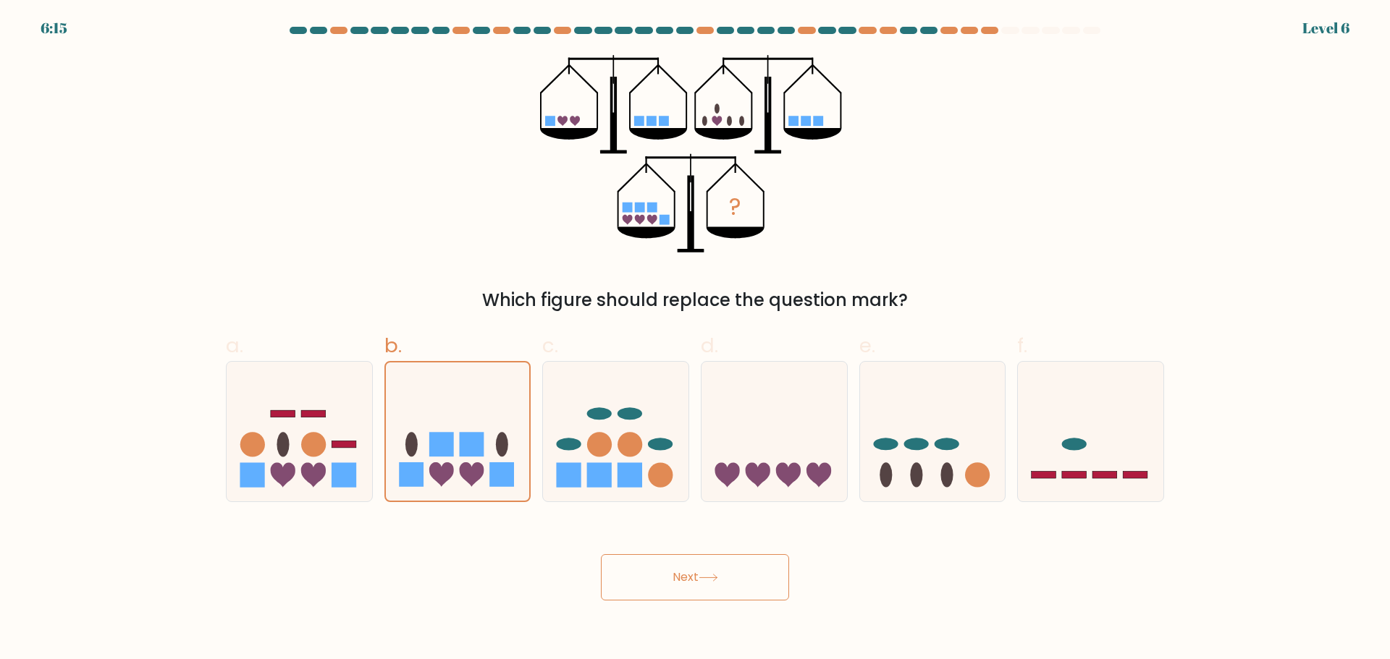
click at [707, 559] on button "Next" at bounding box center [695, 577] width 188 height 46
click at [702, 580] on button "Next" at bounding box center [695, 577] width 188 height 46
click at [696, 578] on button "Next" at bounding box center [695, 577] width 188 height 46
drag, startPoint x: 687, startPoint y: 572, endPoint x: 360, endPoint y: 469, distance: 342.4
click at [666, 566] on button "Next" at bounding box center [695, 577] width 188 height 46
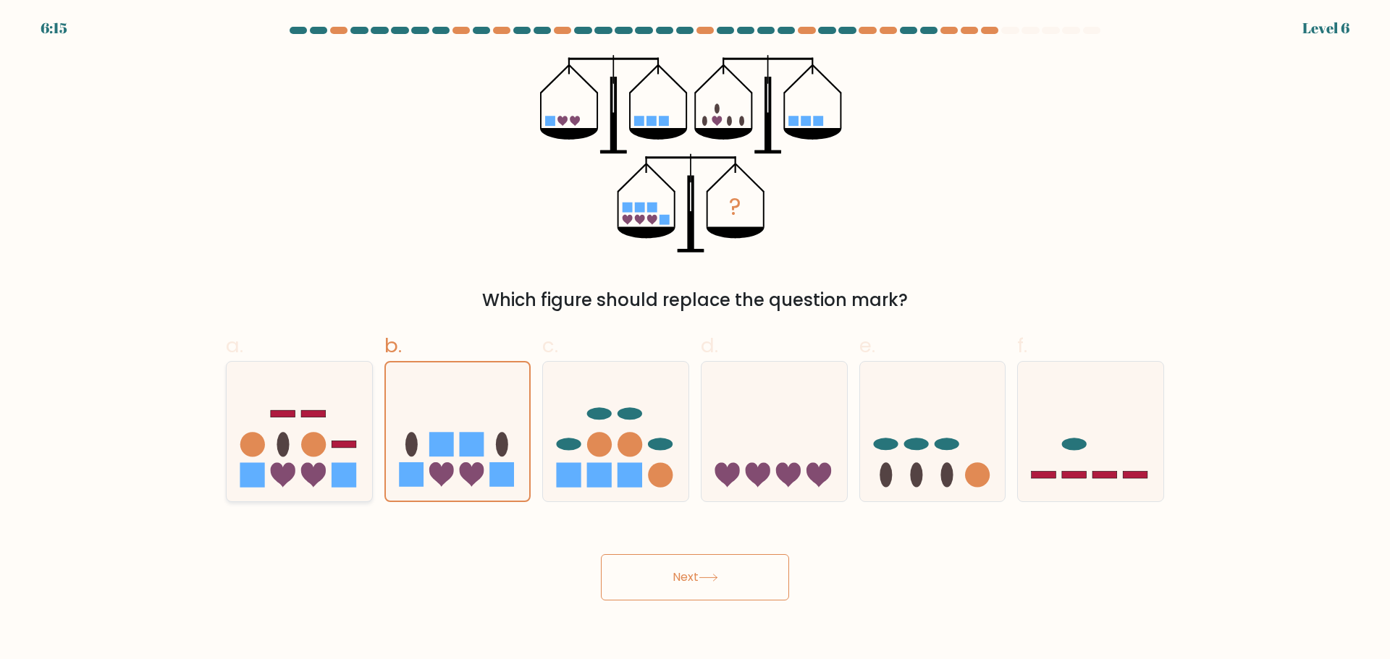
drag, startPoint x: 255, startPoint y: 406, endPoint x: 269, endPoint y: 418, distance: 18.5
click at [258, 407] on icon at bounding box center [299, 431] width 145 height 120
click at [695, 339] on input "a." at bounding box center [695, 334] width 1 height 9
radio input "true"
click at [790, 567] on div "Next" at bounding box center [694, 560] width 955 height 81
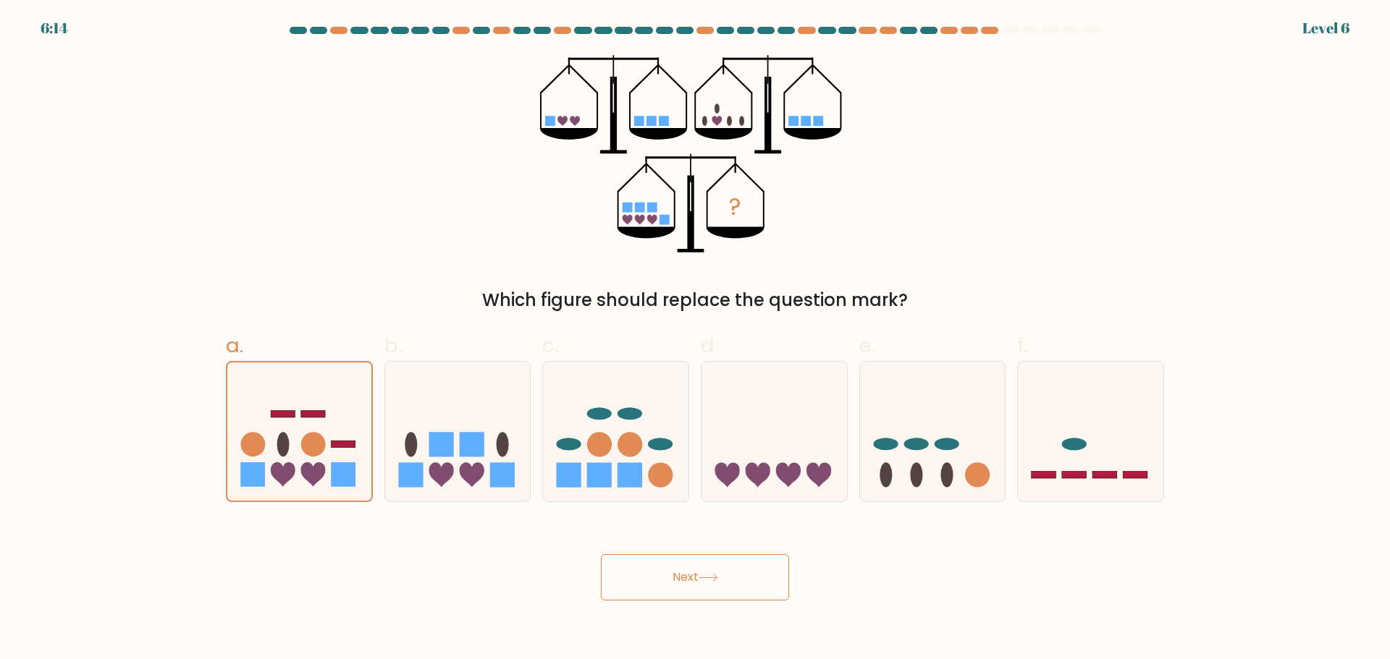
click at [695, 578] on button "Next" at bounding box center [695, 577] width 188 height 46
click at [698, 578] on button "Next" at bounding box center [695, 577] width 188 height 46
click at [703, 578] on icon at bounding box center [708, 578] width 20 height 8
drag, startPoint x: 703, startPoint y: 578, endPoint x: 791, endPoint y: 491, distance: 123.3
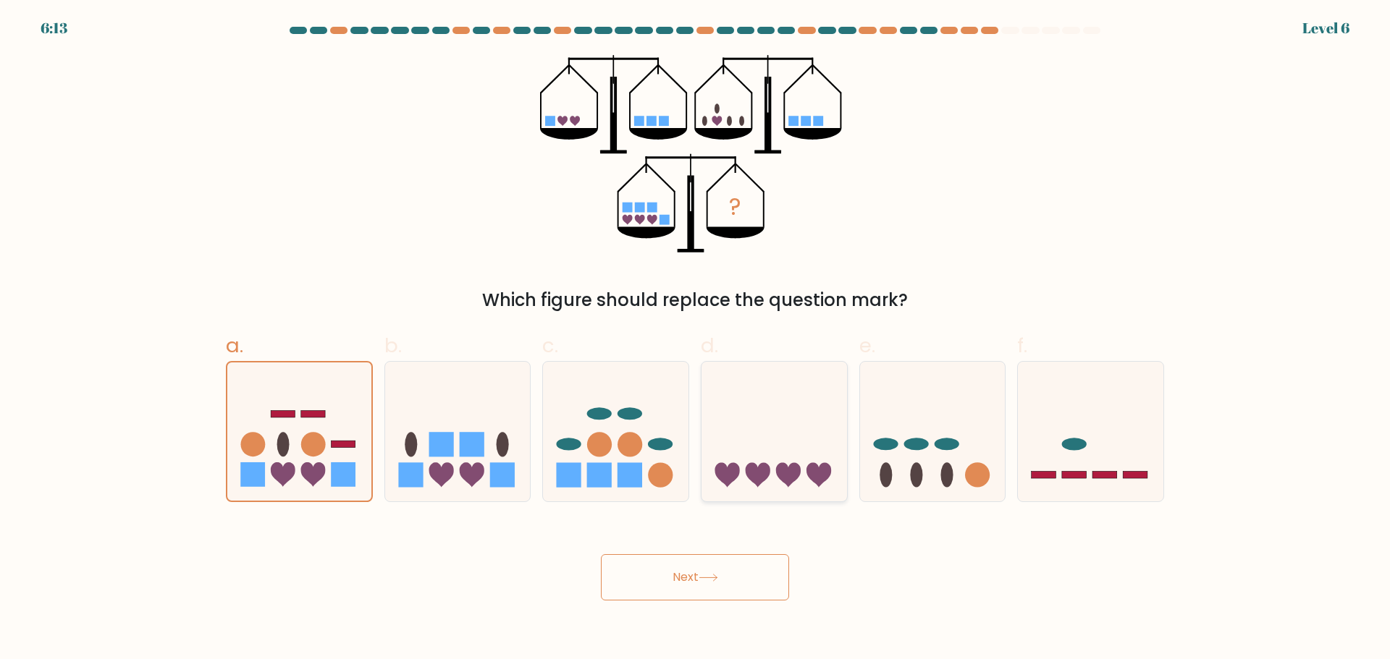
click at [729, 546] on div "Next" at bounding box center [694, 560] width 955 height 81
click at [580, 434] on icon at bounding box center [615, 431] width 145 height 120
click at [695, 339] on input "c." at bounding box center [695, 334] width 1 height 9
radio input "true"
click at [706, 578] on icon at bounding box center [708, 578] width 20 height 8
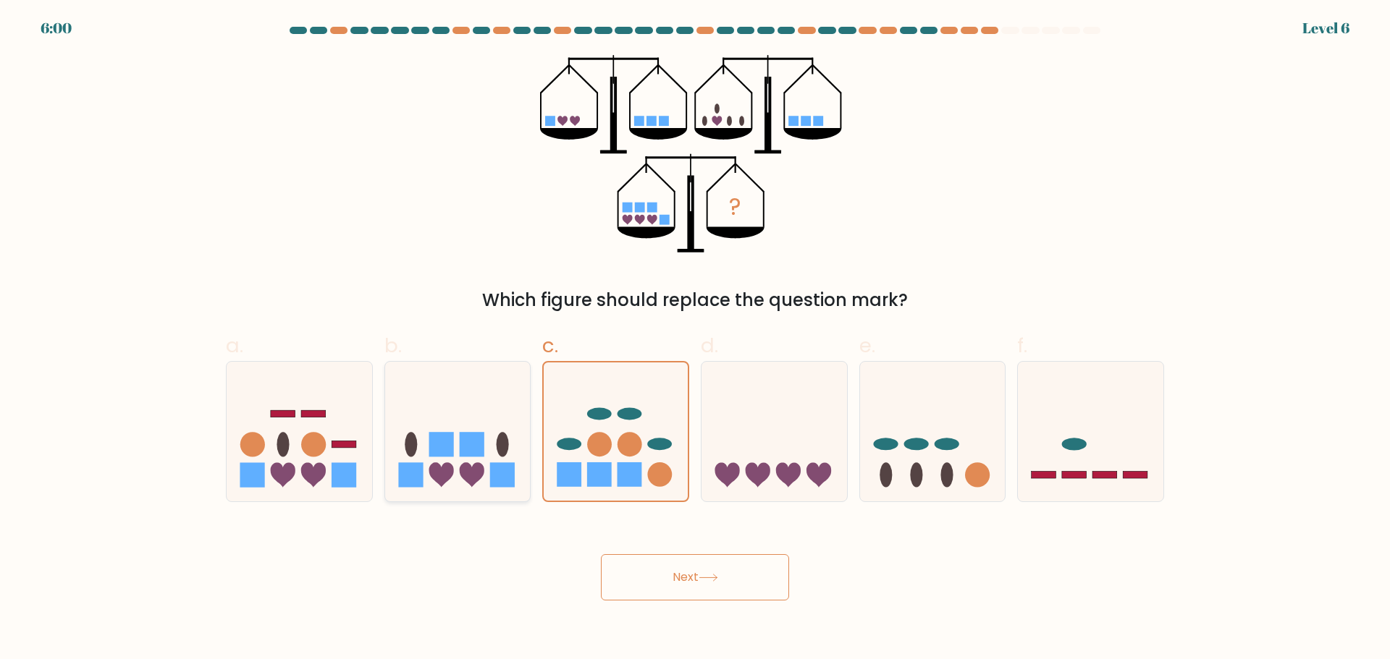
click at [479, 439] on rect at bounding box center [472, 444] width 25 height 25
click at [695, 339] on input "b." at bounding box center [695, 334] width 1 height 9
radio input "true"
click at [711, 579] on button "Next" at bounding box center [695, 577] width 188 height 46
click at [713, 581] on icon at bounding box center [708, 578] width 20 height 8
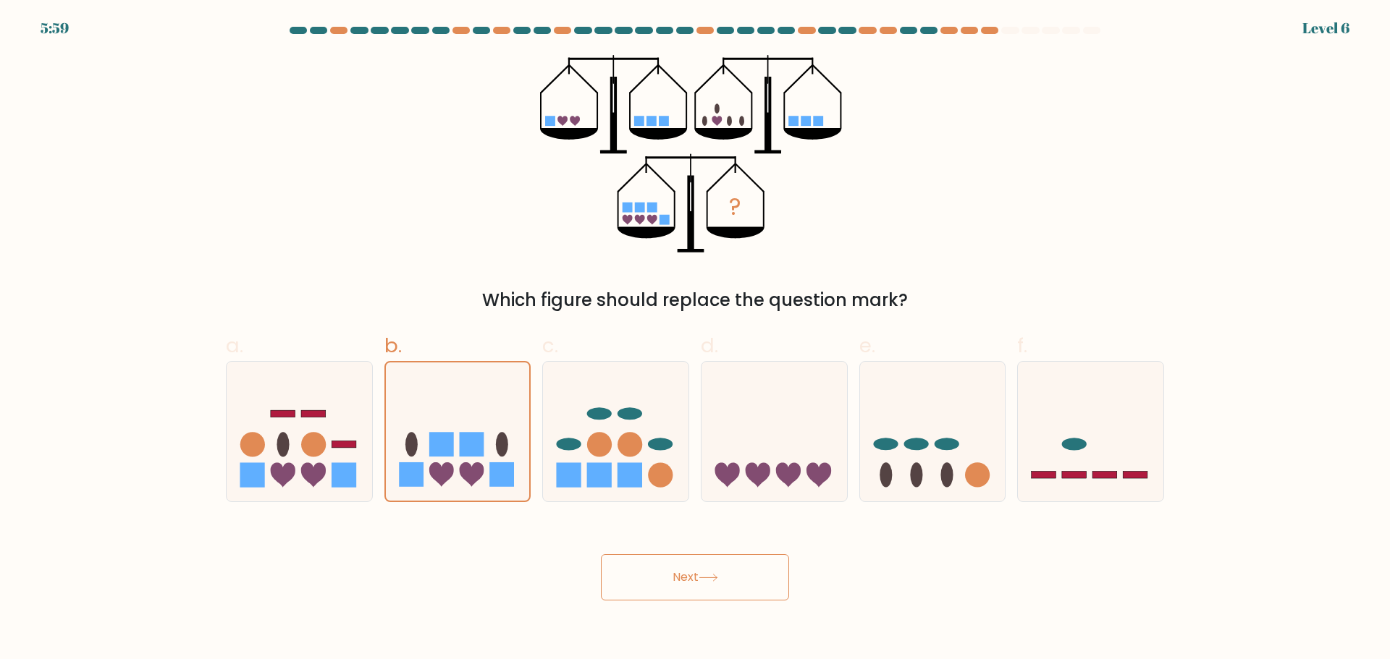
click at [714, 580] on icon at bounding box center [708, 578] width 20 height 8
drag, startPoint x: 714, startPoint y: 579, endPoint x: 688, endPoint y: 567, distance: 28.8
click at [714, 578] on icon at bounding box center [708, 578] width 20 height 8
drag, startPoint x: 311, startPoint y: 418, endPoint x: 631, endPoint y: 507, distance: 332.1
click at [319, 423] on icon at bounding box center [299, 431] width 145 height 120
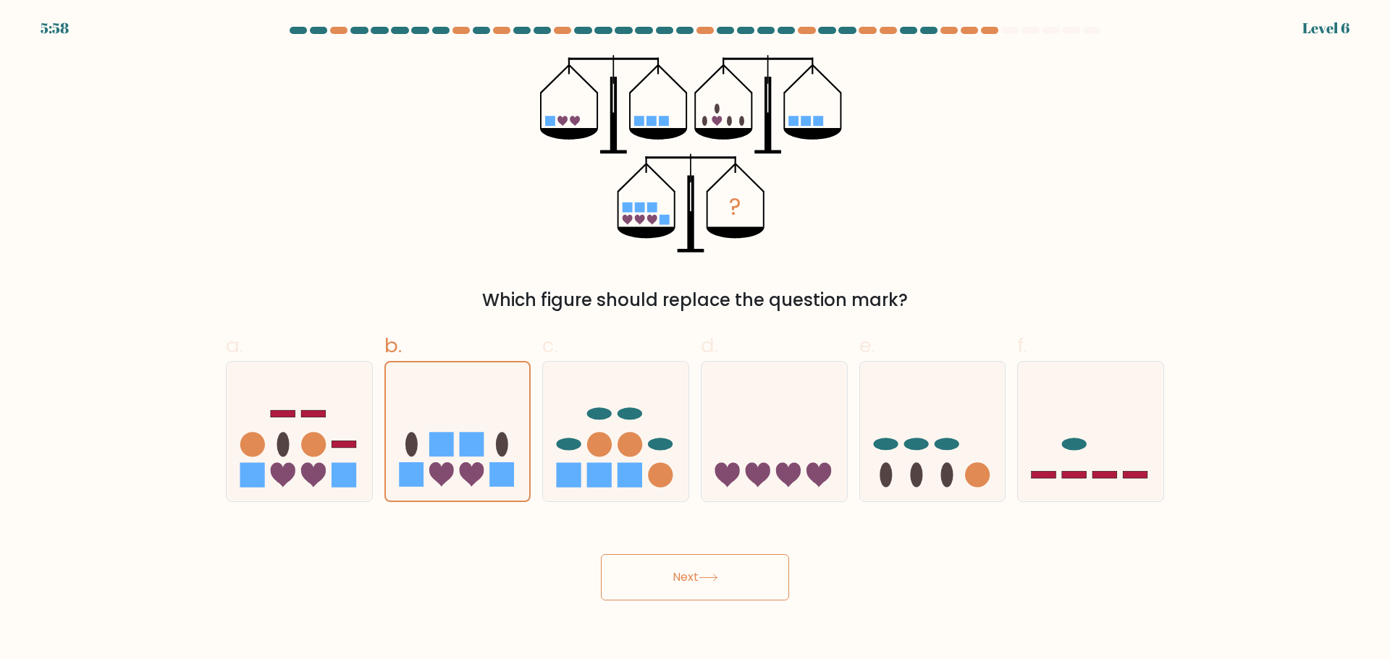
click at [695, 339] on input "a." at bounding box center [695, 334] width 1 height 9
radio input "true"
click at [698, 559] on button "Next" at bounding box center [695, 577] width 188 height 46
drag, startPoint x: 698, startPoint y: 567, endPoint x: 749, endPoint y: 492, distance: 90.7
click at [700, 567] on button "Next" at bounding box center [695, 577] width 188 height 46
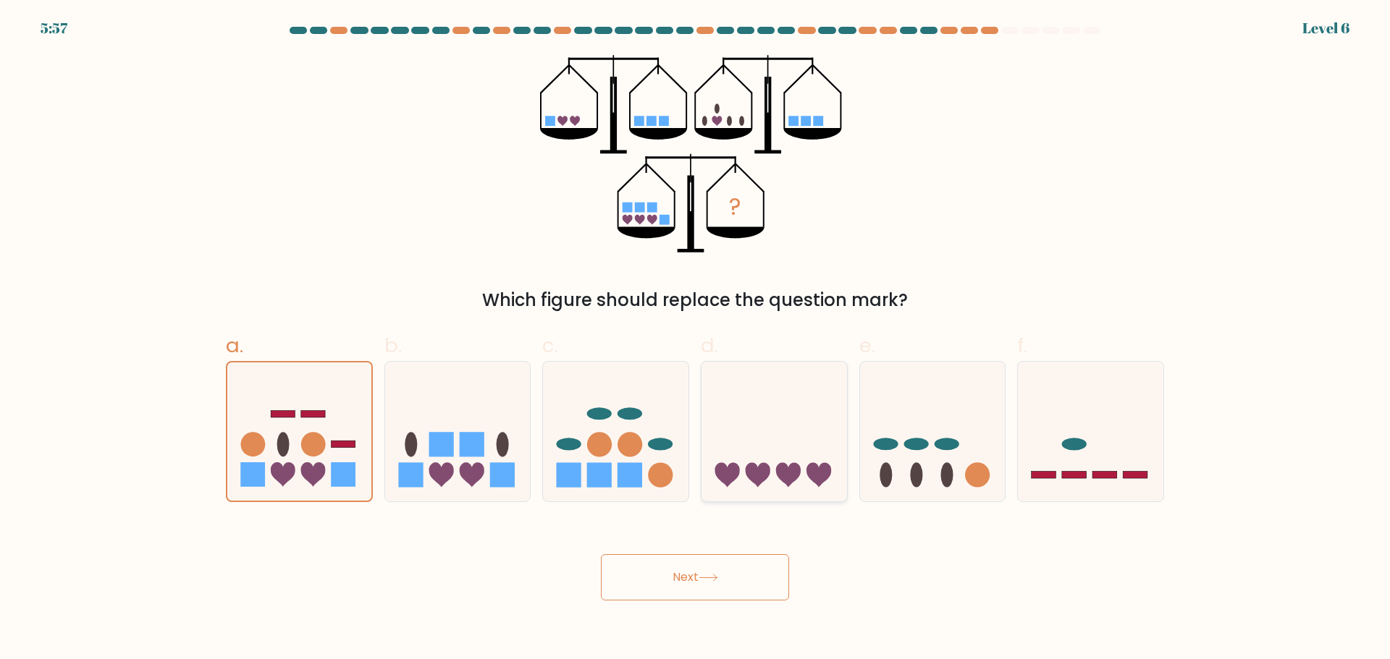
click at [776, 422] on icon at bounding box center [773, 431] width 145 height 120
click at [696, 339] on input "d." at bounding box center [695, 334] width 1 height 9
radio input "true"
drag, startPoint x: 735, startPoint y: 575, endPoint x: 734, endPoint y: 567, distance: 7.3
click at [734, 567] on button "Next" at bounding box center [695, 577] width 188 height 46
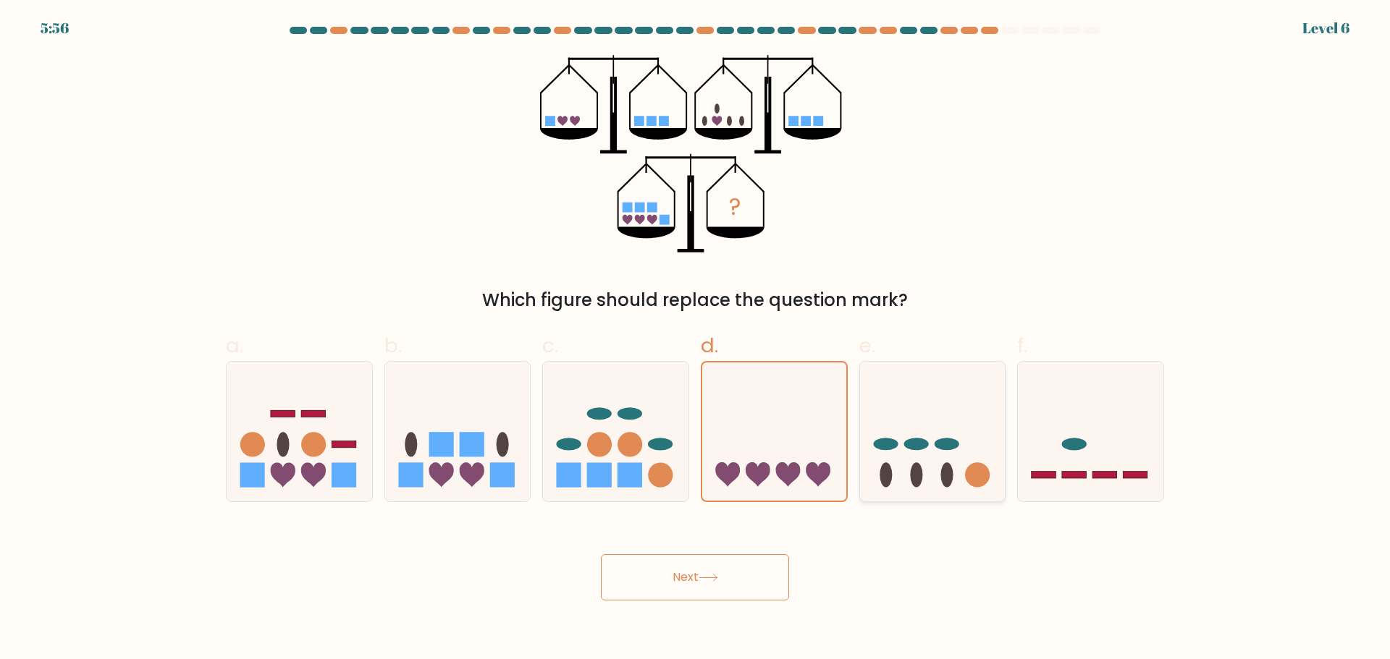
click at [937, 422] on icon at bounding box center [932, 431] width 145 height 120
click at [696, 339] on input "e." at bounding box center [695, 334] width 1 height 9
radio input "true"
click at [689, 562] on button "Next" at bounding box center [695, 577] width 188 height 46
click at [692, 565] on button "Next" at bounding box center [695, 577] width 188 height 46
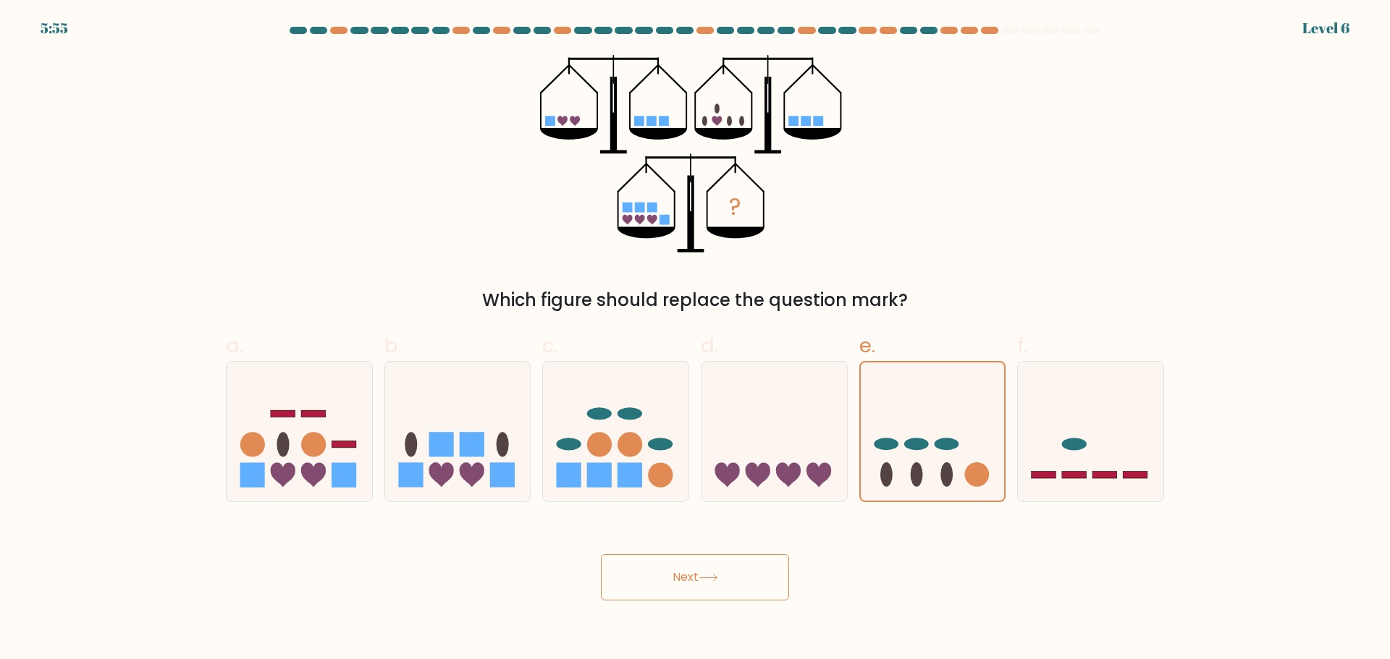
click at [710, 560] on button "Next" at bounding box center [695, 577] width 188 height 46
drag, startPoint x: 1025, startPoint y: 402, endPoint x: 1120, endPoint y: 400, distance: 94.8
click at [1032, 406] on icon at bounding box center [1090, 431] width 145 height 120
click at [696, 339] on input "f." at bounding box center [695, 334] width 1 height 9
radio input "true"
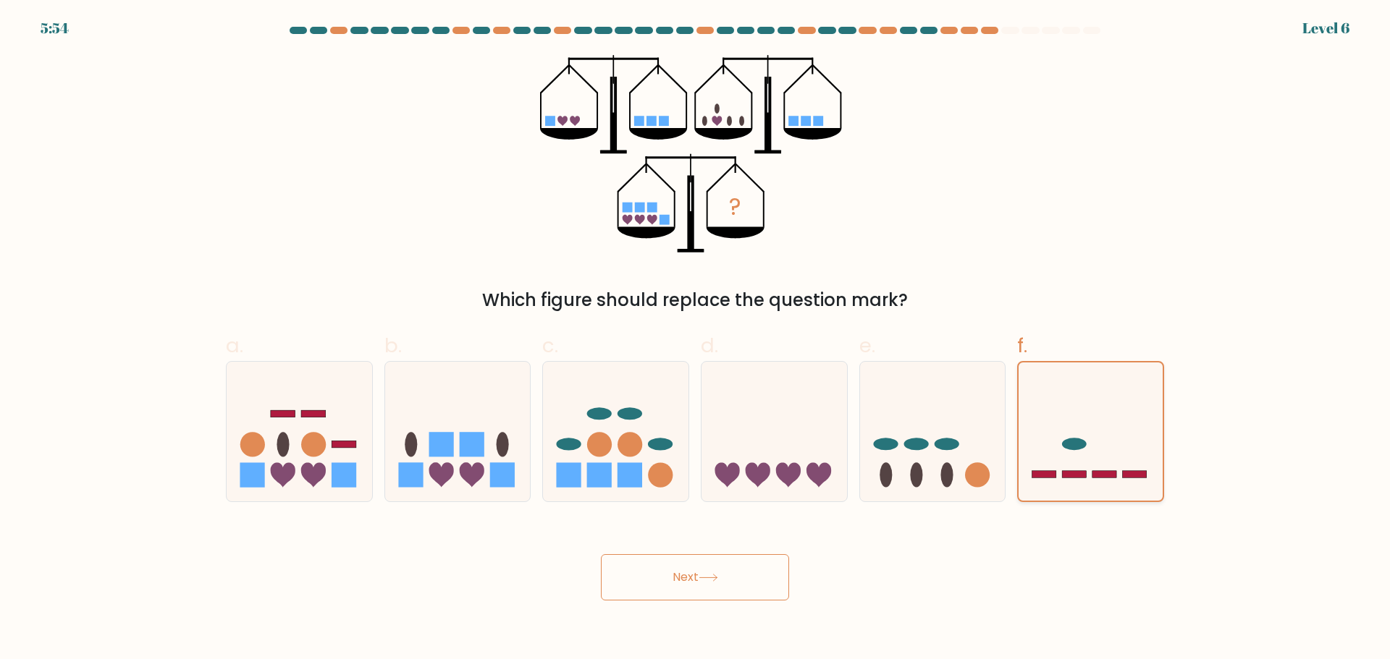
drag, startPoint x: 1120, startPoint y: 400, endPoint x: 1111, endPoint y: 408, distance: 11.8
click at [1121, 399] on icon at bounding box center [1090, 431] width 144 height 119
click at [696, 339] on input "f." at bounding box center [695, 334] width 1 height 9
click at [707, 559] on button "Next" at bounding box center [695, 577] width 188 height 46
drag, startPoint x: 722, startPoint y: 578, endPoint x: 722, endPoint y: 588, distance: 9.4
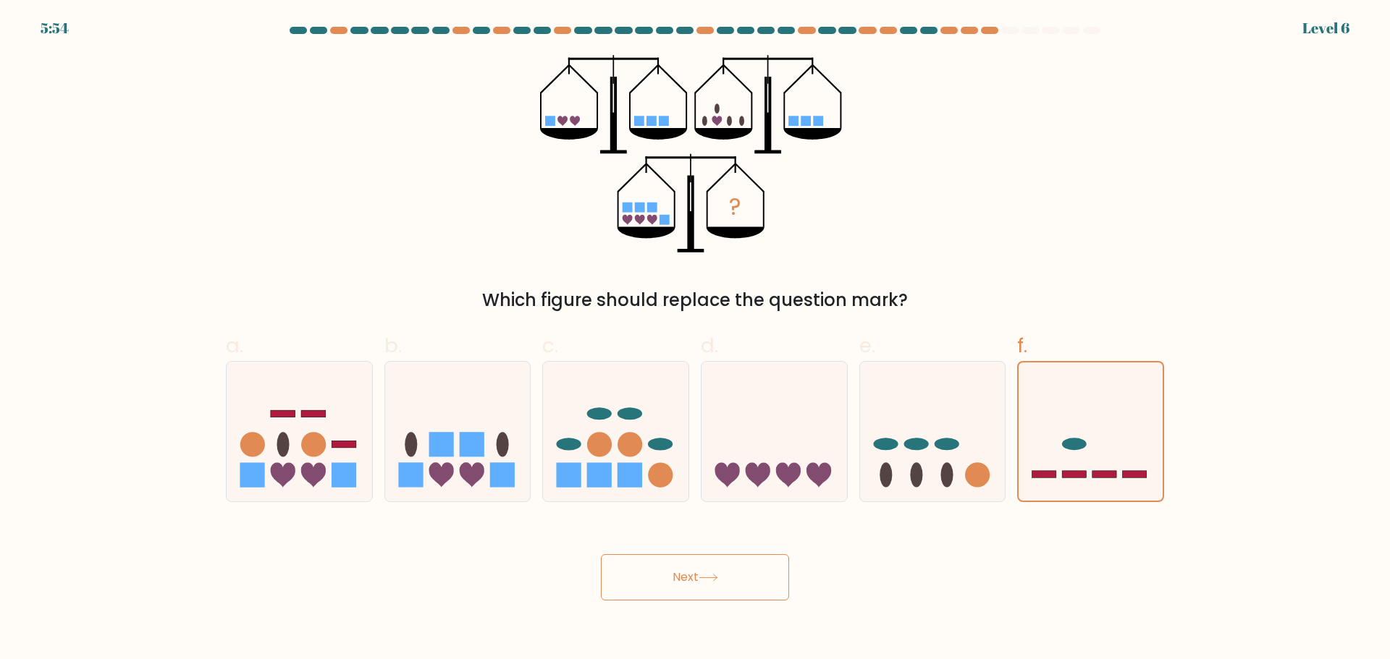
click at [722, 579] on button "Next" at bounding box center [695, 577] width 188 height 46
click at [722, 588] on button "Next" at bounding box center [695, 577] width 188 height 46
click at [722, 590] on button "Next" at bounding box center [695, 577] width 188 height 46
click at [722, 591] on button "Next" at bounding box center [695, 577] width 188 height 46
drag
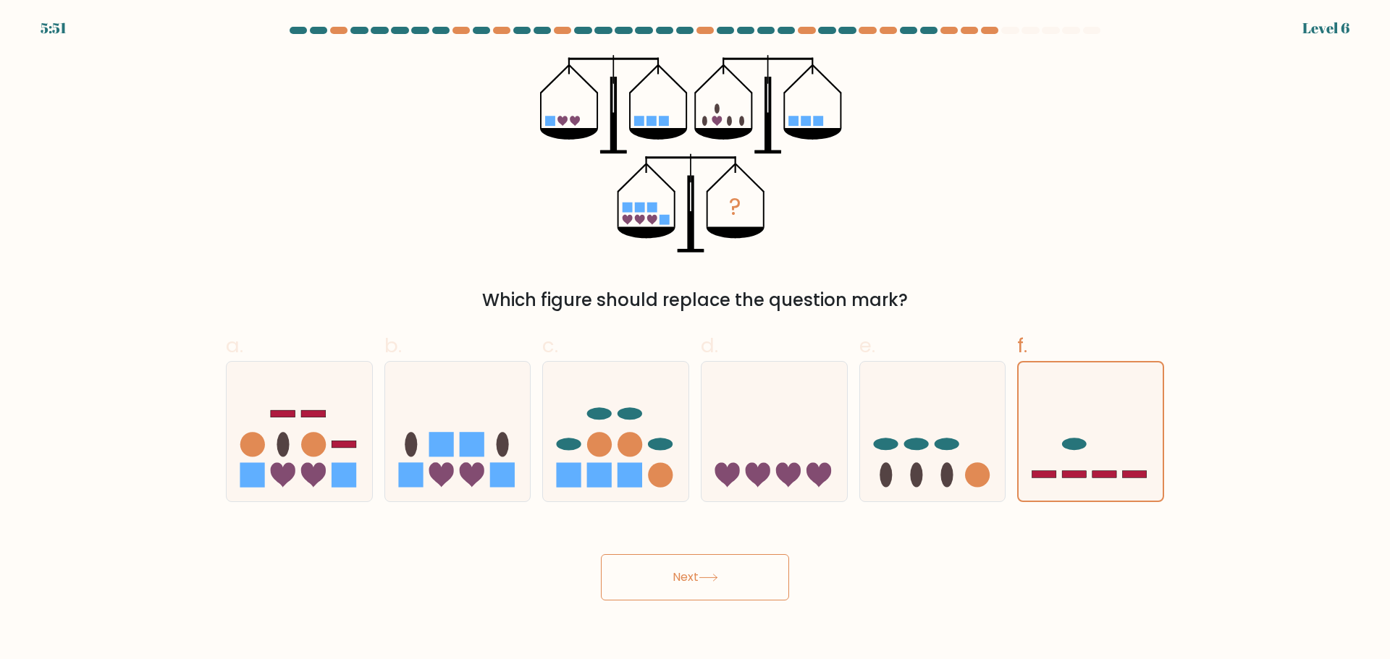
click at [1363, 30] on form at bounding box center [695, 314] width 1390 height 574
click at [857, 32] on at bounding box center [695, 30] width 814 height 7
click at [806, 428] on icon at bounding box center [773, 431] width 145 height 120
click at [696, 339] on input "d." at bounding box center [695, 334] width 1 height 9
radio input "true"
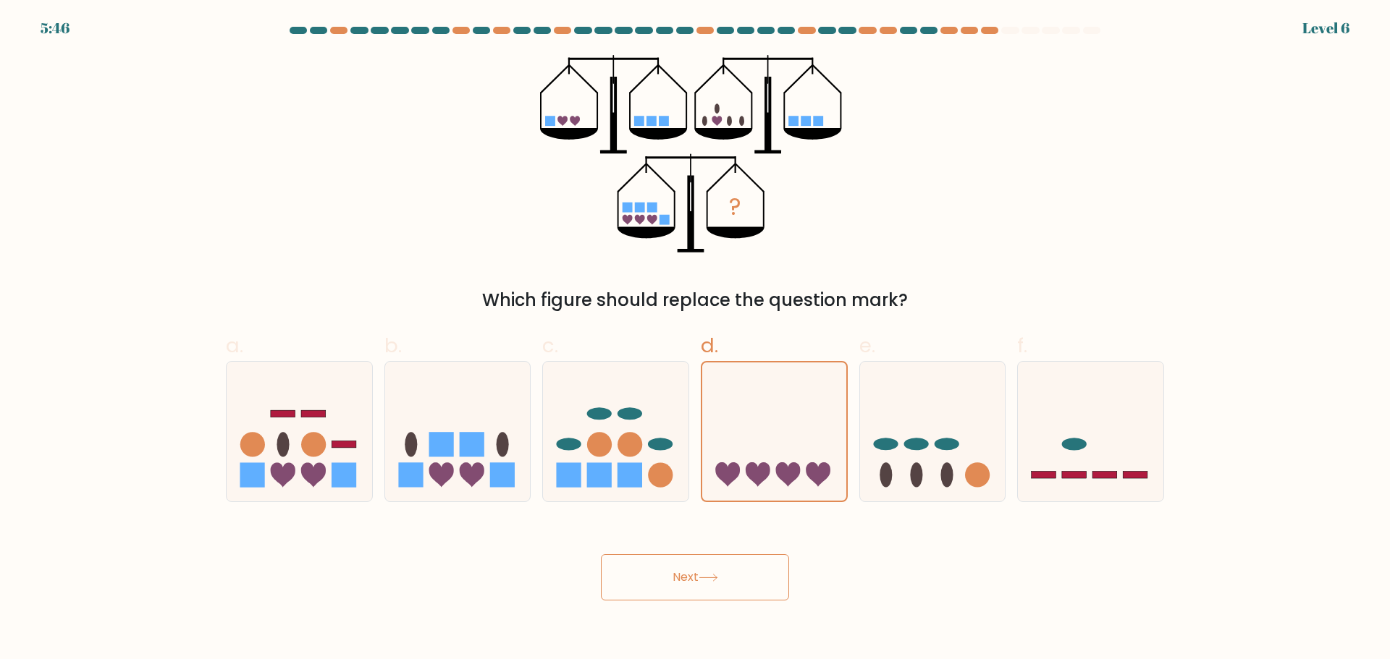
click at [702, 583] on button "Next" at bounding box center [695, 577] width 188 height 46
click at [701, 579] on button "Next" at bounding box center [695, 577] width 188 height 46
click at [702, 581] on button "Next" at bounding box center [695, 577] width 188 height 46
click at [702, 584] on button "Next" at bounding box center [695, 577] width 188 height 46
click at [639, 455] on icon at bounding box center [615, 431] width 145 height 120
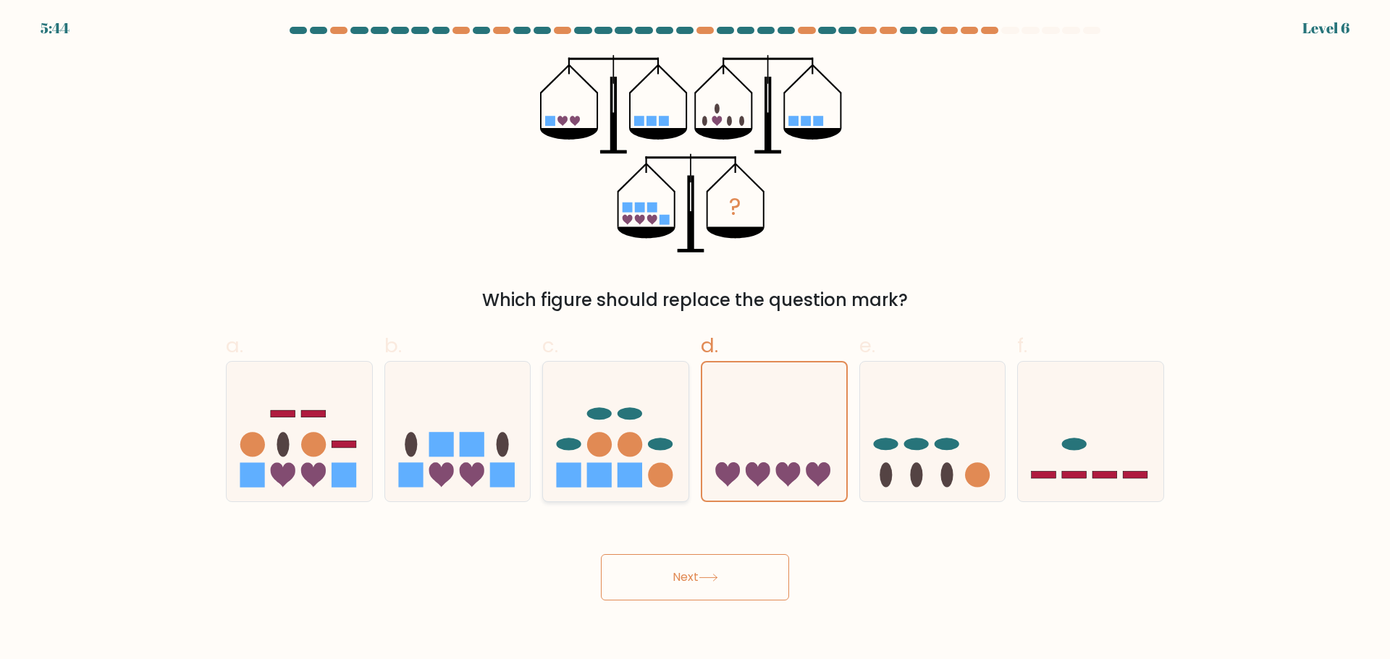
click at [695, 339] on input "c." at bounding box center [695, 334] width 1 height 9
radio input "true"
click at [697, 571] on button "Next" at bounding box center [695, 577] width 188 height 46
click at [700, 578] on button "Next" at bounding box center [695, 577] width 188 height 46
click at [701, 575] on button "Next" at bounding box center [695, 577] width 188 height 46
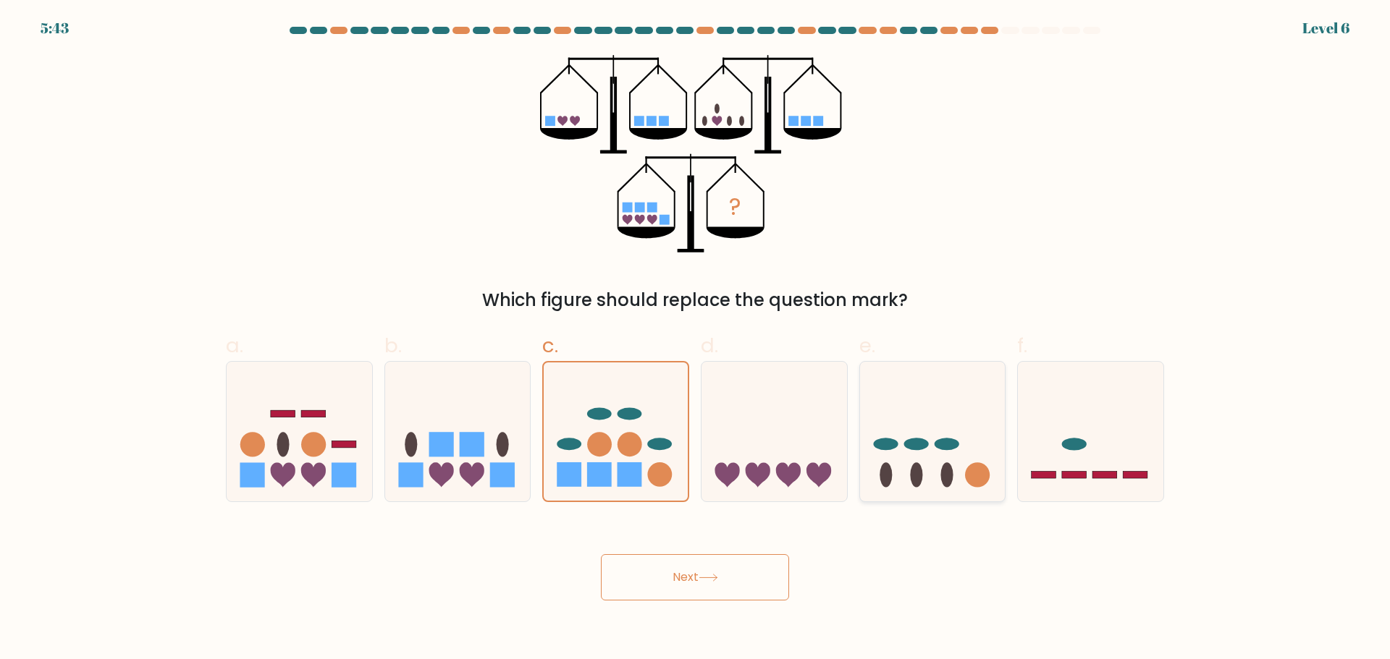
click at [989, 402] on icon at bounding box center [932, 431] width 145 height 120
click at [696, 339] on input "e." at bounding box center [695, 334] width 1 height 9
radio input "true"
click at [669, 560] on button "Next" at bounding box center [695, 577] width 188 height 46
click at [679, 565] on button "Next" at bounding box center [695, 577] width 188 height 46
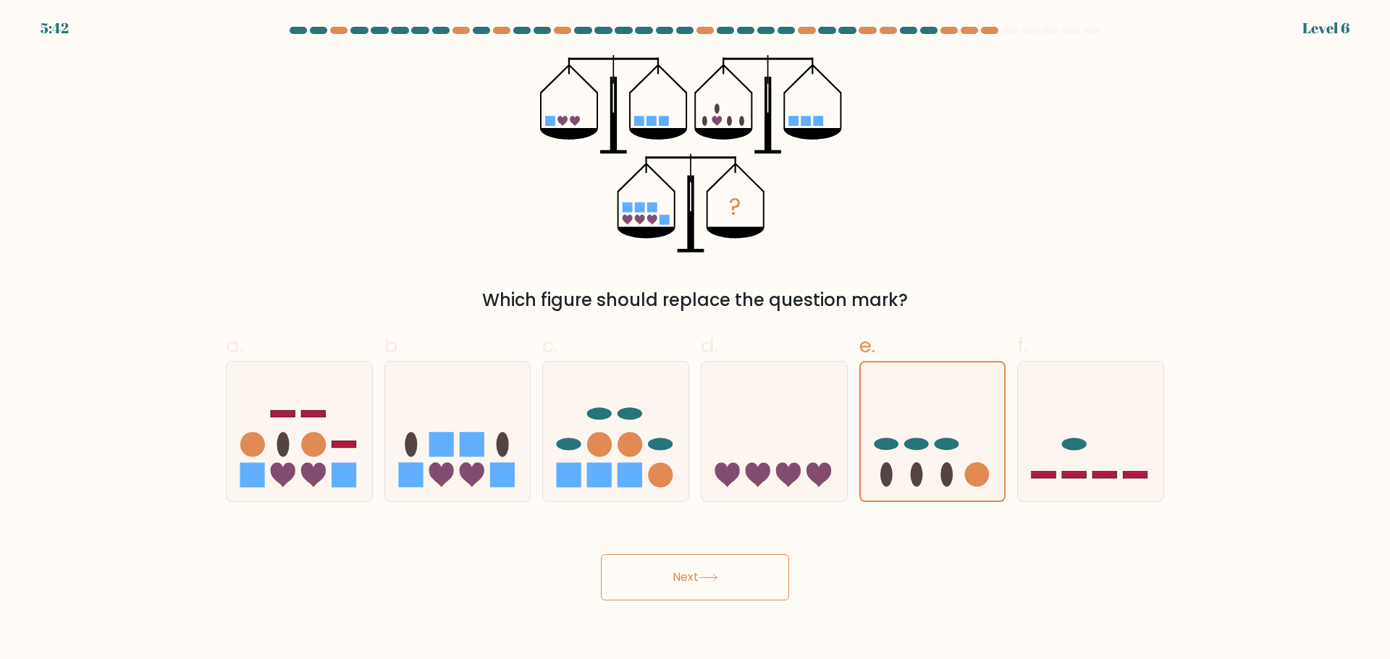
click at [679, 565] on button "Next" at bounding box center [695, 577] width 188 height 46
click at [1131, 425] on icon at bounding box center [1090, 431] width 145 height 120
click at [696, 339] on input "f." at bounding box center [695, 334] width 1 height 9
radio input "true"
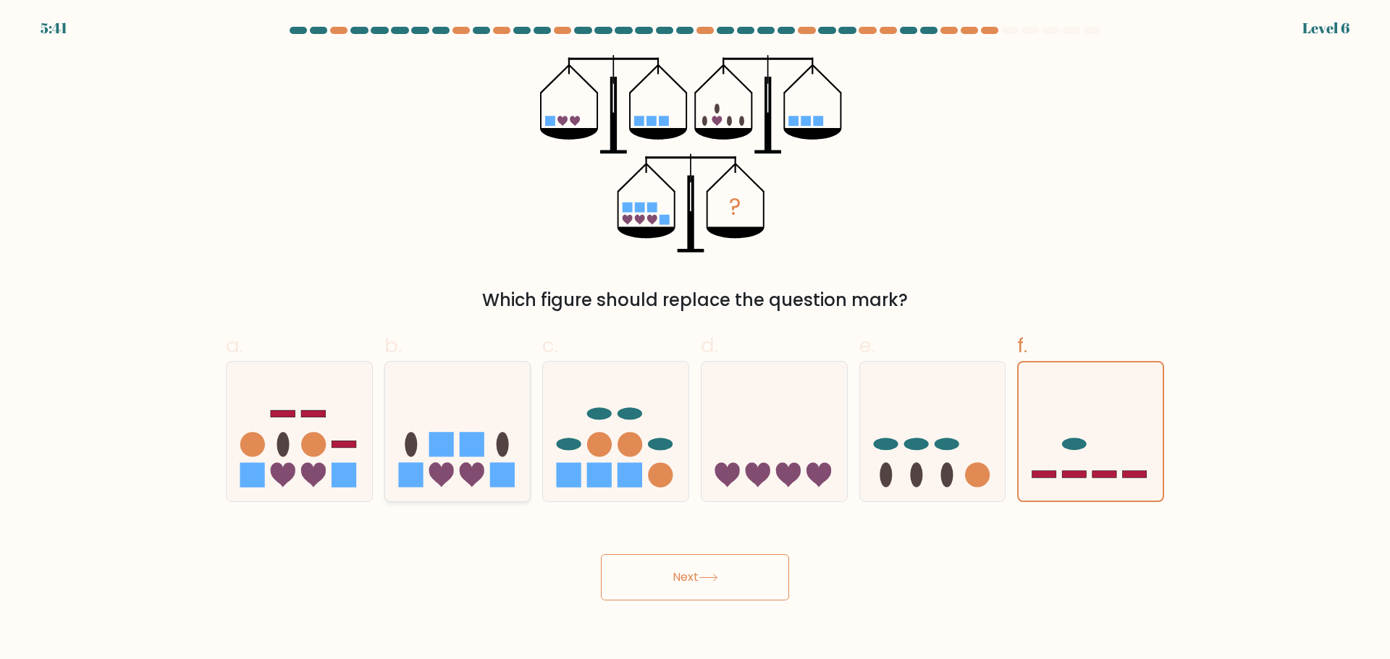
click at [484, 447] on icon at bounding box center [457, 431] width 145 height 120
click at [695, 339] on input "b." at bounding box center [695, 334] width 1 height 9
radio input "true"
click at [738, 603] on body "5:40 Level 6" at bounding box center [695, 329] width 1390 height 659
click at [735, 593] on button "Next" at bounding box center [695, 577] width 188 height 46
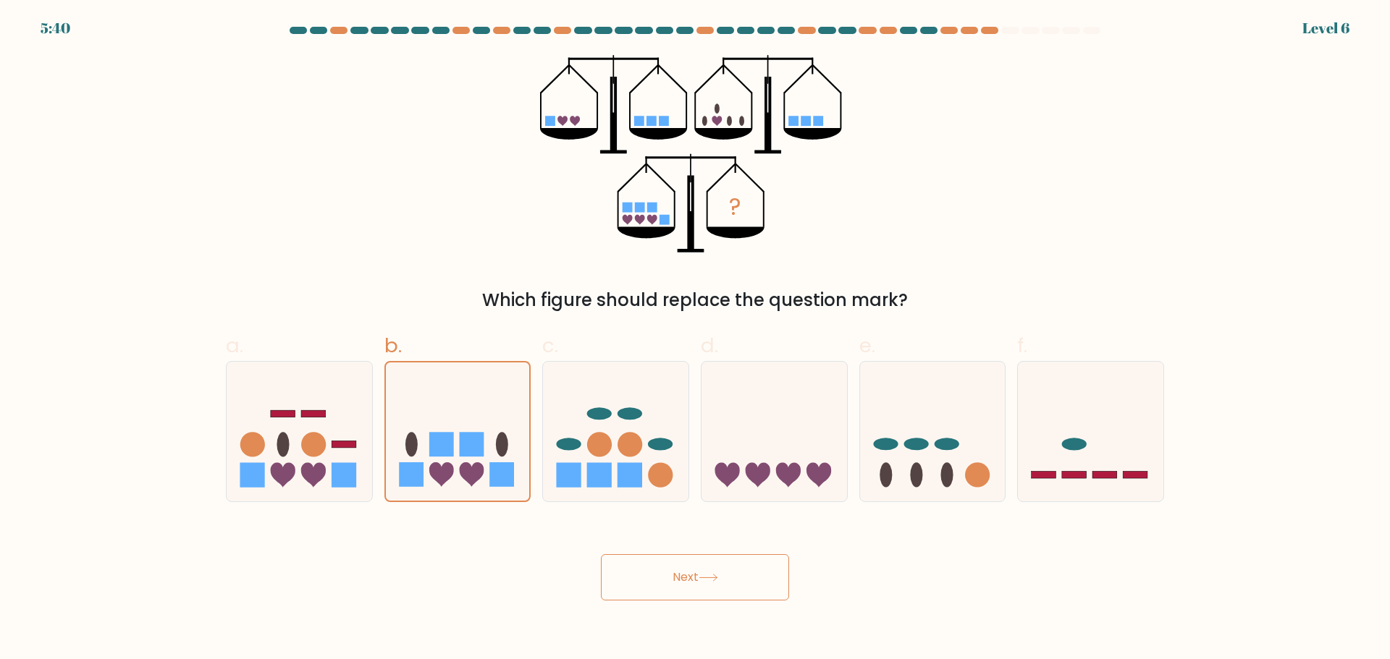
click at [731, 584] on button "Next" at bounding box center [695, 577] width 188 height 46
click at [731, 583] on button "Next" at bounding box center [695, 577] width 188 height 46
click at [731, 581] on button "Next" at bounding box center [695, 577] width 188 height 46
click at [727, 580] on button "Next" at bounding box center [695, 577] width 188 height 46
click at [738, 577] on button "Next" at bounding box center [695, 577] width 188 height 46
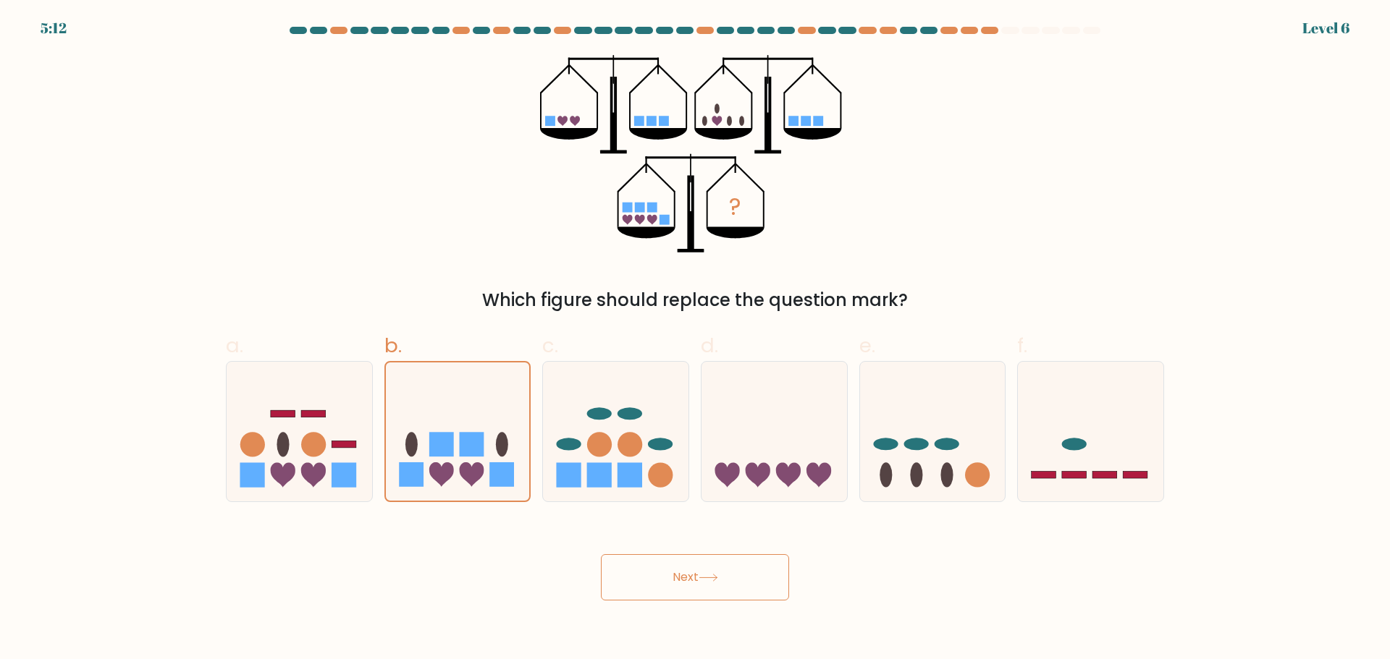
click at [707, 577] on icon at bounding box center [708, 578] width 20 height 8
click at [717, 586] on button "Next" at bounding box center [695, 577] width 188 height 46
drag, startPoint x: 700, startPoint y: 587, endPoint x: 670, endPoint y: 531, distance: 63.8
click at [700, 586] on button "Next" at bounding box center [695, 577] width 188 height 46
click at [623, 441] on circle at bounding box center [630, 444] width 25 height 25
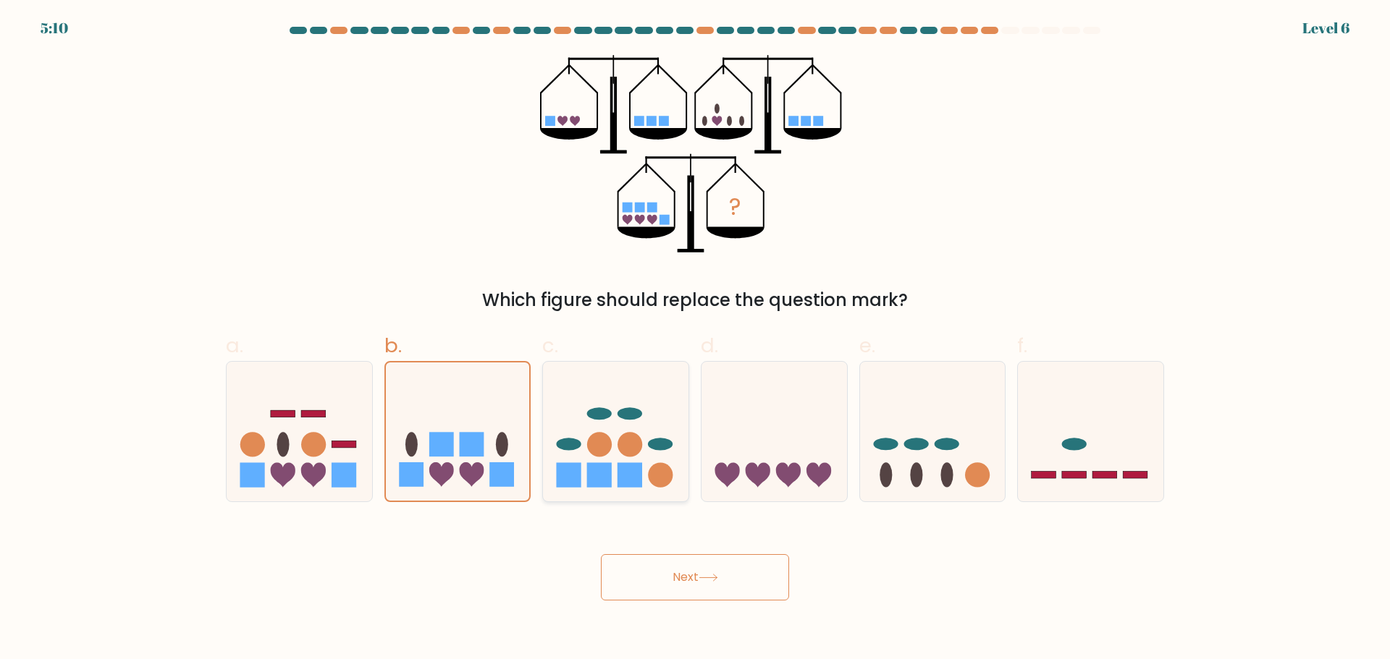
click at [695, 339] on input "c." at bounding box center [695, 334] width 1 height 9
radio input "true"
click at [512, 424] on icon at bounding box center [457, 431] width 145 height 120
click at [695, 339] on input "b." at bounding box center [695, 334] width 1 height 9
radio input "true"
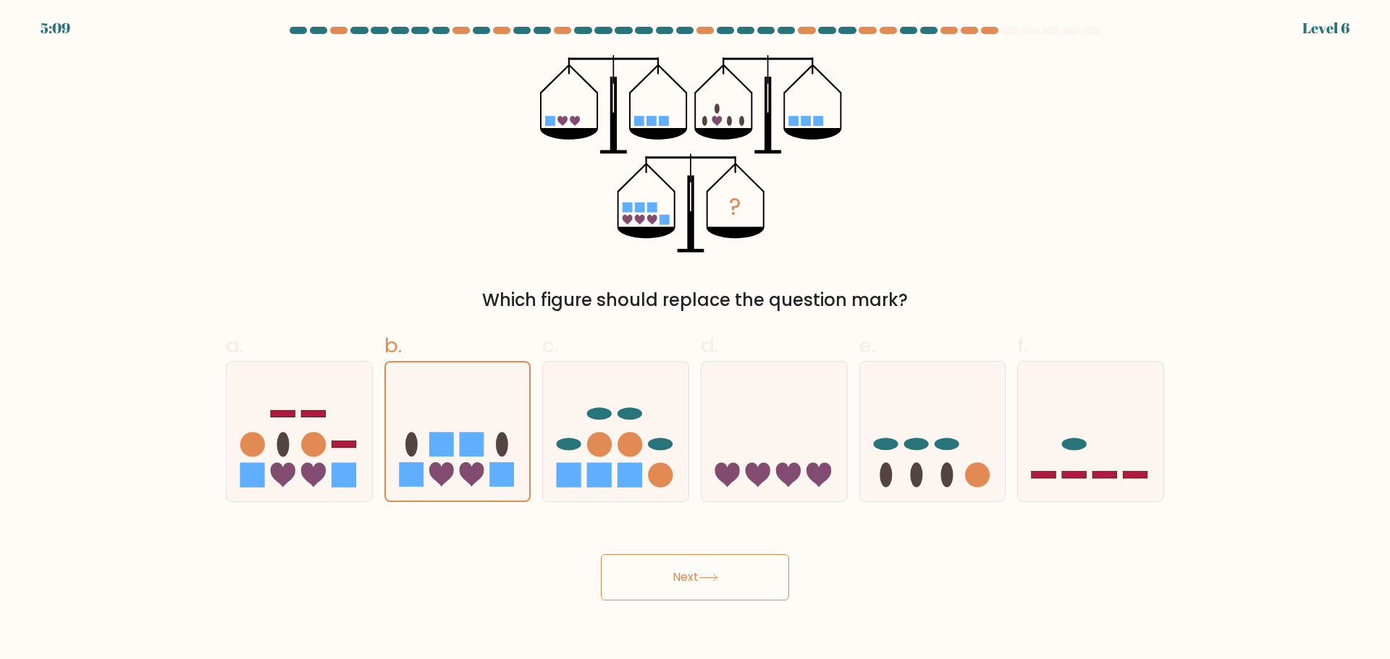
click at [732, 578] on button "Next" at bounding box center [695, 577] width 188 height 46
click at [729, 578] on button "Next" at bounding box center [695, 577] width 188 height 46
click at [728, 578] on button "Next" at bounding box center [695, 577] width 188 height 46
click at [729, 575] on button "Next" at bounding box center [695, 577] width 188 height 46
drag, startPoint x: 274, startPoint y: 429, endPoint x: 316, endPoint y: 437, distance: 42.7
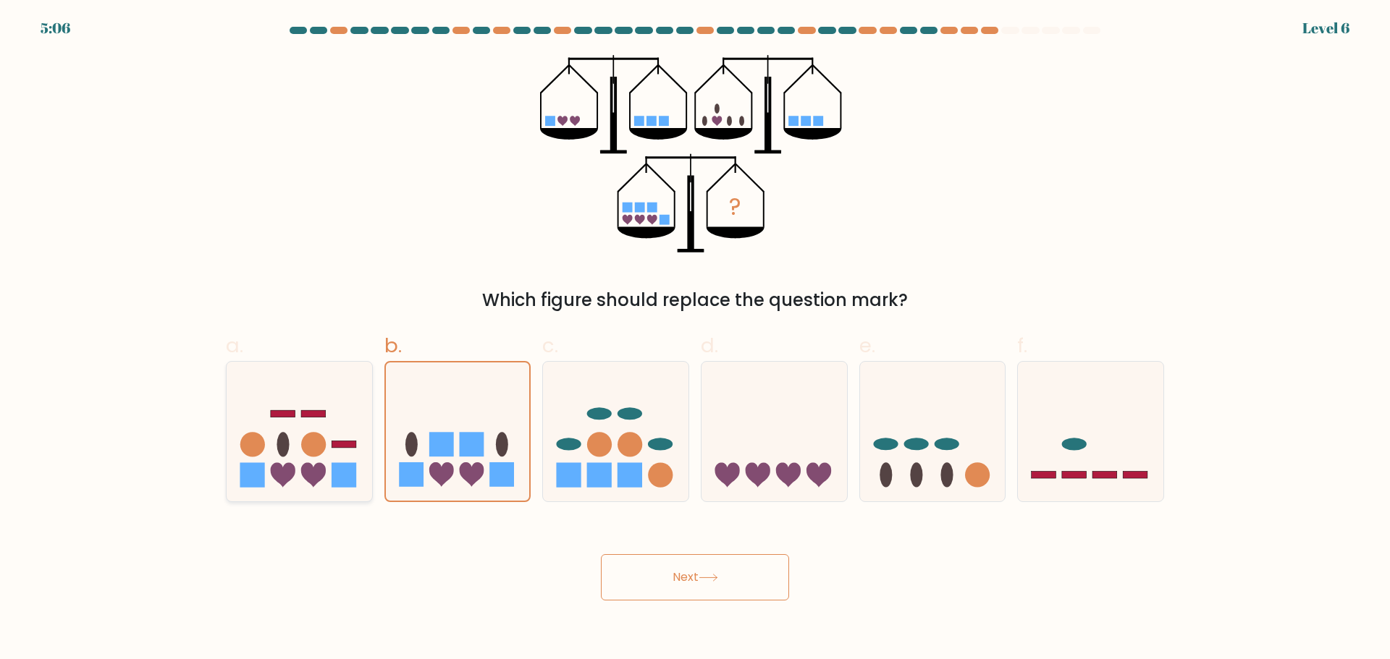
click at [276, 430] on icon at bounding box center [299, 431] width 145 height 120
click at [695, 339] on input "a." at bounding box center [695, 334] width 1 height 9
radio input "true"
click at [690, 580] on button "Next" at bounding box center [695, 577] width 188 height 46
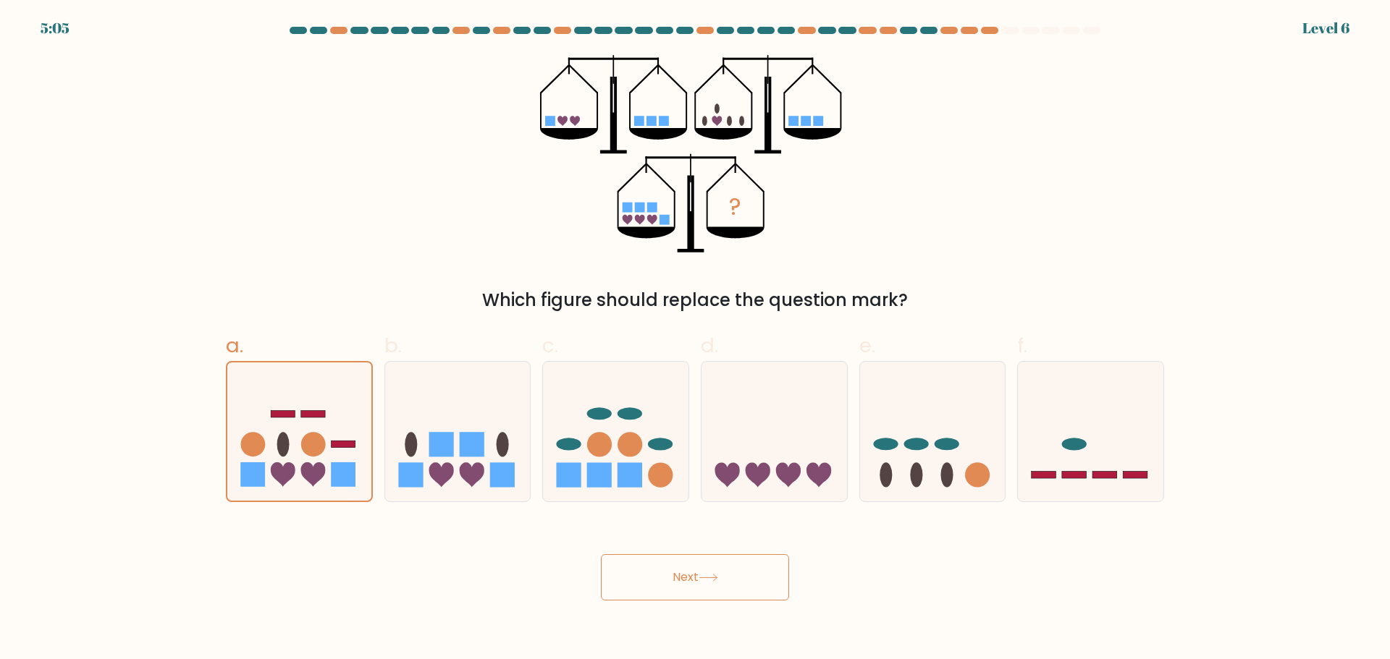
click at [690, 580] on button "Next" at bounding box center [695, 577] width 188 height 46
drag, startPoint x: 690, startPoint y: 580, endPoint x: 869, endPoint y: 461, distance: 215.2
click at [690, 580] on button "Next" at bounding box center [695, 577] width 188 height 46
click at [879, 452] on icon at bounding box center [932, 431] width 145 height 120
click at [696, 339] on input "e." at bounding box center [695, 334] width 1 height 9
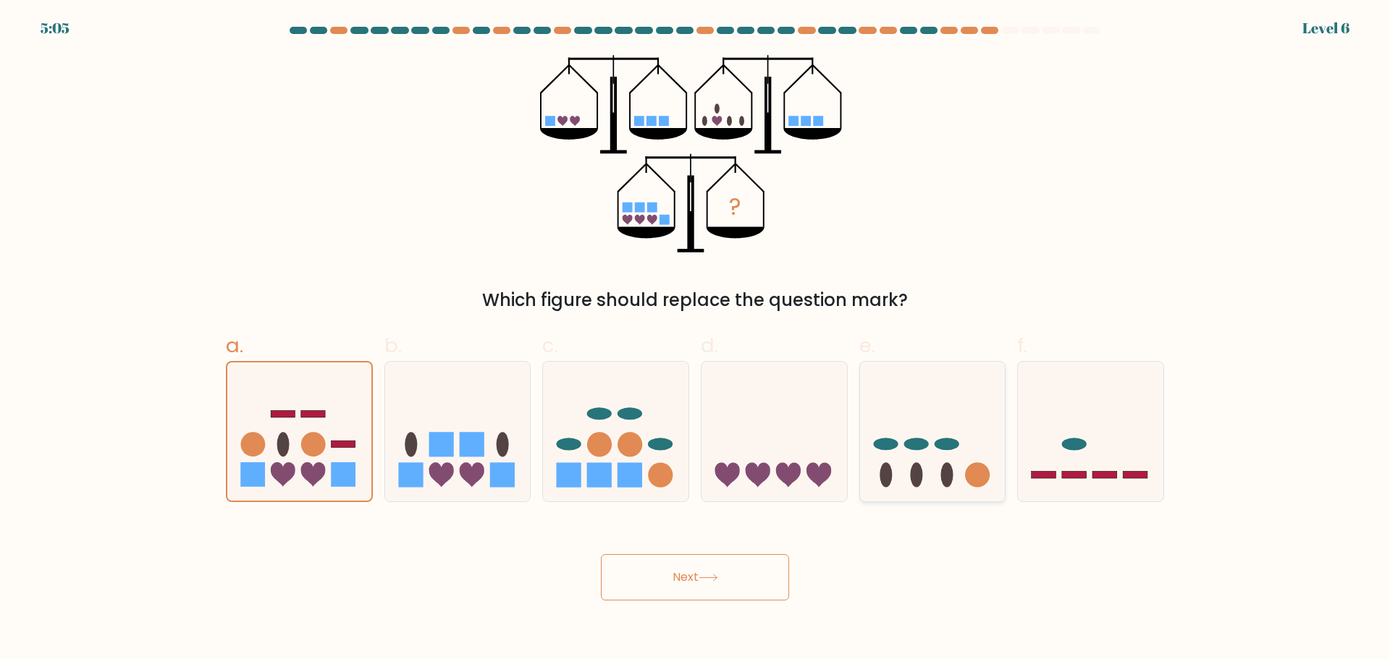
radio input "true"
click at [645, 569] on button "Next" at bounding box center [695, 577] width 188 height 46
click at [649, 572] on button "Next" at bounding box center [695, 577] width 188 height 46
drag, startPoint x: 1175, startPoint y: 413, endPoint x: 1144, endPoint y: 423, distance: 33.2
click at [1170, 414] on form at bounding box center [695, 314] width 1390 height 574
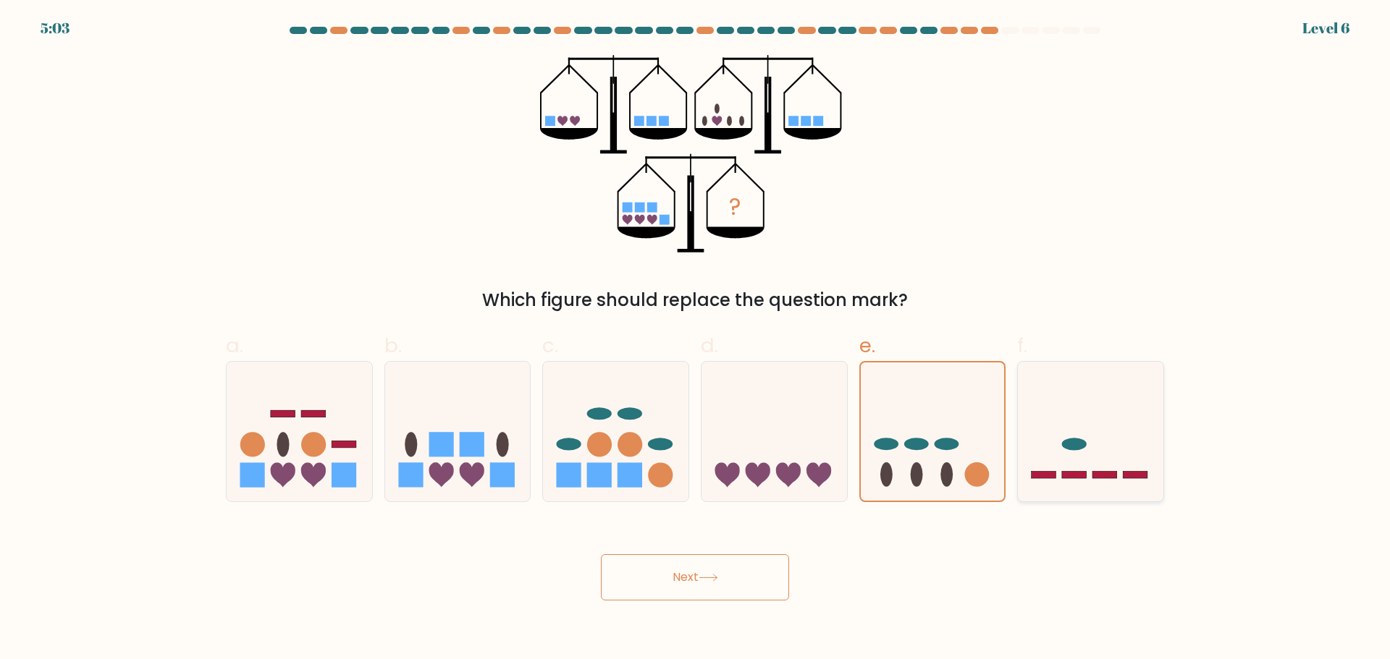
drag, startPoint x: 1059, startPoint y: 450, endPoint x: 1028, endPoint y: 460, distance: 32.5
click at [1058, 450] on icon at bounding box center [1090, 431] width 145 height 120
click at [696, 339] on input "f." at bounding box center [695, 334] width 1 height 9
radio input "true"
click at [672, 555] on button "Next" at bounding box center [695, 577] width 188 height 46
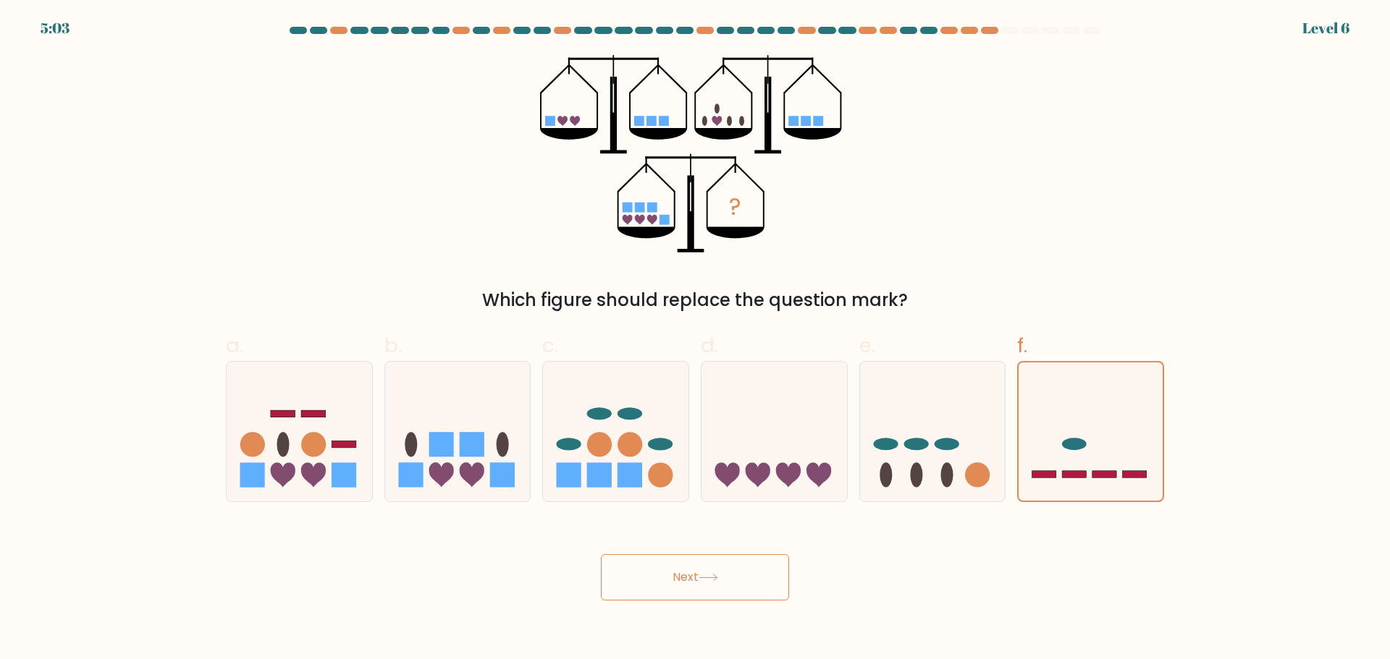
click at [683, 565] on button "Next" at bounding box center [695, 577] width 188 height 46
click at [685, 566] on button "Next" at bounding box center [695, 577] width 188 height 46
click at [620, 427] on icon at bounding box center [615, 431] width 145 height 120
click at [695, 339] on input "c." at bounding box center [695, 334] width 1 height 9
radio input "true"
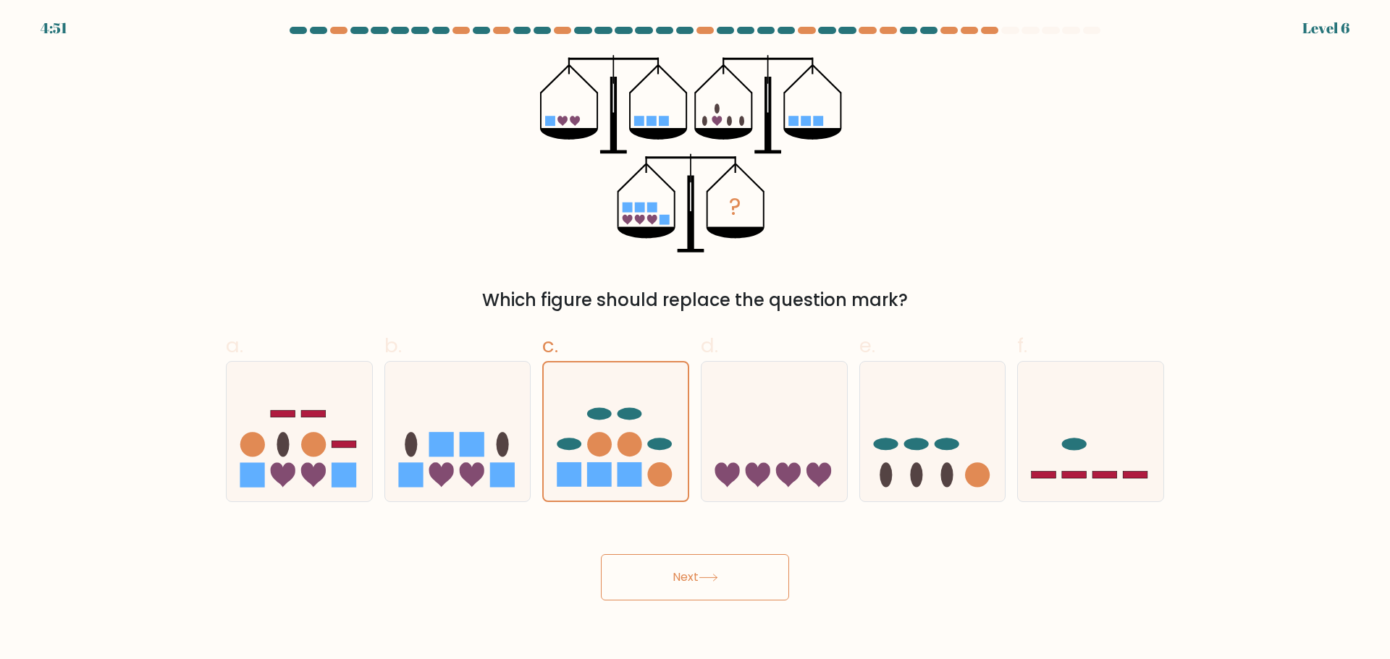
click at [712, 578] on icon at bounding box center [708, 578] width 20 height 8
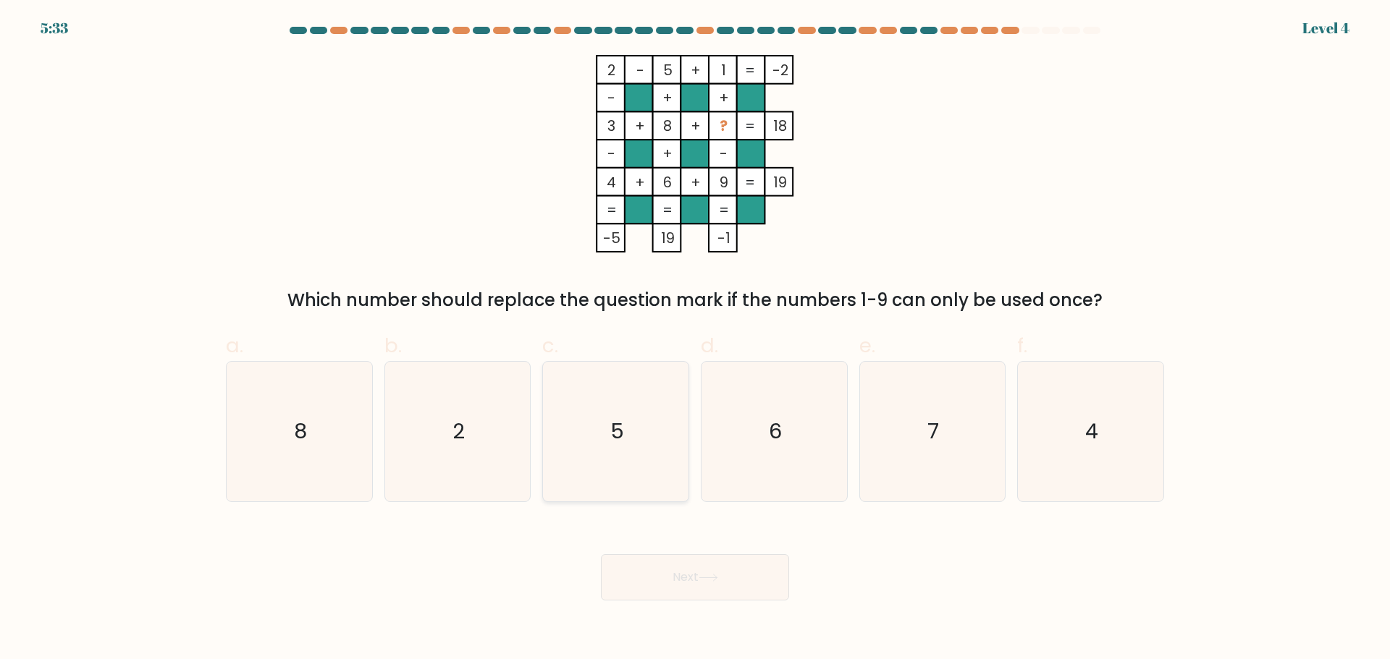
drag, startPoint x: 618, startPoint y: 434, endPoint x: 633, endPoint y: 460, distance: 30.2
click at [618, 436] on text "5" at bounding box center [617, 431] width 14 height 29
click at [695, 339] on input "c. 5" at bounding box center [695, 334] width 1 height 9
radio input "true"
click at [693, 571] on button "Next" at bounding box center [695, 577] width 188 height 46
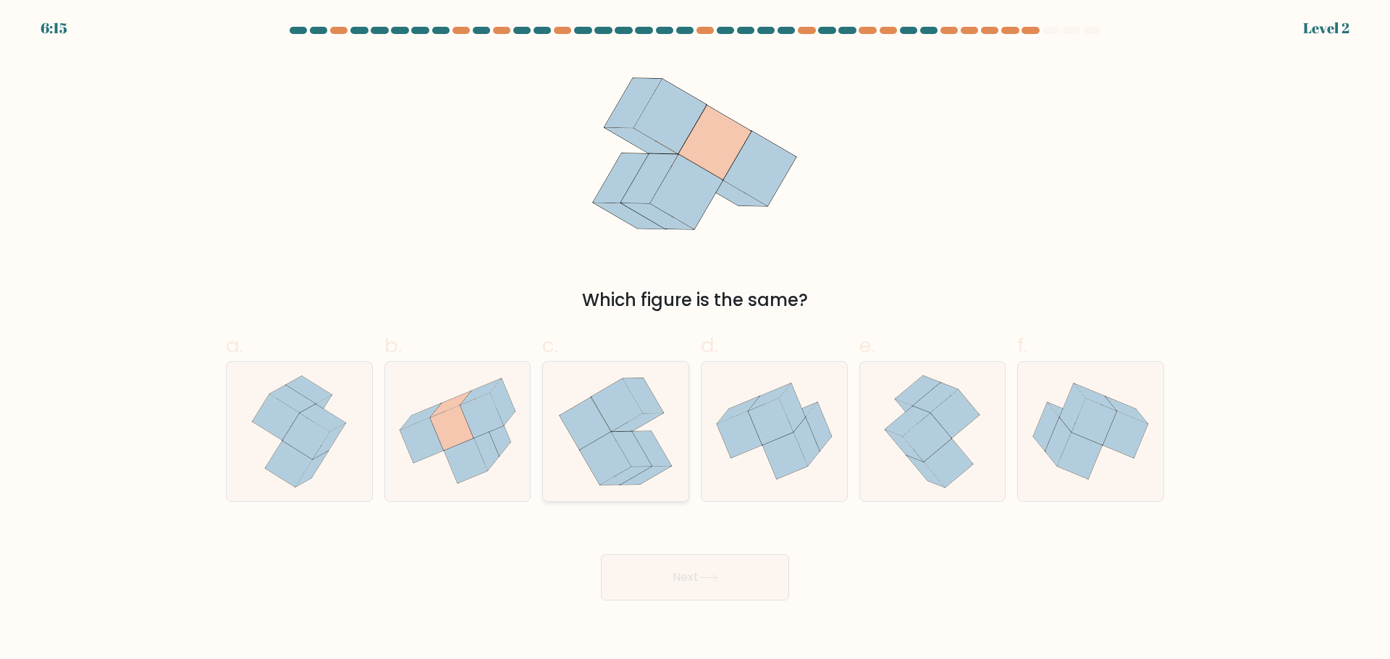
drag, startPoint x: 623, startPoint y: 433, endPoint x: 625, endPoint y: 460, distance: 26.8
click at [623, 436] on icon at bounding box center [632, 448] width 41 height 35
click at [695, 339] on input "c." at bounding box center [695, 334] width 1 height 9
radio input "true"
click at [690, 592] on button "Next" at bounding box center [695, 577] width 188 height 46
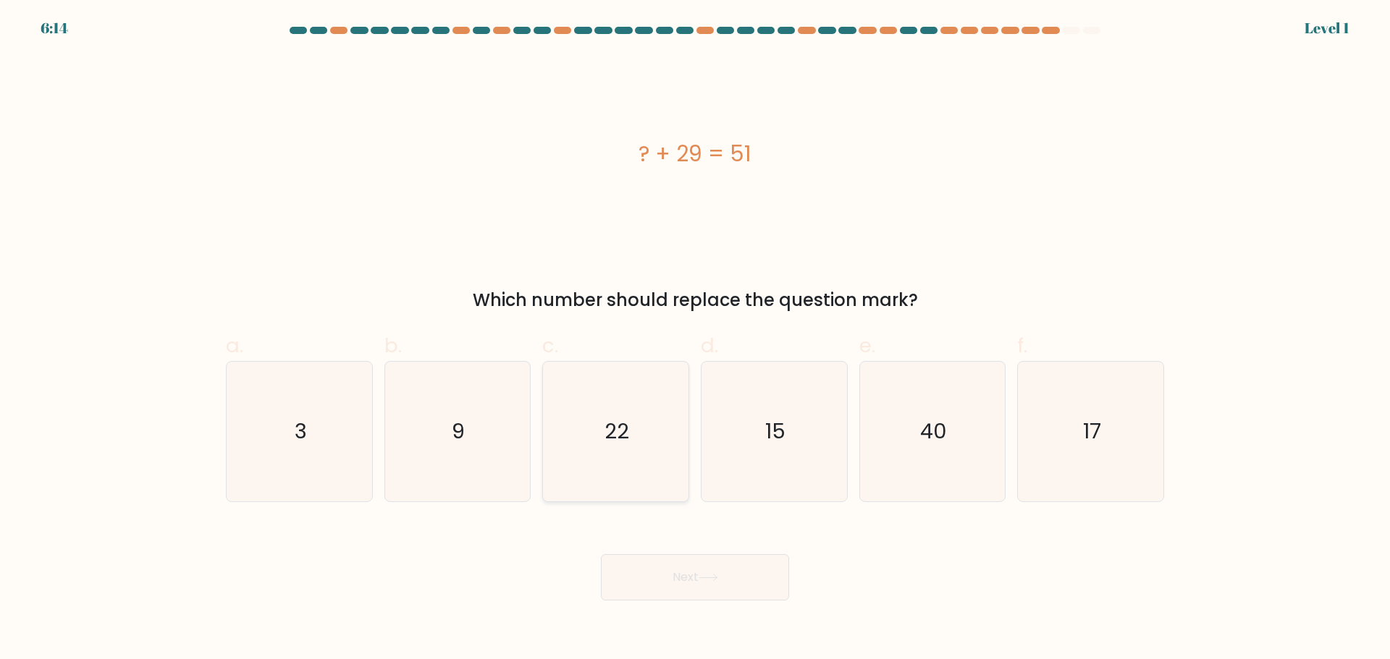
drag, startPoint x: 626, startPoint y: 423, endPoint x: 630, endPoint y: 439, distance: 17.2
click at [626, 423] on text "22" at bounding box center [617, 431] width 25 height 29
click at [695, 339] on input "c. 22" at bounding box center [695, 334] width 1 height 9
radio input "true"
drag, startPoint x: 703, startPoint y: 600, endPoint x: 704, endPoint y: 586, distance: 13.8
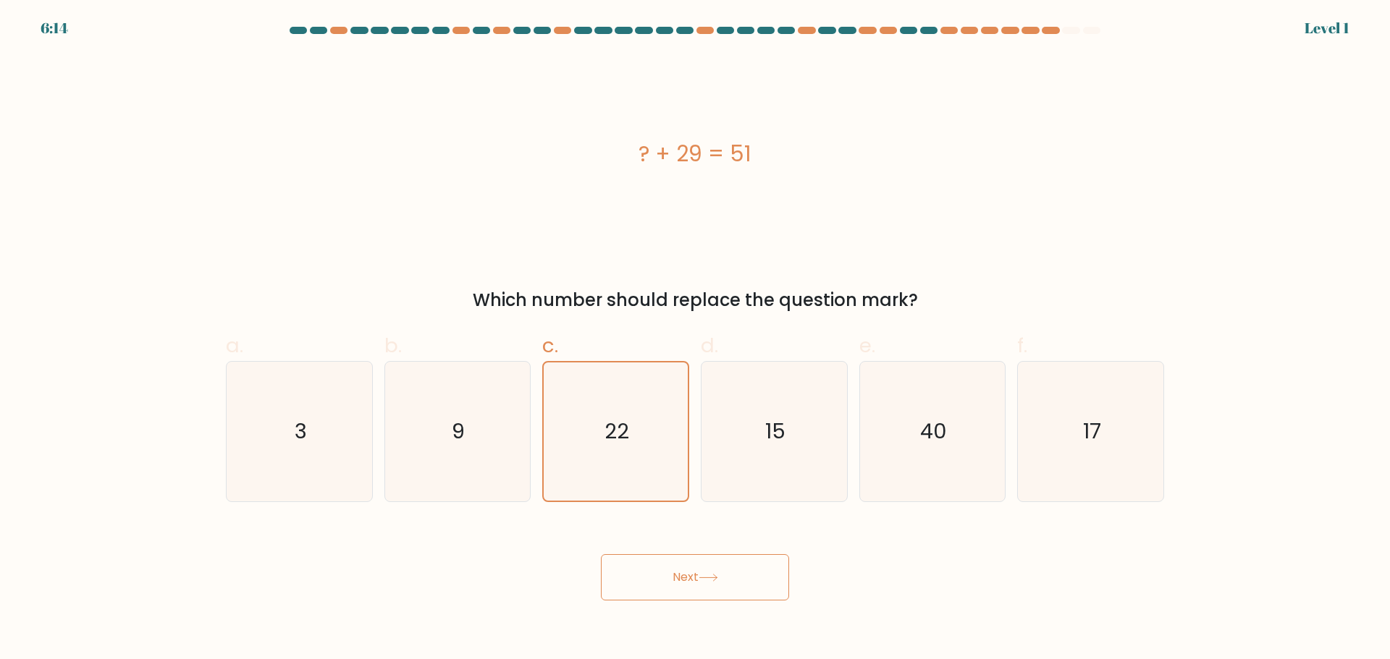
click at [704, 587] on button "Next" at bounding box center [695, 577] width 188 height 46
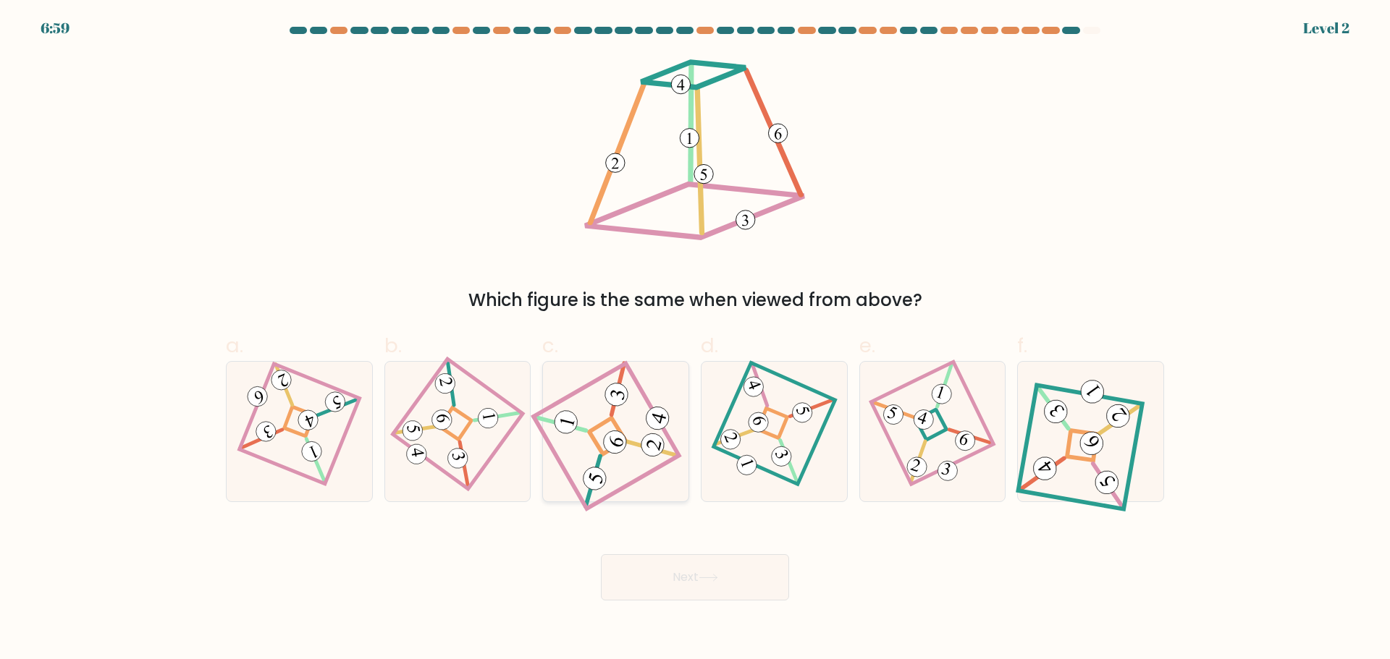
drag, startPoint x: 646, startPoint y: 447, endPoint x: 683, endPoint y: 558, distance: 116.7
click at [646, 447] on 843 at bounding box center [652, 445] width 28 height 28
click at [695, 339] on input "c." at bounding box center [695, 334] width 1 height 9
radio input "true"
drag, startPoint x: 694, startPoint y: 578, endPoint x: 685, endPoint y: 544, distance: 34.4
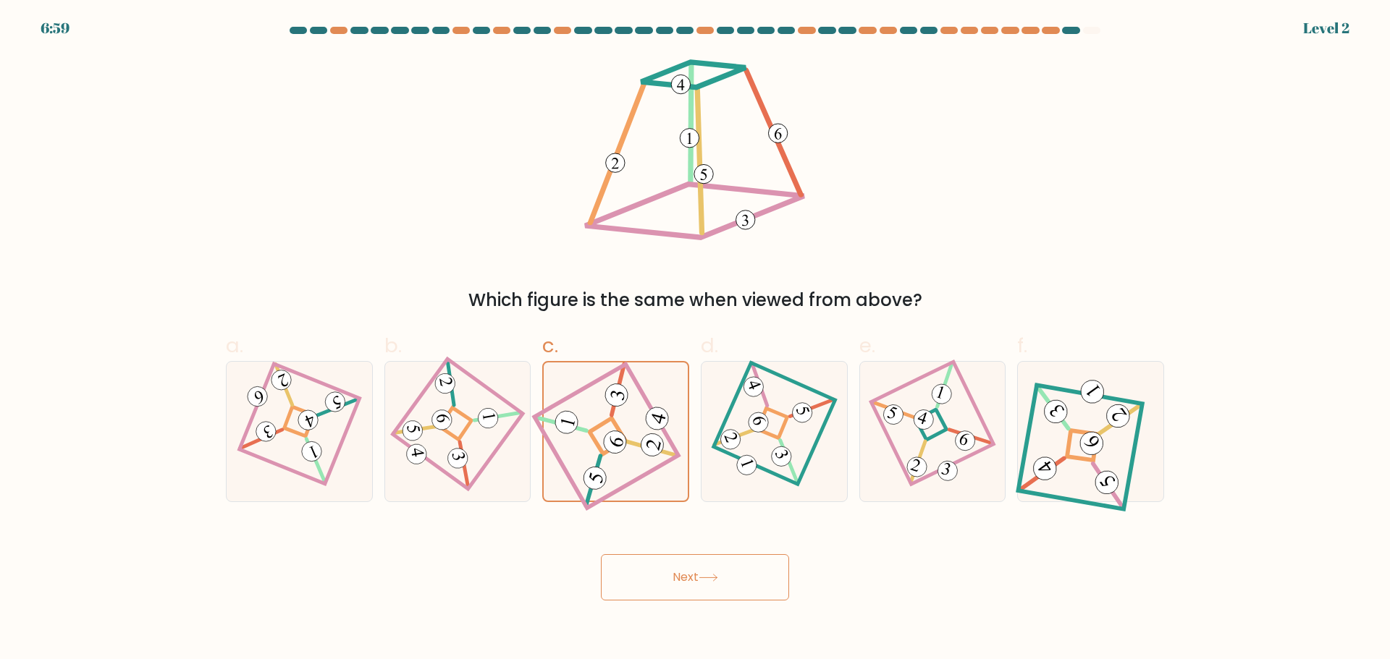
click at [688, 539] on div "Next" at bounding box center [694, 560] width 955 height 81
click at [625, 436] on g at bounding box center [613, 431] width 159 height 153
click at [695, 339] on input "c." at bounding box center [695, 334] width 1 height 9
click at [712, 585] on body "7:42 Level 2" at bounding box center [695, 329] width 1390 height 659
click at [709, 580] on icon at bounding box center [708, 578] width 20 height 8
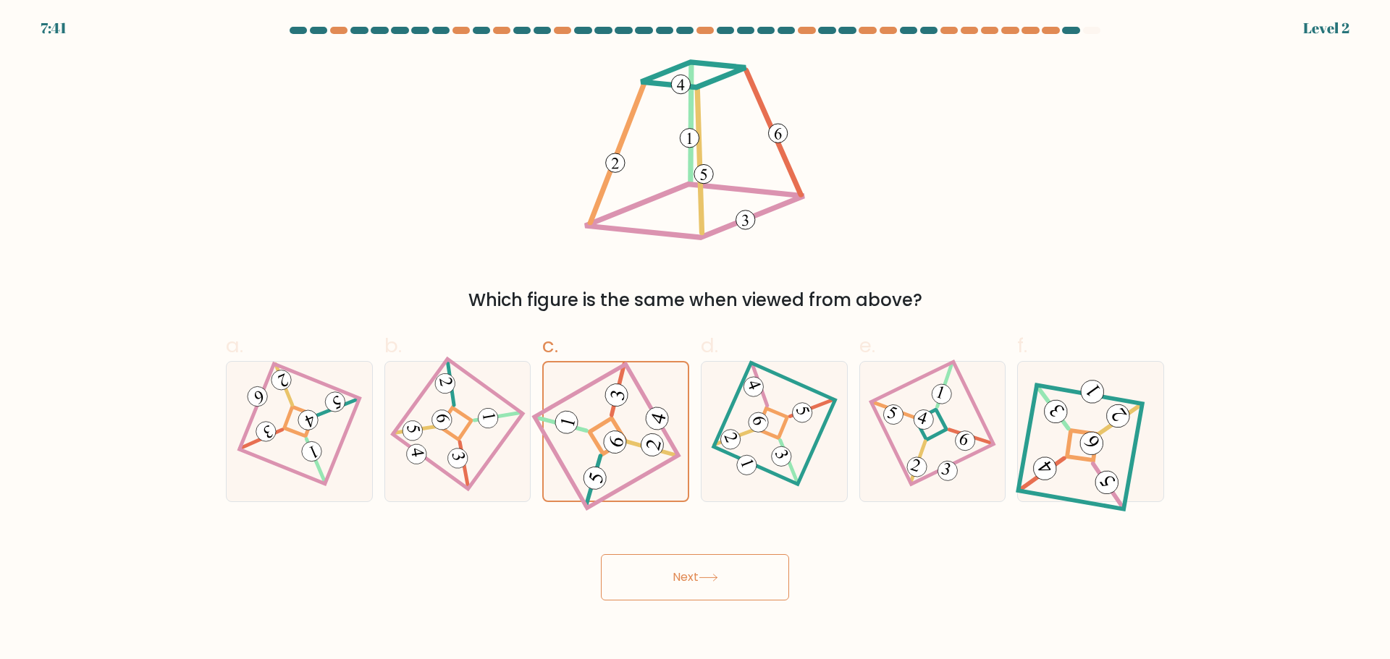
click at [703, 566] on button "Next" at bounding box center [695, 577] width 188 height 46
click at [707, 557] on button "Next" at bounding box center [695, 577] width 188 height 46
click at [810, 466] on icon at bounding box center [774, 431] width 96 height 111
click at [696, 339] on input "d." at bounding box center [695, 334] width 1 height 9
radio input "true"
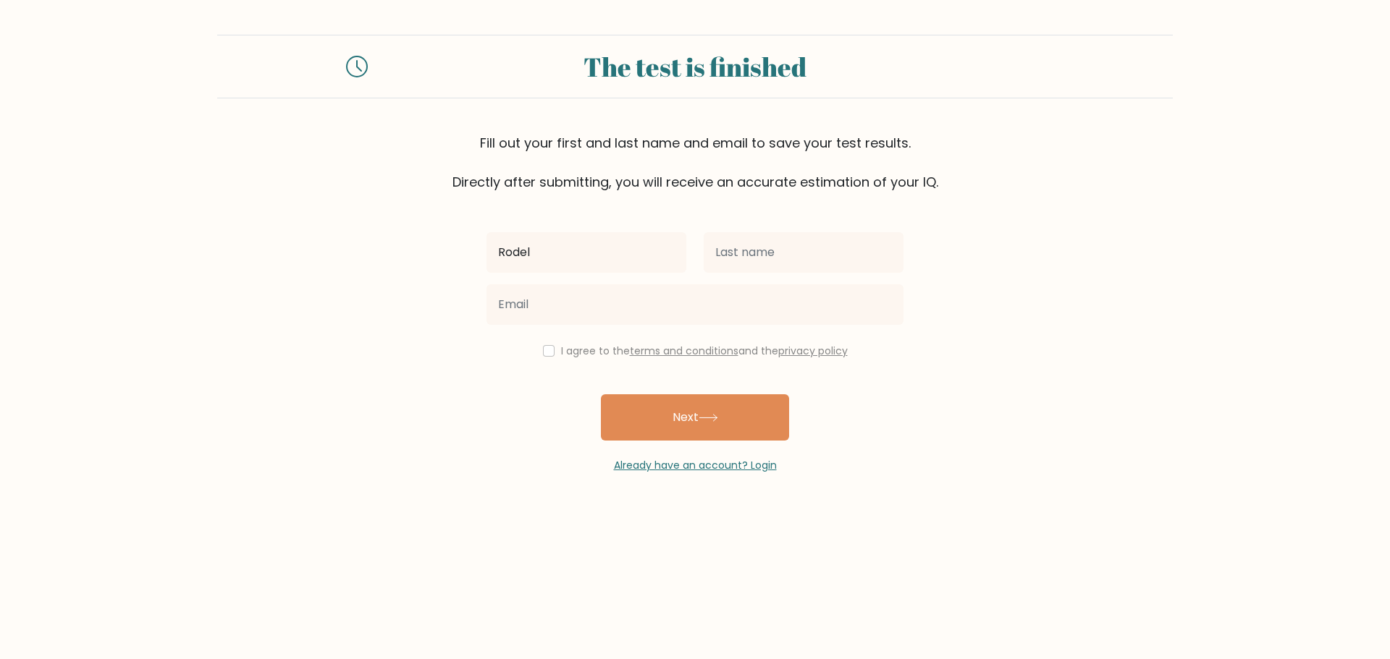
type input "Rodel"
type input "Makiling"
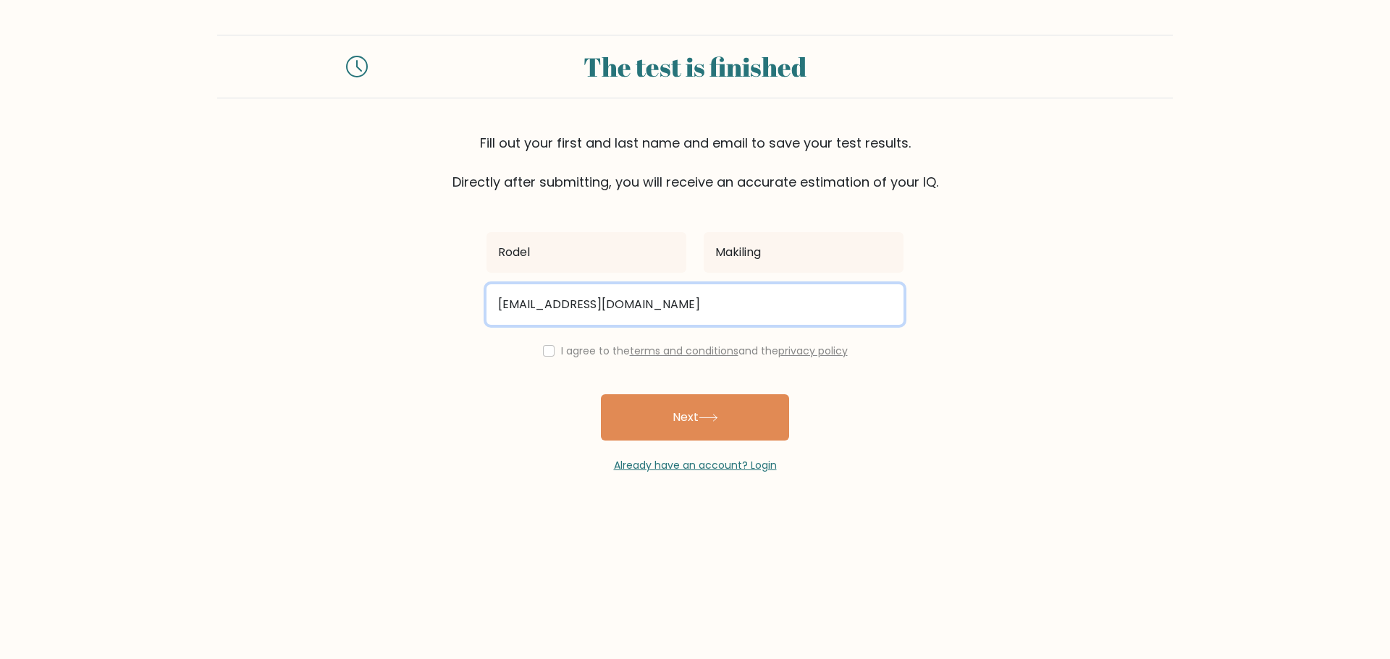
type input "makihunter2019@gmail.com"
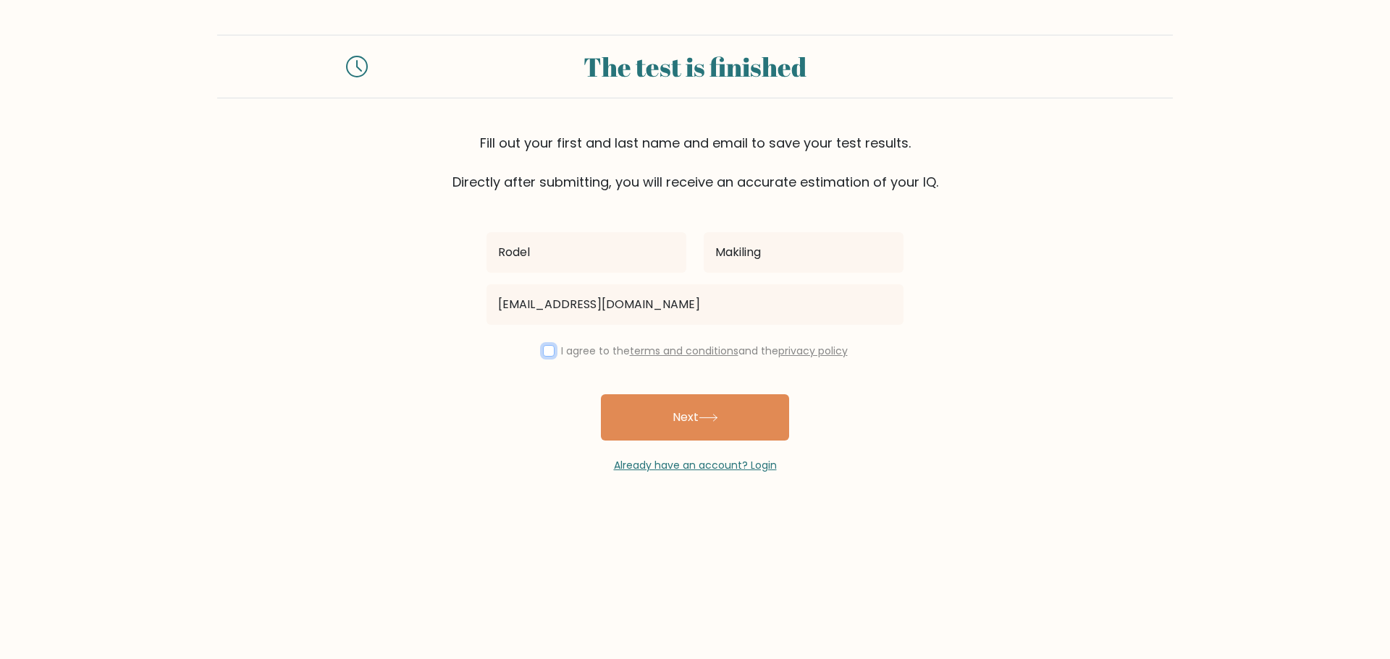
click at [546, 351] on input "checkbox" at bounding box center [549, 351] width 12 height 12
checkbox input "true"
click at [747, 421] on button "Next" at bounding box center [695, 417] width 188 height 46
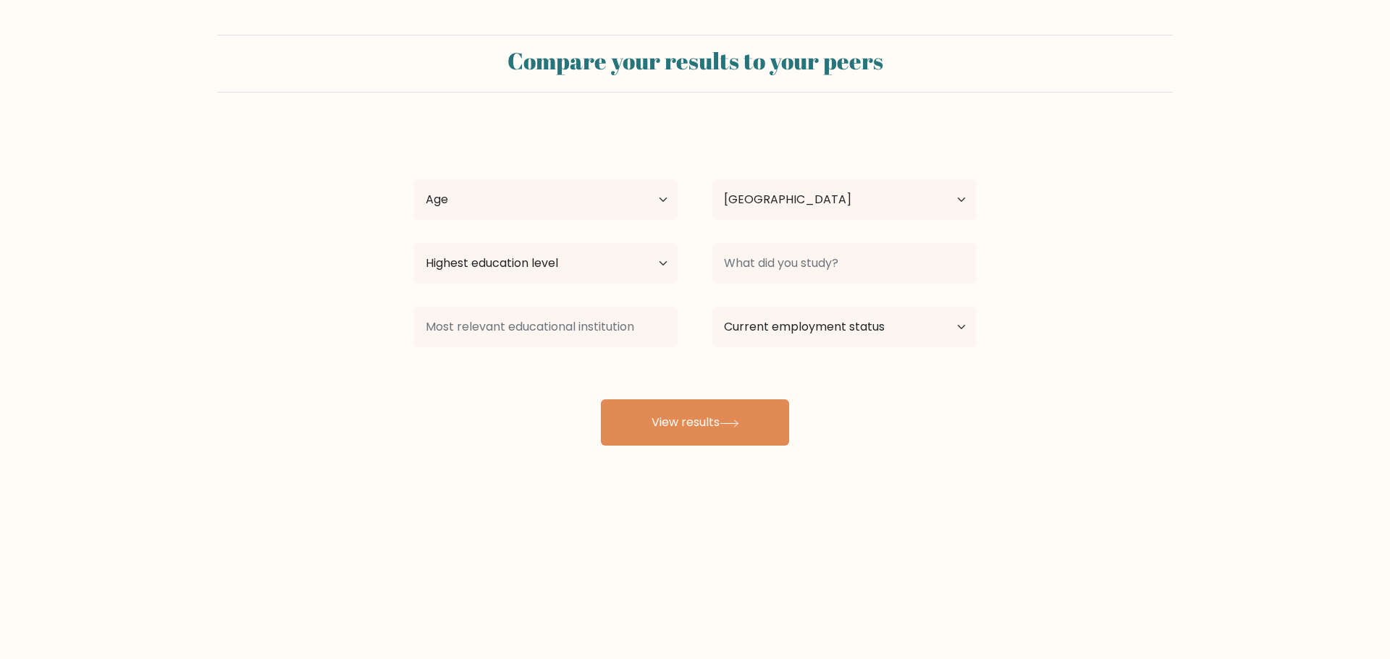
select select "PH"
click at [505, 201] on select "Age Under [DEMOGRAPHIC_DATA] [DEMOGRAPHIC_DATA] [DEMOGRAPHIC_DATA] [DEMOGRAPHIC…" at bounding box center [545, 199] width 263 height 41
select select "35_44"
click at [414, 179] on select "Age Under [DEMOGRAPHIC_DATA] [DEMOGRAPHIC_DATA] [DEMOGRAPHIC_DATA] [DEMOGRAPHIC…" at bounding box center [545, 199] width 263 height 41
click at [625, 262] on select "Highest education level No schooling Primary Lower Secondary Upper Secondary Oc…" at bounding box center [545, 263] width 263 height 41
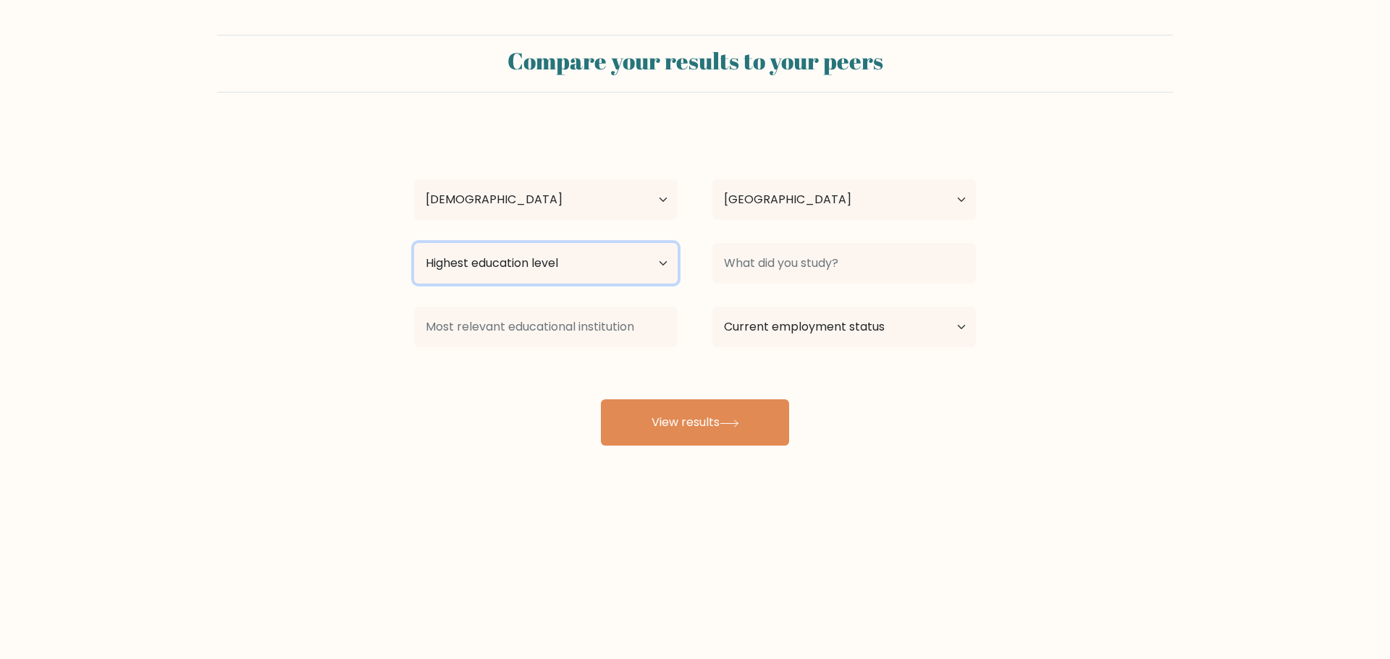
select select "upper_secondary"
click at [414, 243] on select "Highest education level No schooling Primary Lower Secondary Upper Secondary Oc…" at bounding box center [545, 263] width 263 height 41
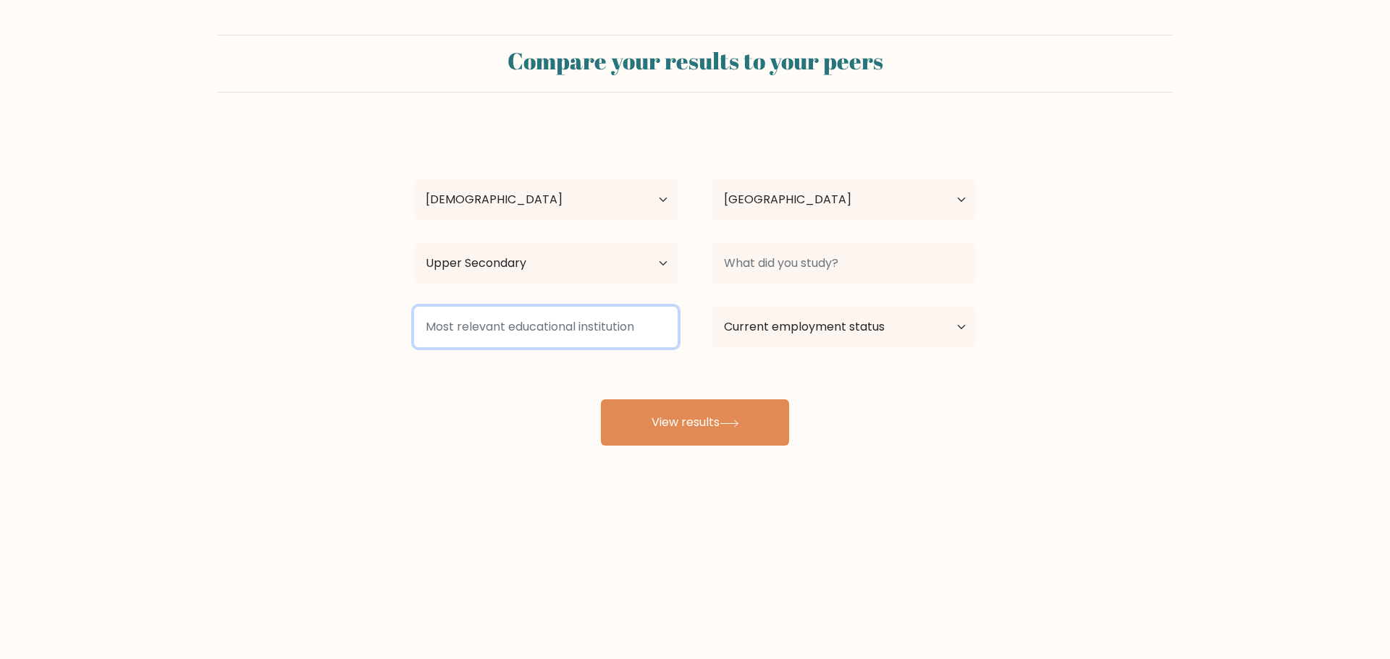
click at [625, 337] on input at bounding box center [545, 327] width 263 height 41
type input "DNITINC"
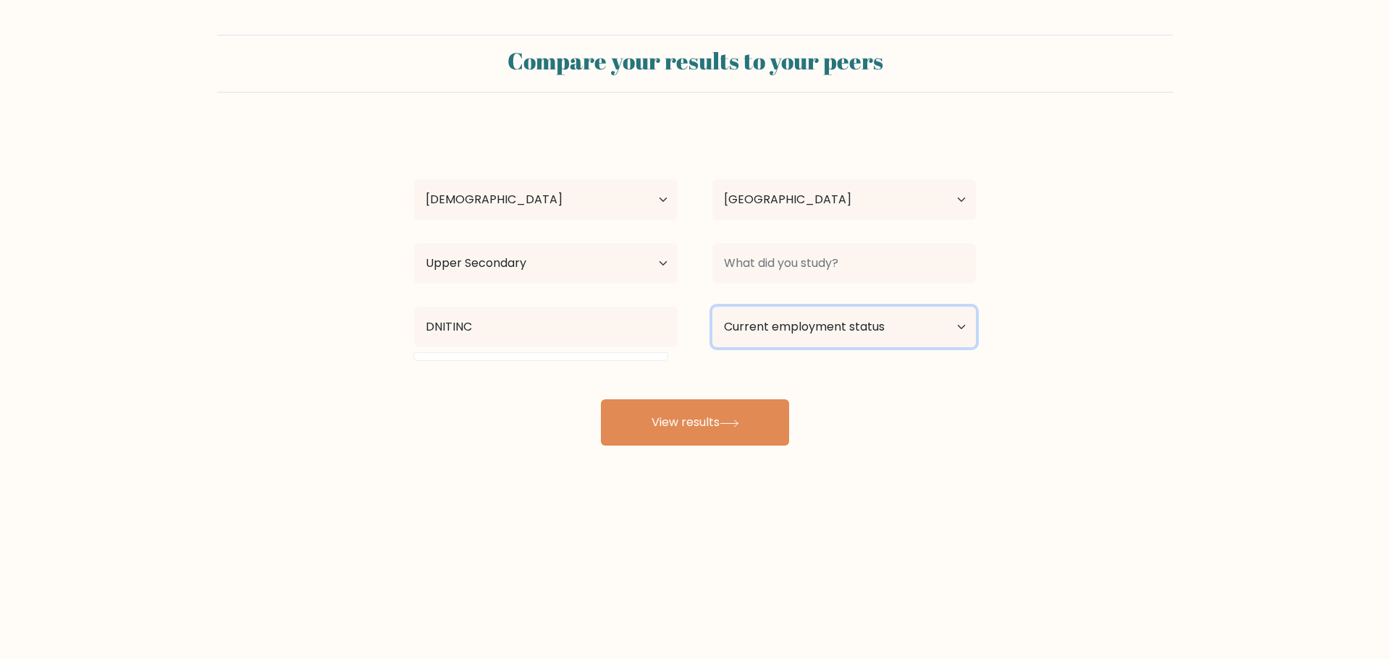
click at [920, 331] on select "Current employment status Employed Student Retired Other / prefer not to answer" at bounding box center [843, 327] width 263 height 41
select select "employed"
click at [712, 307] on select "Current employment status Employed Student Retired Other / prefer not to answer" at bounding box center [843, 327] width 263 height 41
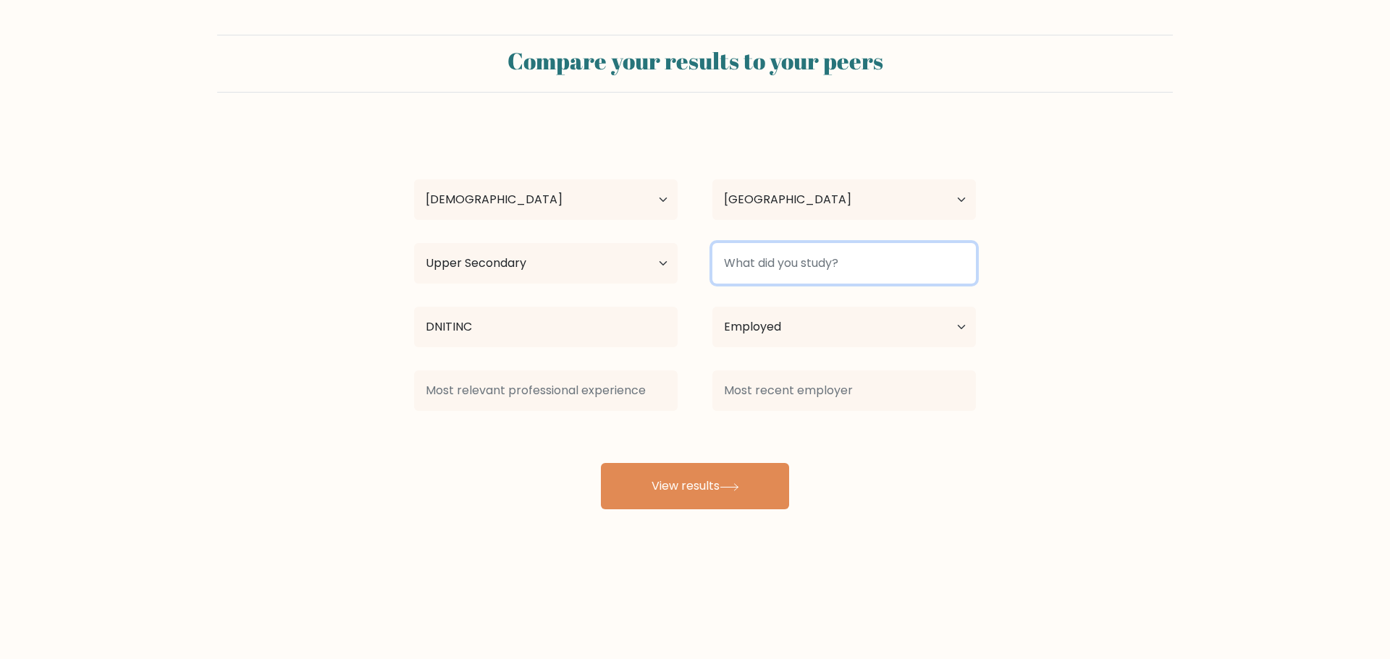
click at [855, 279] on input at bounding box center [843, 263] width 263 height 41
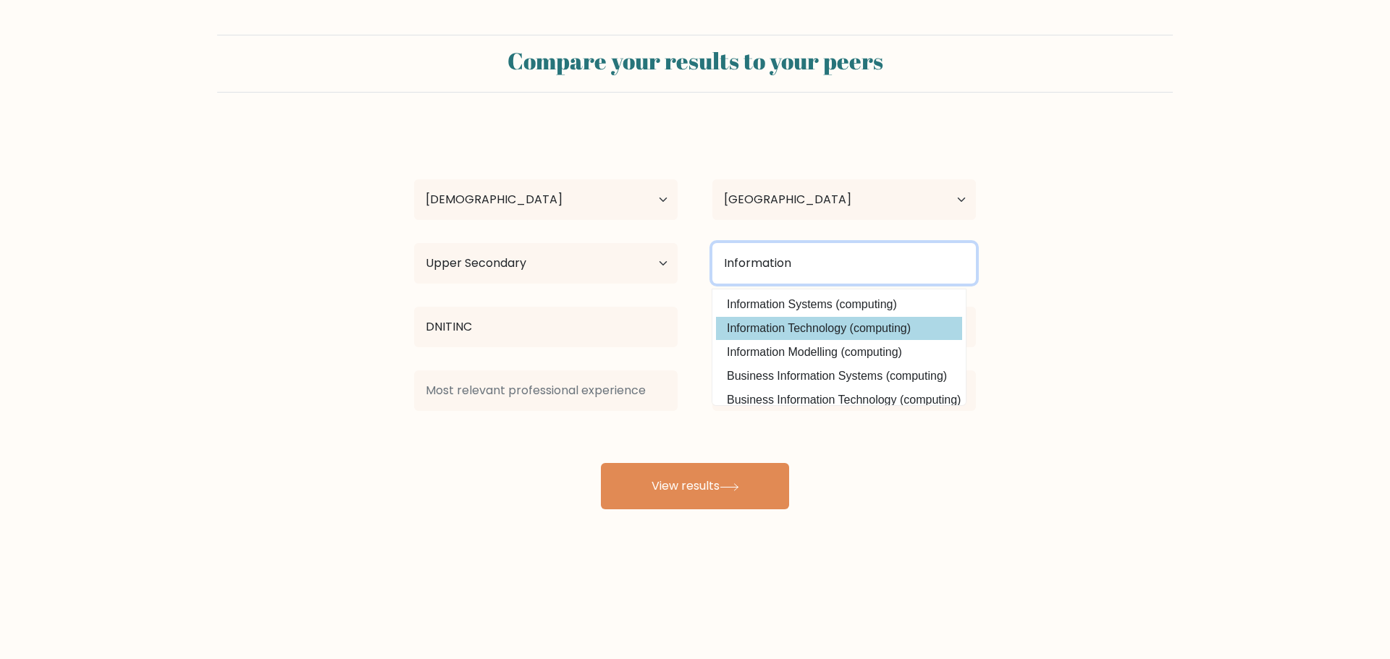
type input "Information"
click at [806, 332] on div "[PERSON_NAME] Age Under [DEMOGRAPHIC_DATA] [DEMOGRAPHIC_DATA] [DEMOGRAPHIC_DATA…" at bounding box center [694, 318] width 579 height 382
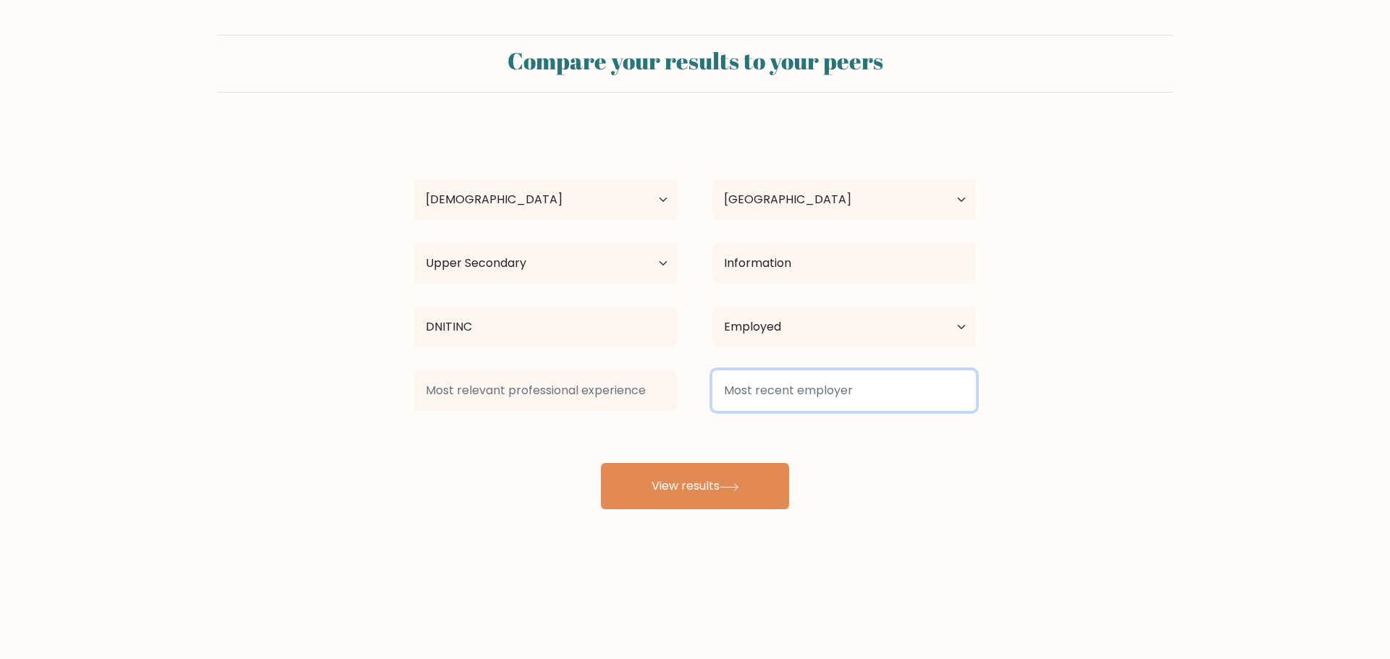
click at [894, 397] on input at bounding box center [843, 391] width 263 height 41
type input "Secret"
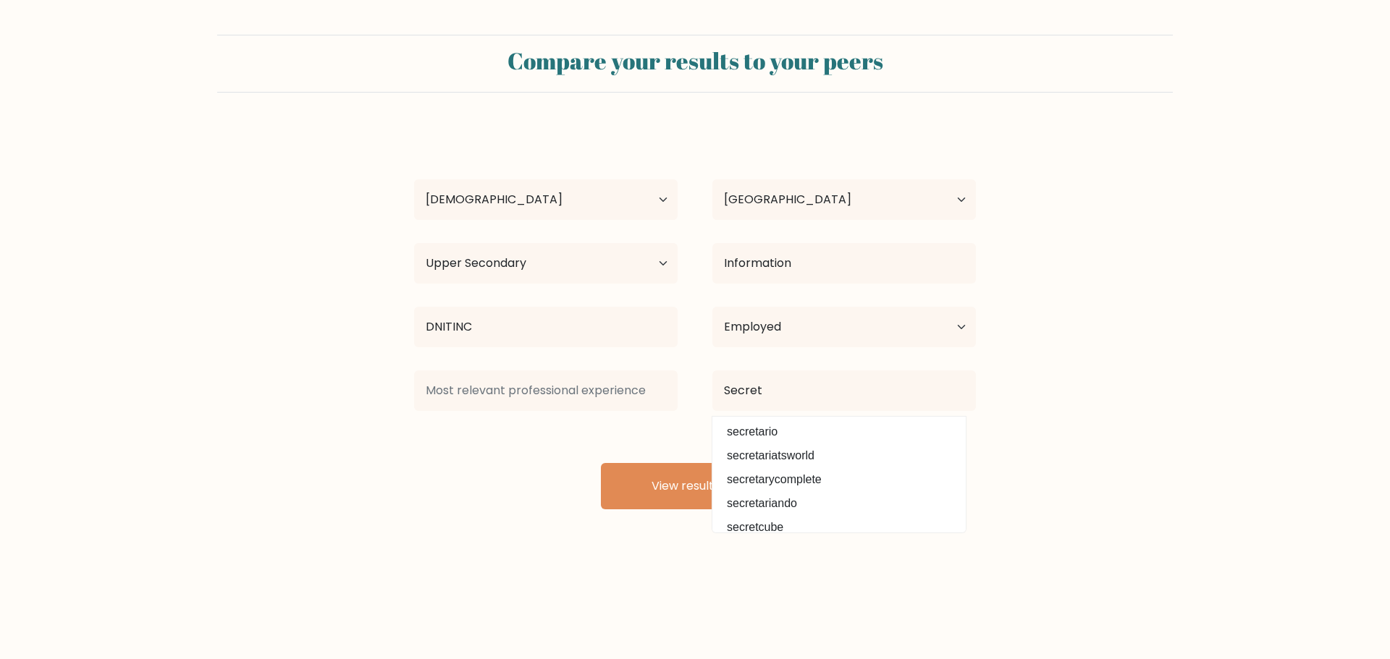
click at [447, 497] on div "[PERSON_NAME] Age Under [DEMOGRAPHIC_DATA] [DEMOGRAPHIC_DATA] [DEMOGRAPHIC_DATA…" at bounding box center [694, 318] width 579 height 382
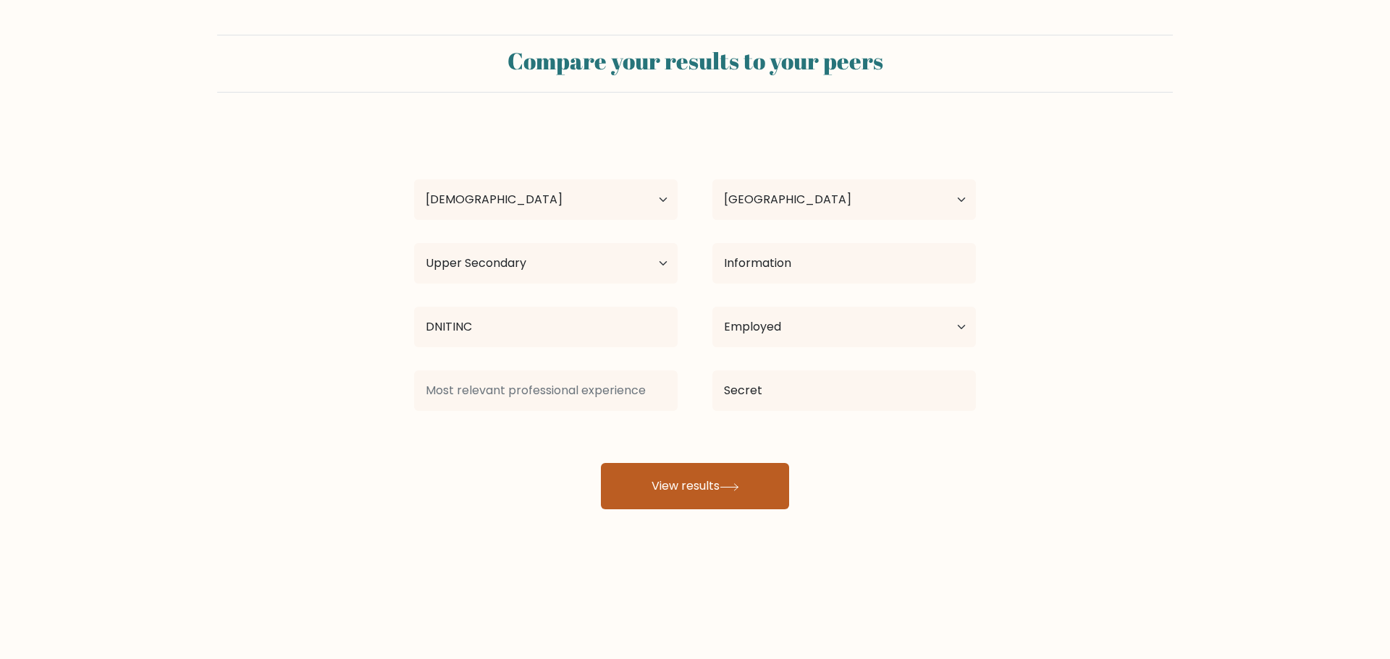
click at [641, 486] on button "View results" at bounding box center [695, 486] width 188 height 46
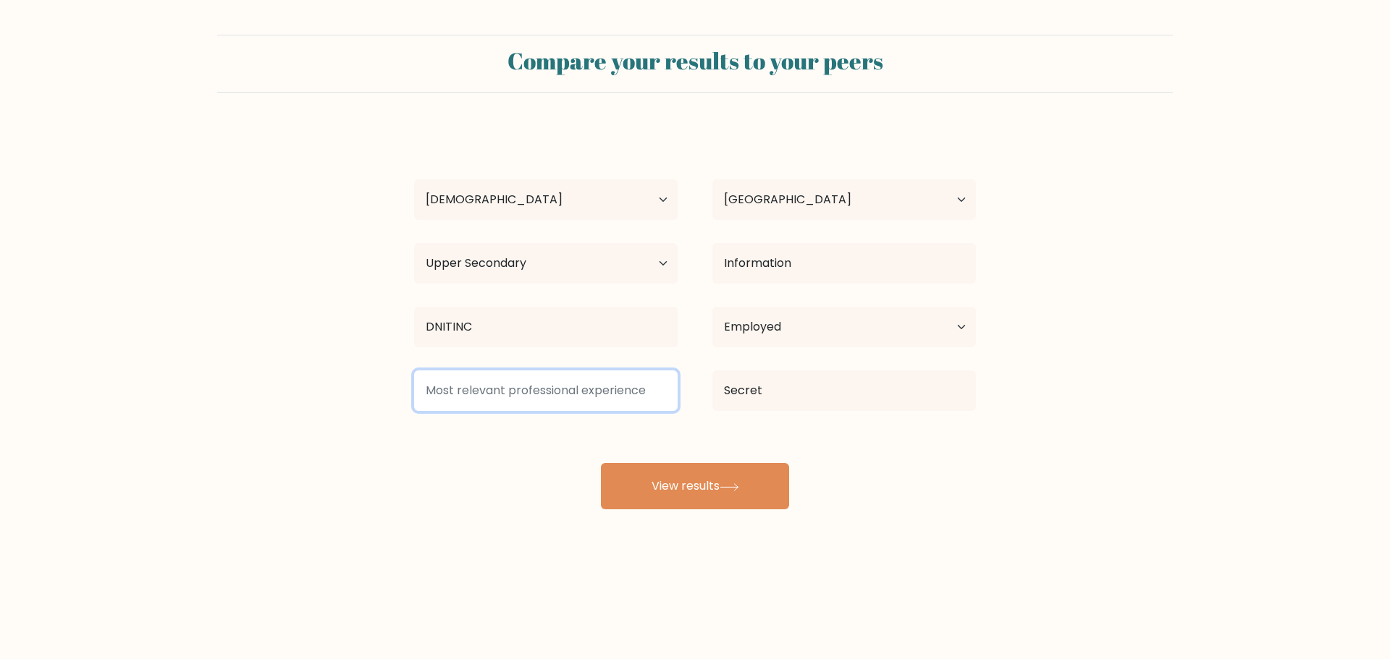
click at [544, 399] on input at bounding box center [545, 391] width 263 height 41
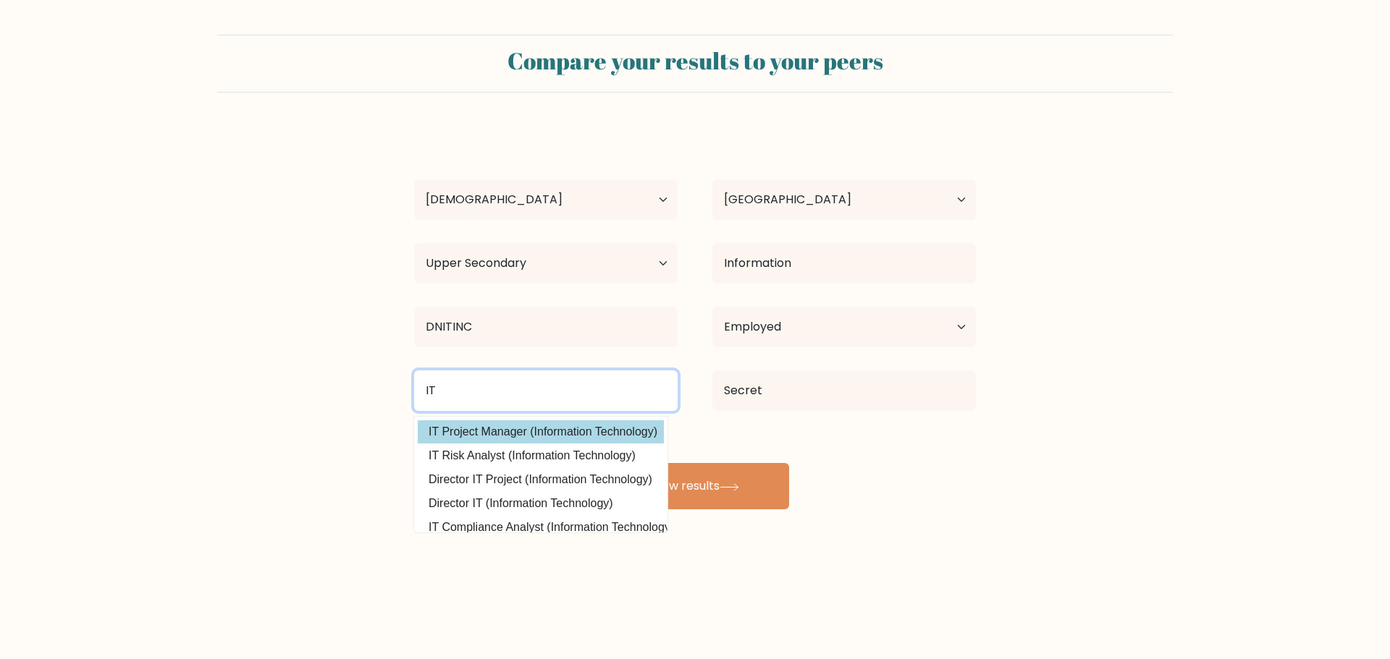
type input "IT"
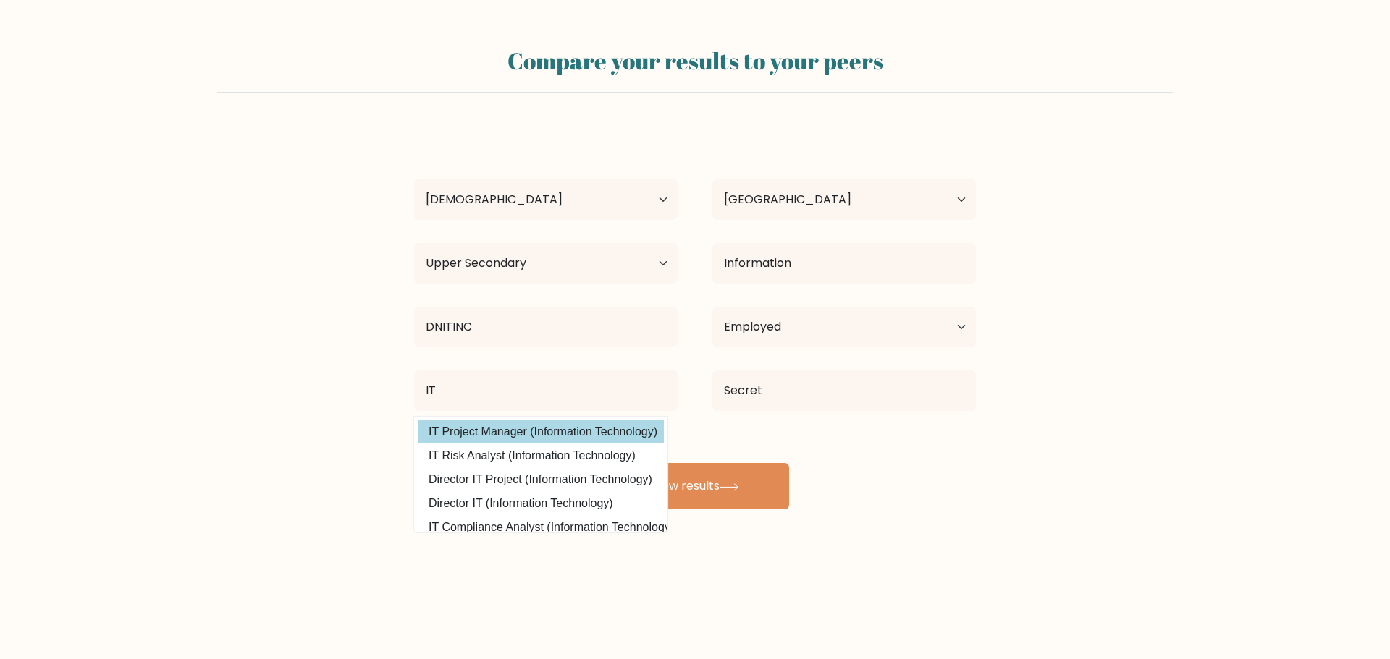
click at [538, 431] on div "[PERSON_NAME] Age Under [DEMOGRAPHIC_DATA] [DEMOGRAPHIC_DATA] [DEMOGRAPHIC_DATA…" at bounding box center [694, 318] width 579 height 382
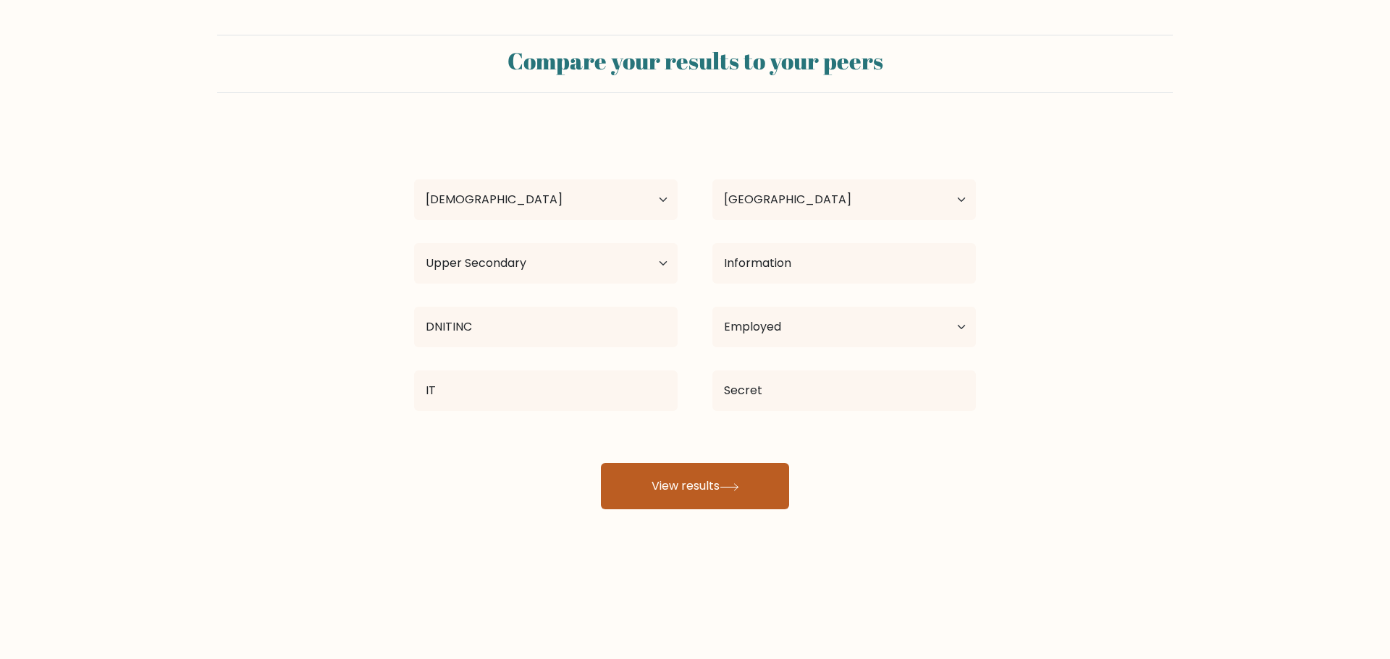
click at [706, 482] on button "View results" at bounding box center [695, 486] width 188 height 46
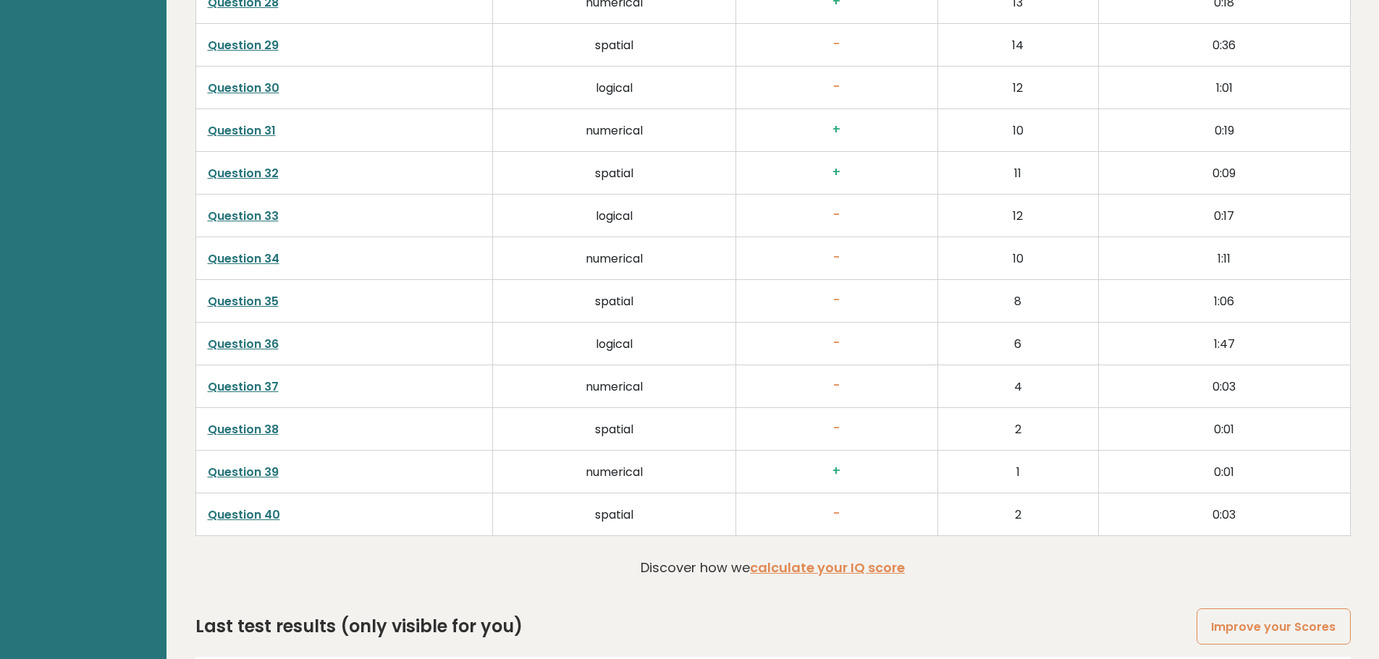
scroll to position [3658, 0]
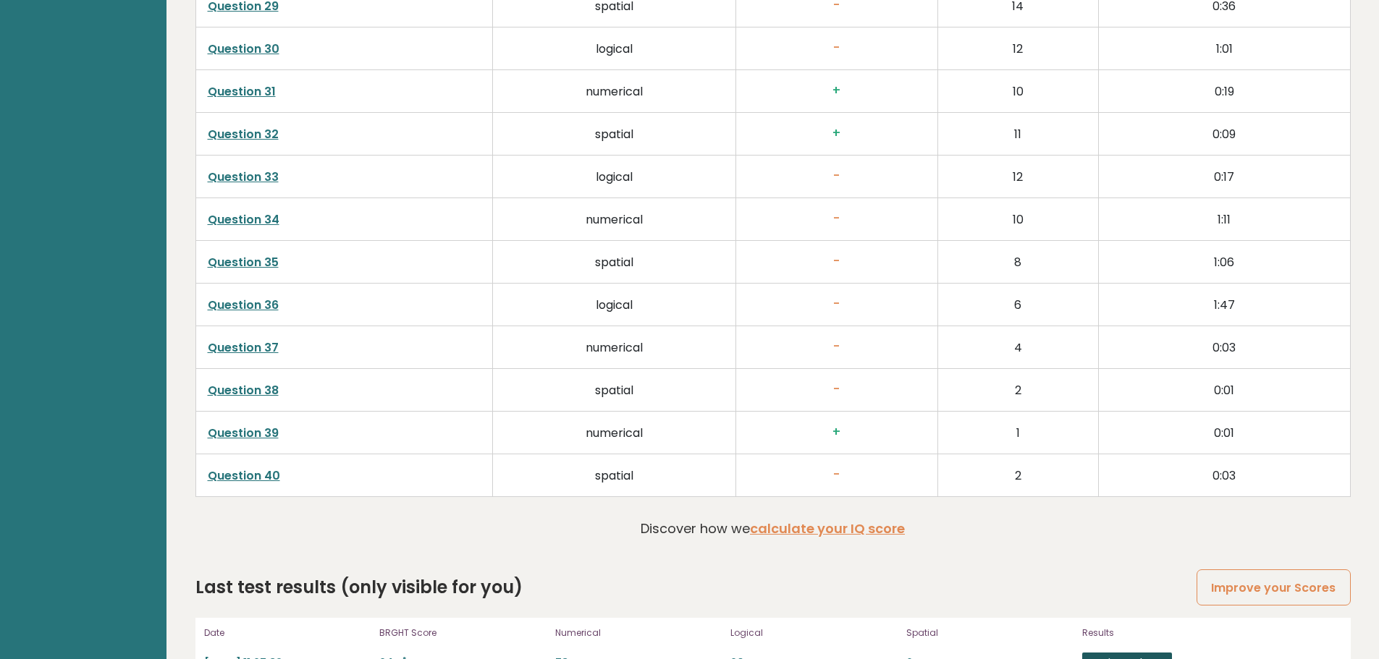
click at [1125, 653] on link "View results" at bounding box center [1127, 662] width 90 height 19
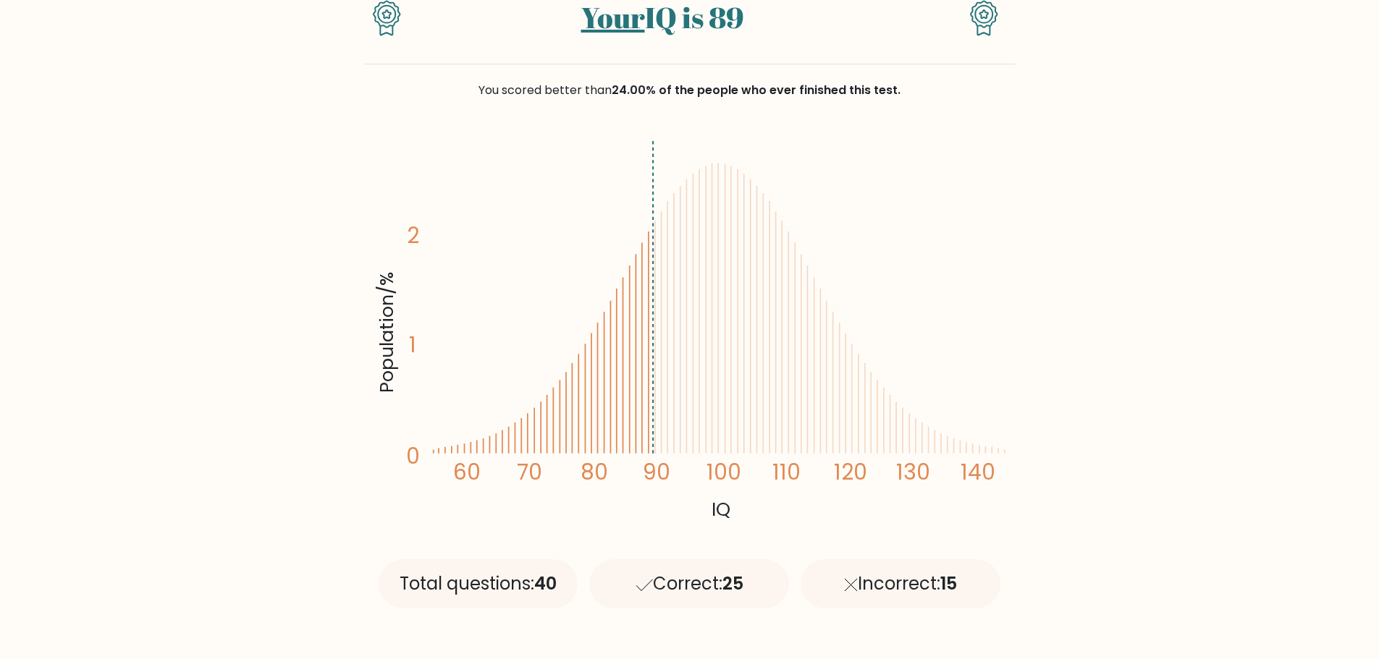
scroll to position [145, 0]
